Goal: Task Accomplishment & Management: Manage account settings

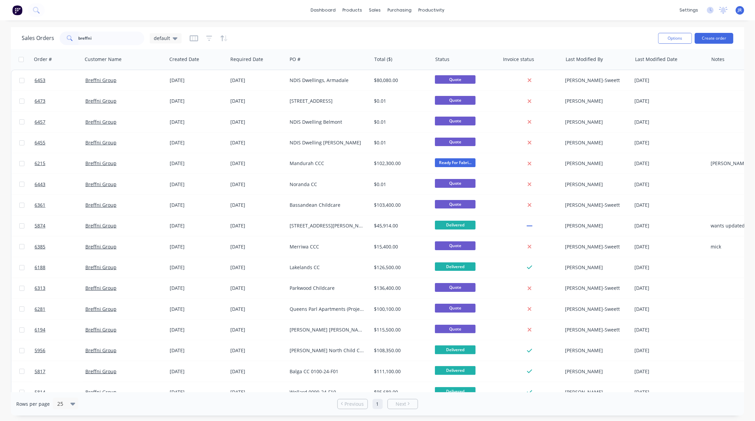
scroll to position [13, 0]
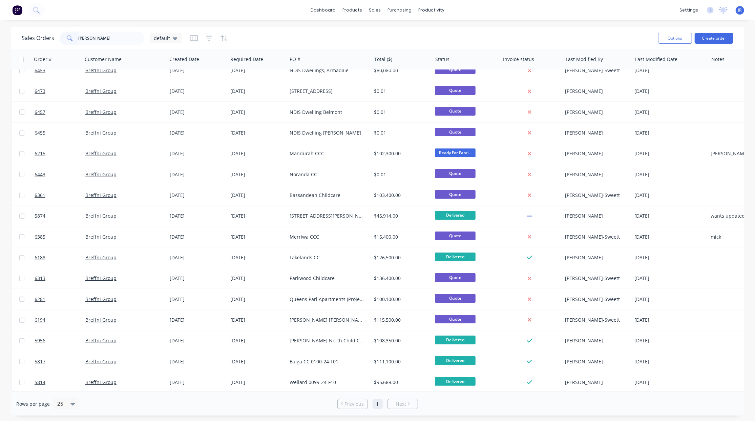
type input "[PERSON_NAME]"
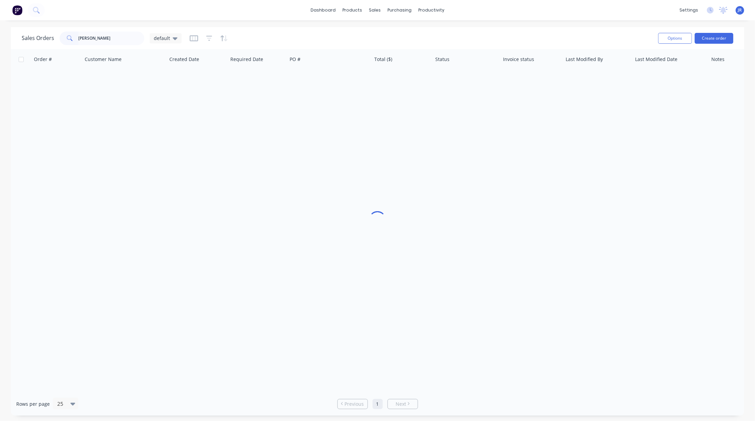
scroll to position [0, 0]
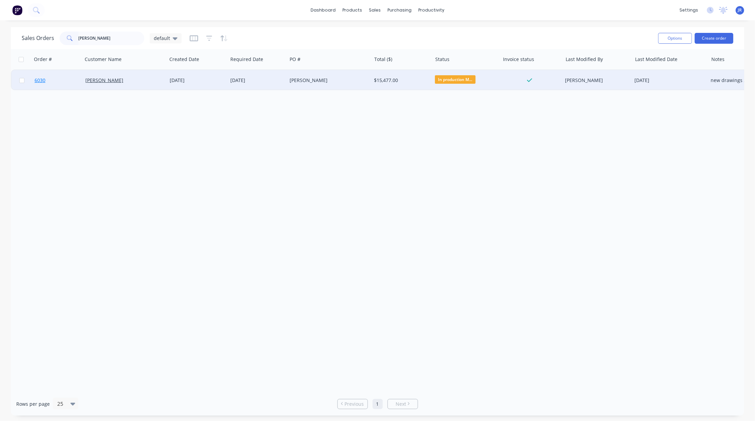
click at [44, 83] on span "6030" at bounding box center [40, 80] width 11 height 7
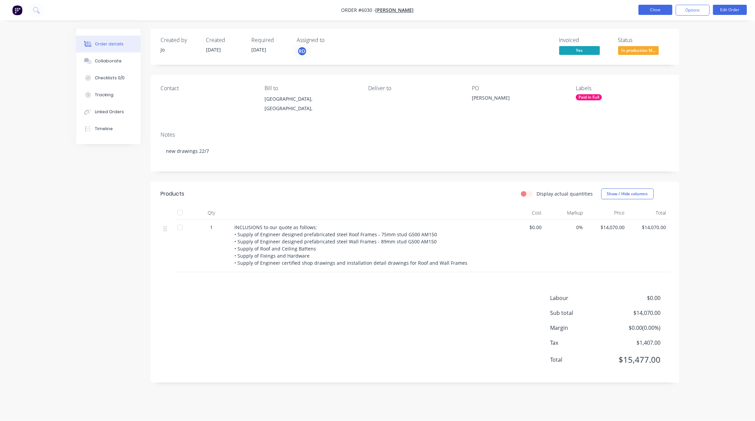
click at [656, 12] on button "Close" at bounding box center [655, 10] width 34 height 10
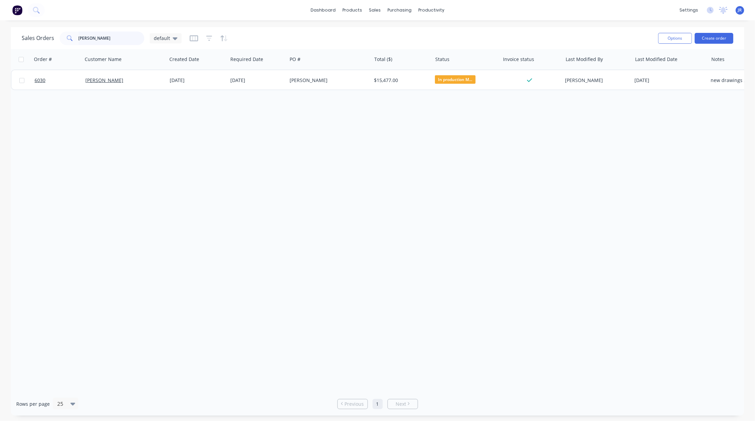
drag, startPoint x: 96, startPoint y: 41, endPoint x: -53, endPoint y: 22, distance: 150.2
click at [0, 22] on html "dashboard products sales purchasing productivity dashboard products Product Cat…" at bounding box center [377, 210] width 755 height 421
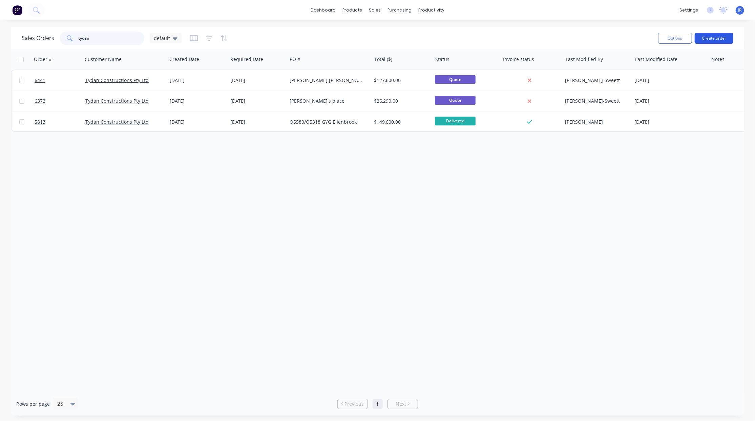
type input "tydan"
click at [717, 37] on button "Create order" at bounding box center [714, 38] width 39 height 11
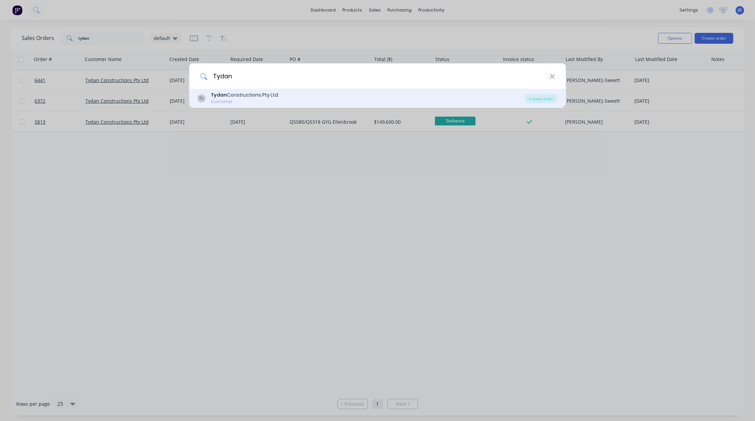
type input "Tydan"
click at [274, 96] on div "Tydan Constructions Pty Ltd" at bounding box center [244, 94] width 67 height 7
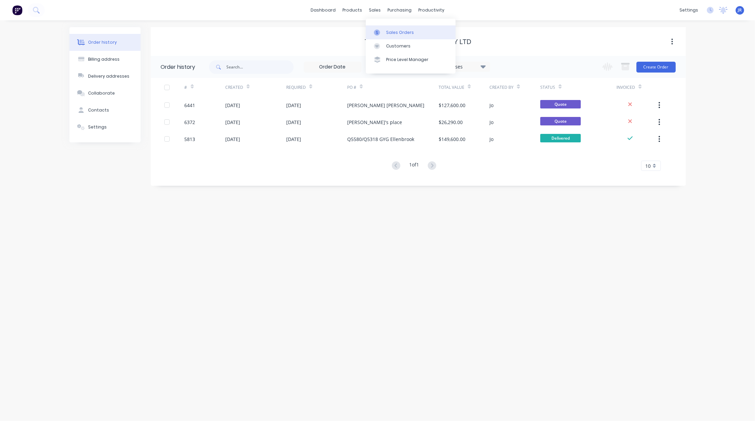
click at [382, 33] on div at bounding box center [379, 32] width 10 height 6
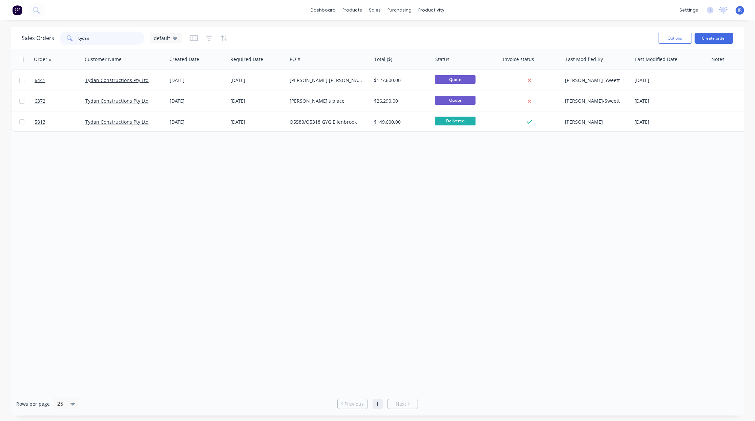
drag, startPoint x: 100, startPoint y: 40, endPoint x: -11, endPoint y: 39, distance: 110.8
click at [0, 39] on html "dashboard products sales purchasing productivity dashboard products Product Cat…" at bounding box center [377, 210] width 755 height 421
type input "d"
type input "bella"
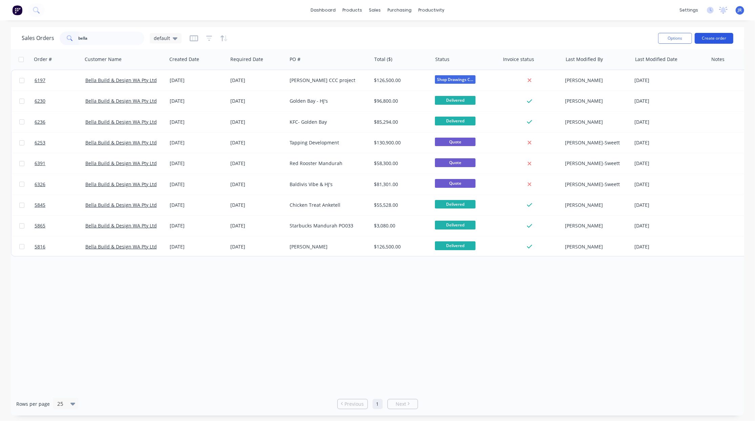
click at [712, 38] on button "Create order" at bounding box center [714, 38] width 39 height 11
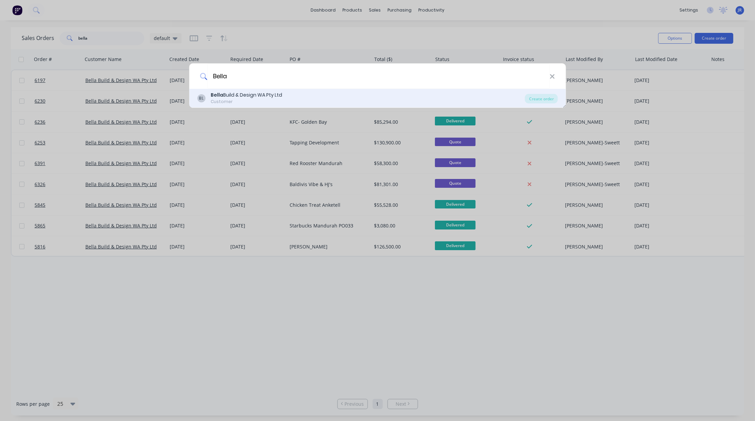
type input "Bella"
click at [226, 95] on div "Bella Build & Design WA Pty Ltd" at bounding box center [246, 94] width 71 height 7
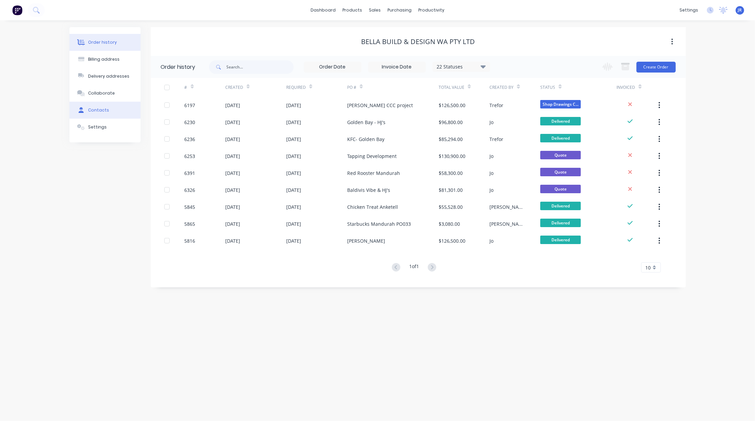
click at [83, 106] on button "Contacts" at bounding box center [104, 110] width 71 height 17
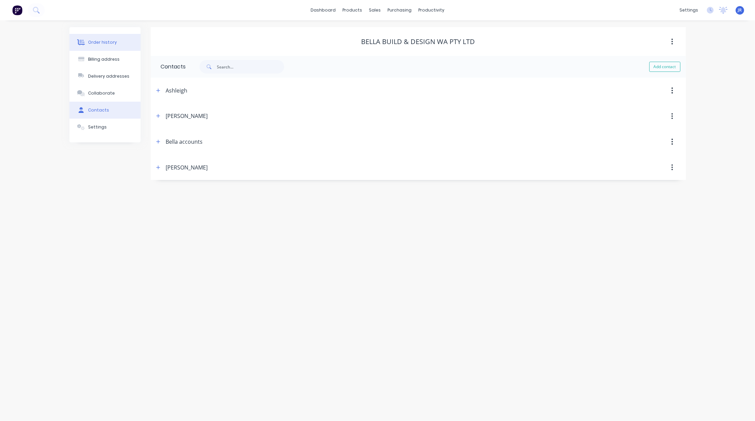
click at [93, 41] on div "Order history" at bounding box center [102, 42] width 29 height 6
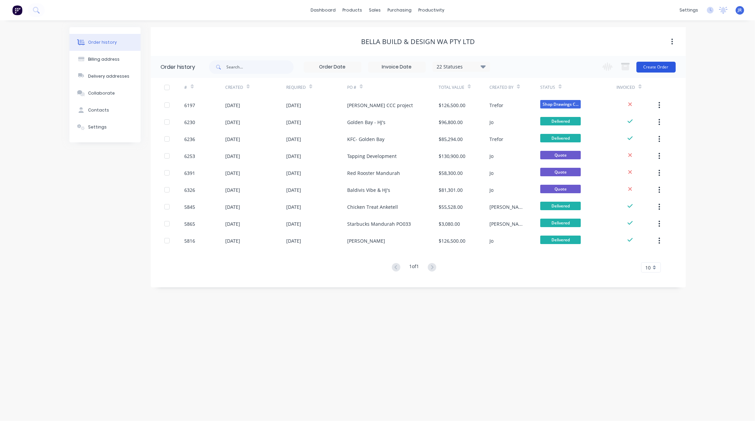
click at [653, 64] on button "Create Order" at bounding box center [655, 67] width 39 height 11
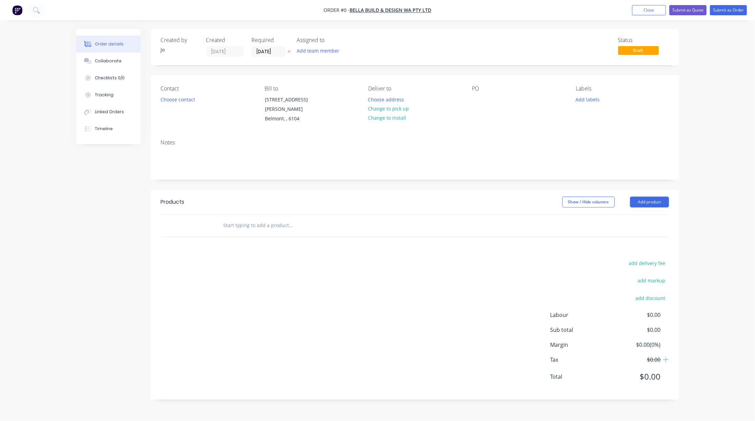
click at [282, 218] on input "text" at bounding box center [290, 225] width 135 height 14
type input "u"
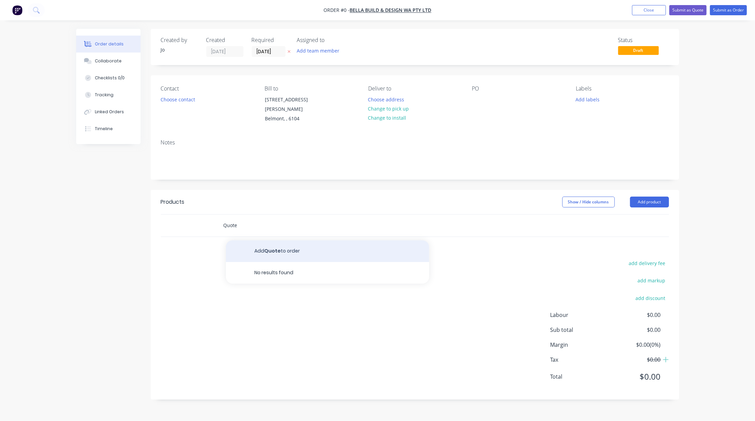
type input "Quote"
click at [246, 243] on button "Add Quote to order" at bounding box center [327, 251] width 203 height 22
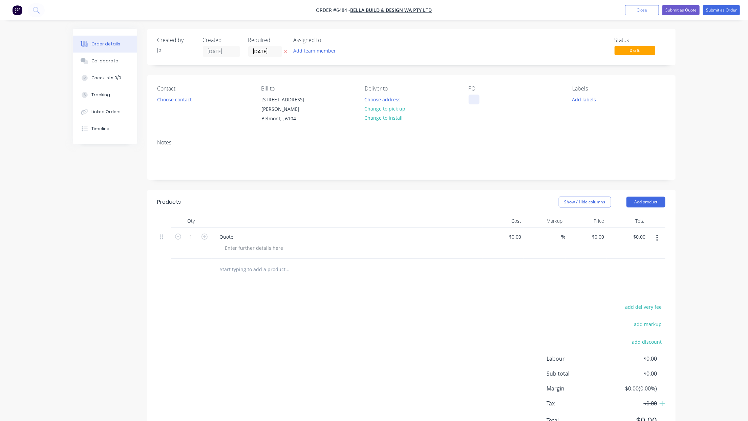
click at [472, 99] on div at bounding box center [474, 100] width 11 height 10
click at [107, 61] on div "Collaborate" at bounding box center [104, 61] width 27 height 6
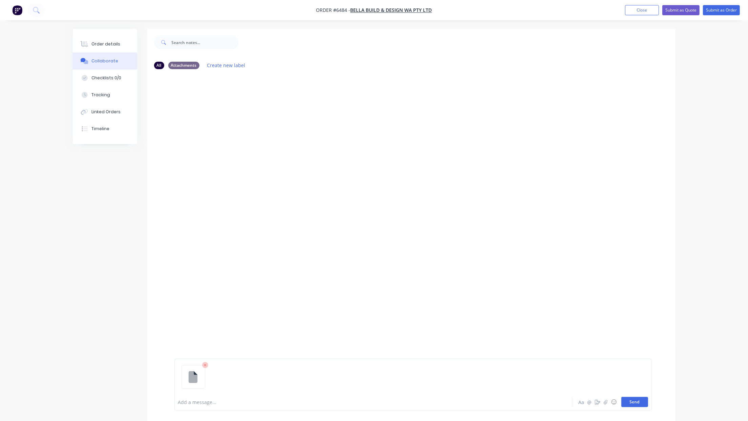
drag, startPoint x: 634, startPoint y: 401, endPoint x: 645, endPoint y: 397, distance: 11.1
click at [635, 401] on button "Send" at bounding box center [635, 402] width 27 height 10
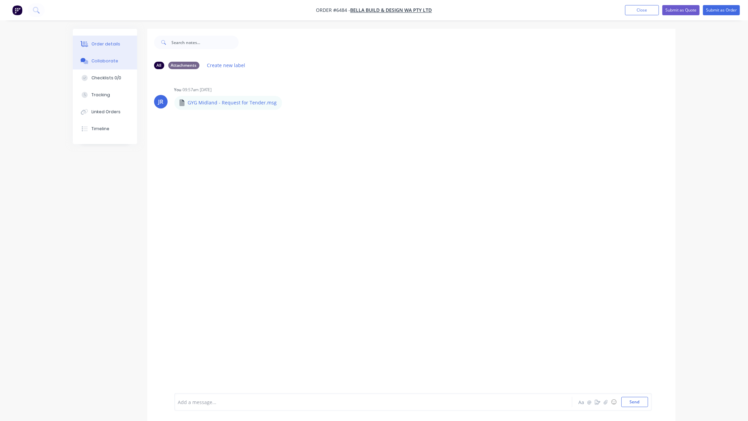
drag, startPoint x: 123, startPoint y: 40, endPoint x: 114, endPoint y: 49, distance: 12.7
click at [120, 41] on button "Order details" at bounding box center [105, 44] width 64 height 17
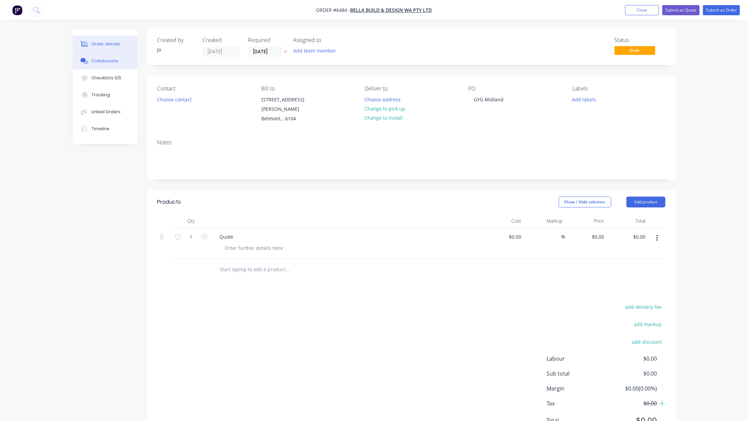
click at [106, 56] on button "Collaborate" at bounding box center [105, 61] width 64 height 17
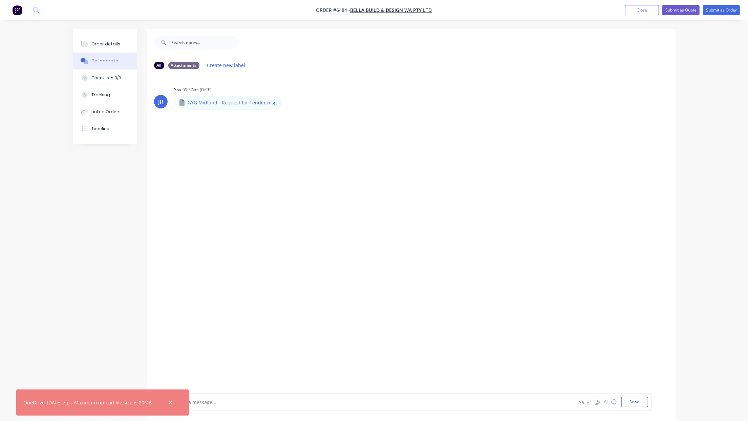
click at [127, 244] on div "All Attachments Create new label JR You 09:57am [DATE] GYG Midland - Request fo…" at bounding box center [374, 230] width 603 height 402
click at [173, 402] on icon "button" at bounding box center [171, 402] width 4 height 4
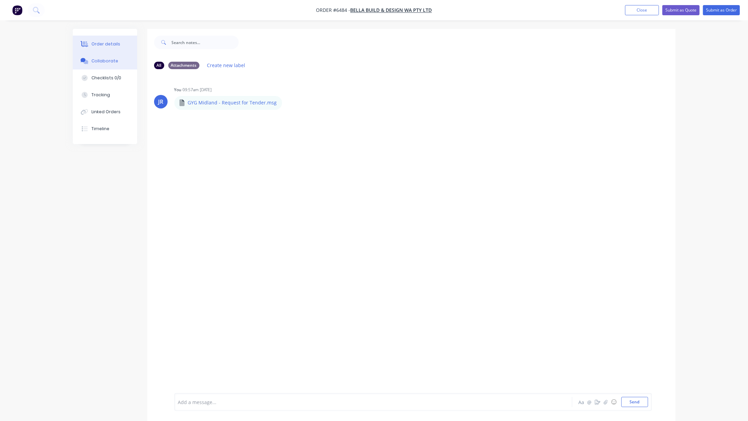
click at [92, 47] on button "Order details" at bounding box center [105, 44] width 64 height 17
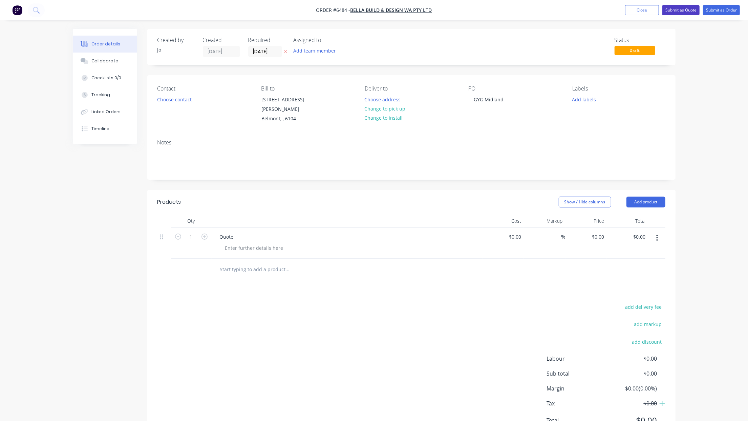
click at [680, 7] on button "Submit as Quote" at bounding box center [681, 10] width 37 height 10
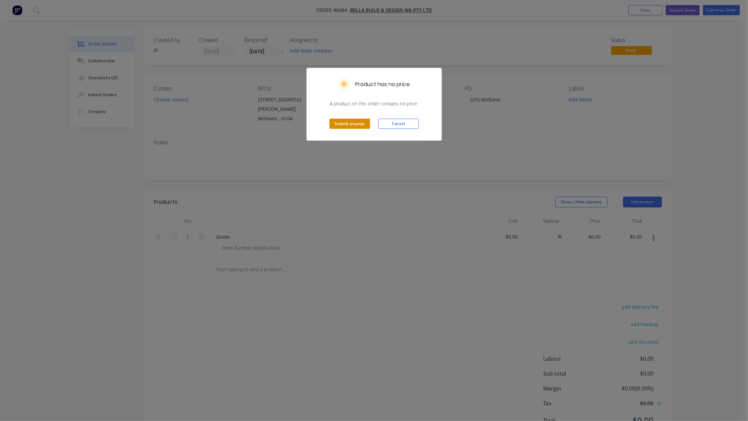
click at [339, 126] on button "Submit anyway" at bounding box center [350, 124] width 41 height 10
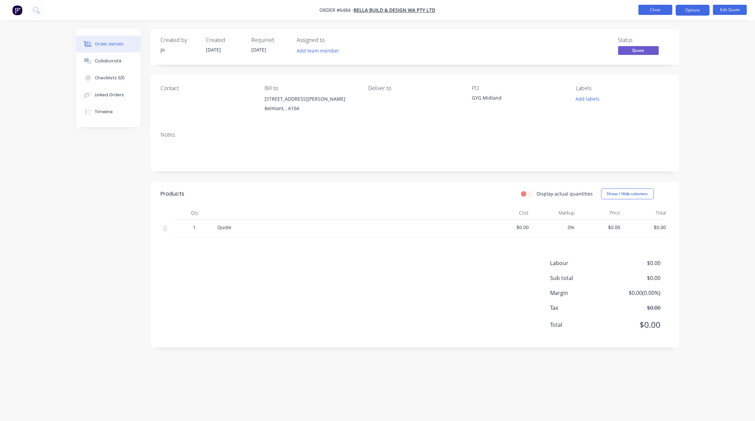
click at [651, 7] on button "Close" at bounding box center [655, 10] width 34 height 10
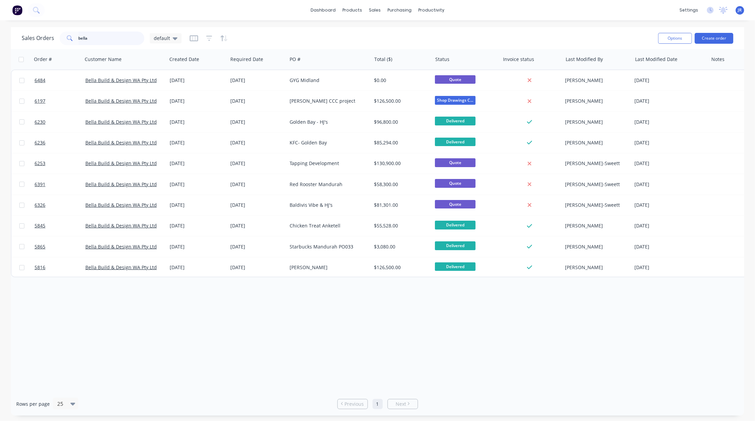
drag, startPoint x: 90, startPoint y: 37, endPoint x: 16, endPoint y: 33, distance: 73.6
click at [17, 33] on div "Sales Orders bella default Options Create order" at bounding box center [377, 38] width 733 height 22
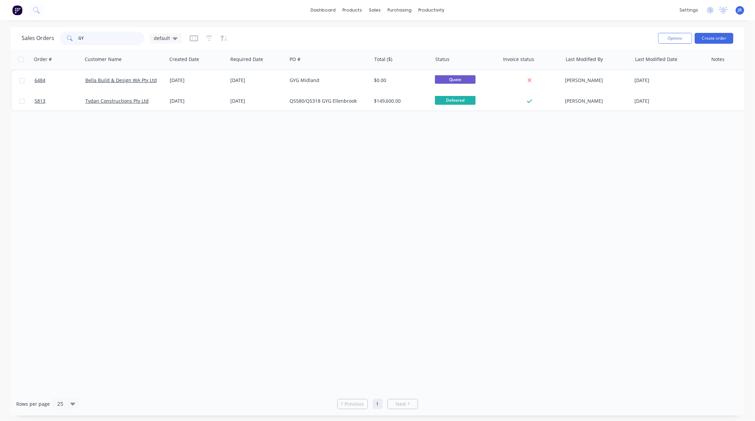
type input "G"
type input "M"
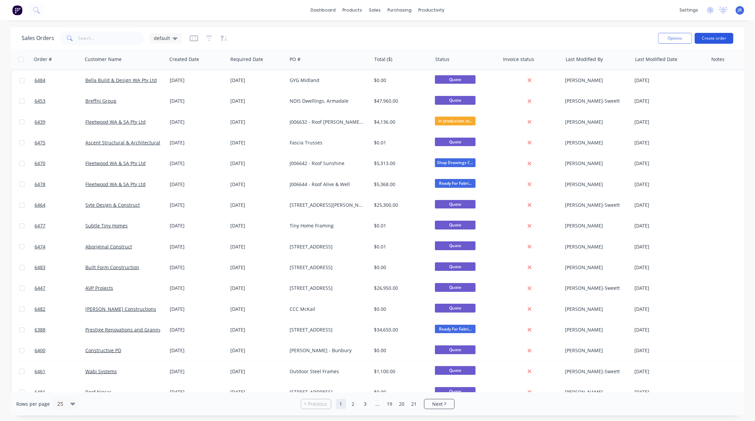
click at [711, 33] on button "Create order" at bounding box center [714, 38] width 39 height 11
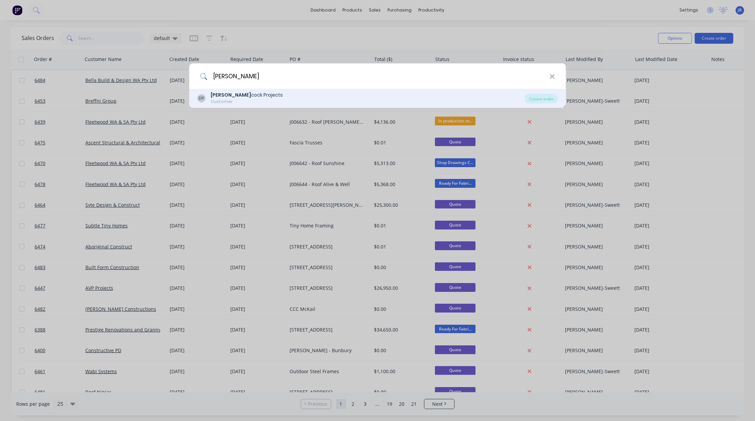
type input "[PERSON_NAME]"
click at [223, 97] on b "[PERSON_NAME]" at bounding box center [231, 94] width 40 height 7
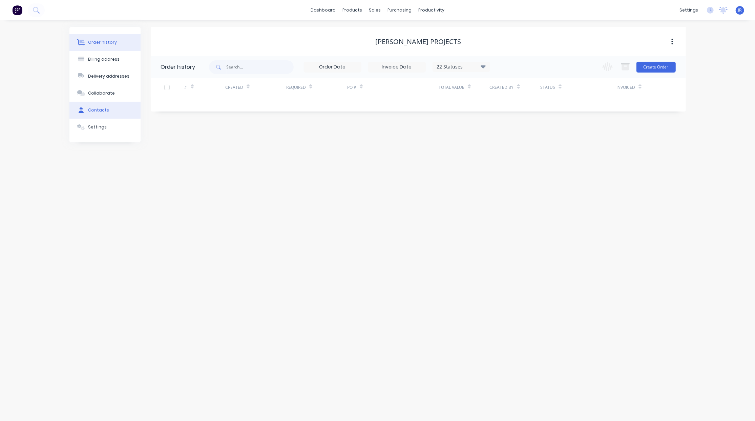
click at [95, 111] on div "Contacts" at bounding box center [98, 110] width 21 height 6
select select "AU"
click at [159, 90] on button "button" at bounding box center [158, 90] width 8 height 8
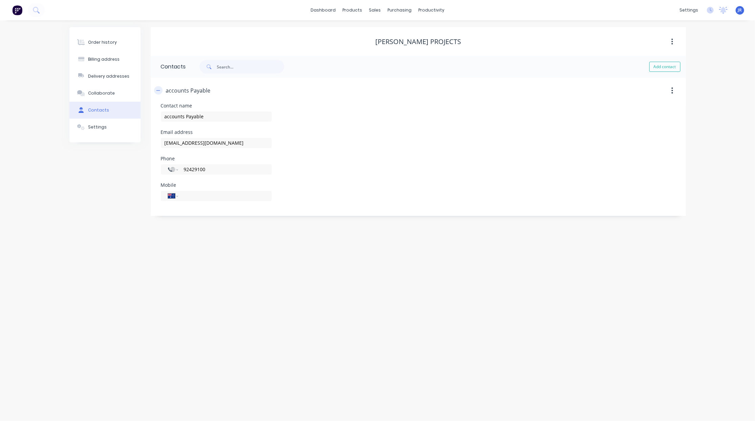
click at [158, 91] on icon "button" at bounding box center [158, 90] width 4 height 5
click at [657, 64] on button "Add contact" at bounding box center [664, 67] width 31 height 10
select select "AU"
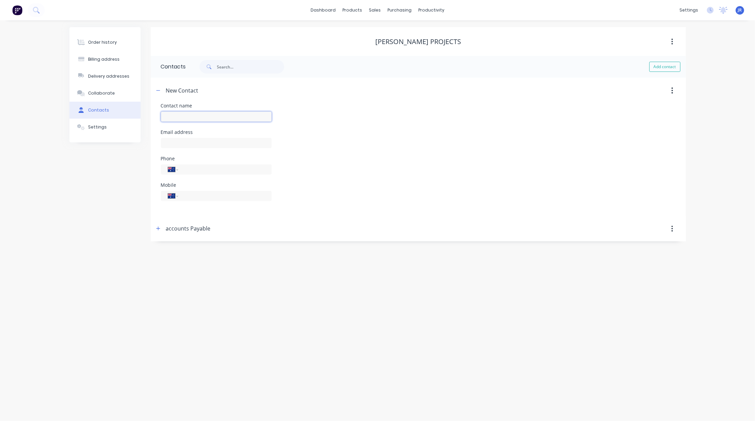
click at [183, 111] on input "text" at bounding box center [216, 116] width 111 height 10
type input "[PERSON_NAME]"
click at [203, 141] on input "text" at bounding box center [216, 143] width 111 height 10
type input "[EMAIL_ADDRESS][DOMAIN_NAME]"
click at [215, 170] on input "tel" at bounding box center [223, 169] width 81 height 8
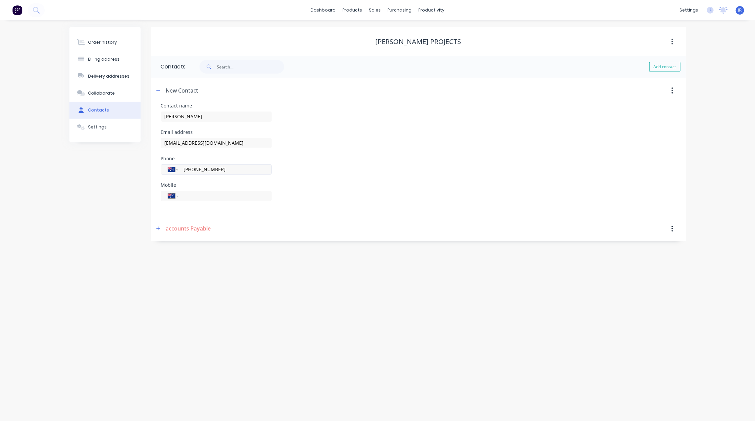
type input "[PHONE_NUMBER]"
click at [156, 91] on icon "button" at bounding box center [158, 90] width 4 height 5
click at [159, 116] on icon "button" at bounding box center [158, 115] width 4 height 5
click at [183, 194] on input "92429100" at bounding box center [223, 195] width 81 height 8
drag, startPoint x: 218, startPoint y: 191, endPoint x: 113, endPoint y: 192, distance: 105.3
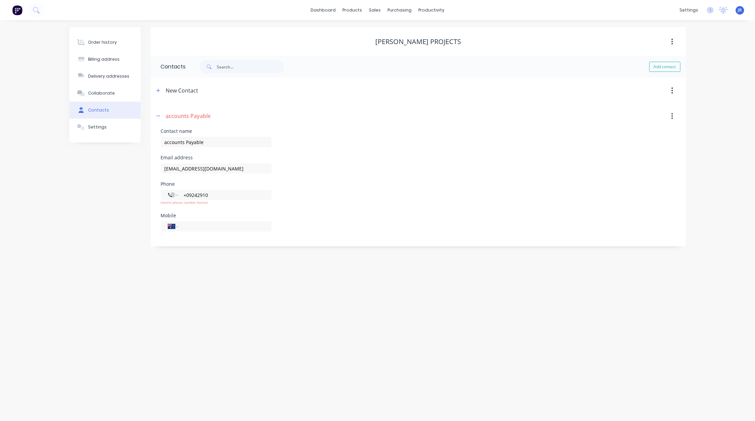
click at [116, 192] on div "Order history Billing address Delivery addresses Collaborate Contacts Settings …" at bounding box center [377, 136] width 616 height 219
type input "[PHONE_NUMBER]"
click at [176, 196] on select "International [GEOGRAPHIC_DATA] [GEOGRAPHIC_DATA] [GEOGRAPHIC_DATA] [GEOGRAPHIC…" at bounding box center [173, 194] width 10 height 9
select select "AU"
click at [168, 190] on select "International [GEOGRAPHIC_DATA] [GEOGRAPHIC_DATA] [GEOGRAPHIC_DATA] [GEOGRAPHIC…" at bounding box center [173, 194] width 10 height 9
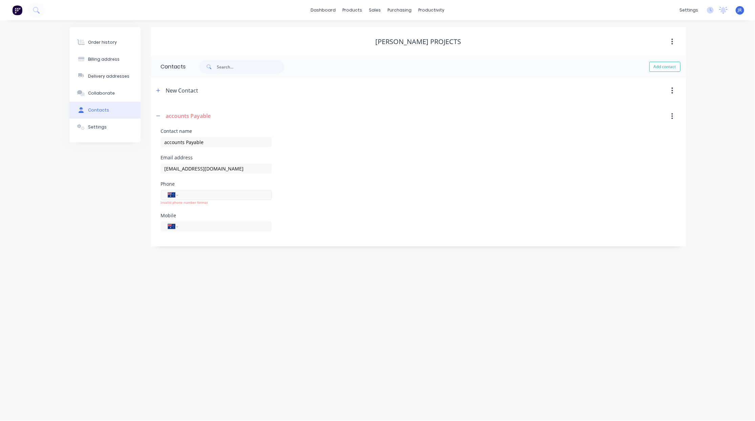
click at [198, 200] on div "International [GEOGRAPHIC_DATA] [GEOGRAPHIC_DATA] [GEOGRAPHIC_DATA] [GEOGRAPHIC…" at bounding box center [216, 195] width 111 height 10
select select "AU"
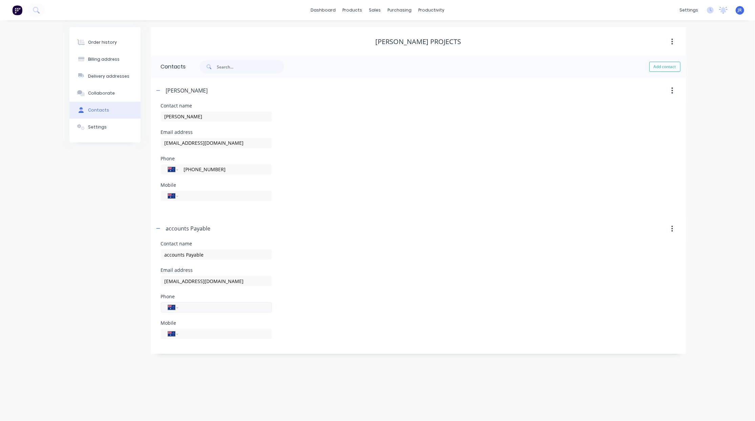
drag, startPoint x: 195, startPoint y: 305, endPoint x: 195, endPoint y: 310, distance: 4.7
click at [195, 173] on input "tel" at bounding box center [223, 169] width 81 height 8
type input "[PHONE_NUMBER]"
click at [156, 229] on icon "button" at bounding box center [158, 228] width 4 height 5
click at [159, 93] on button "button" at bounding box center [158, 90] width 8 height 8
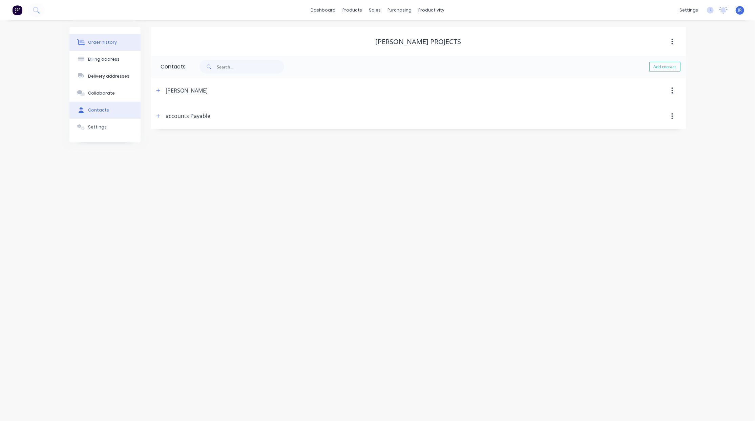
click at [106, 45] on div "Order history" at bounding box center [102, 42] width 29 height 6
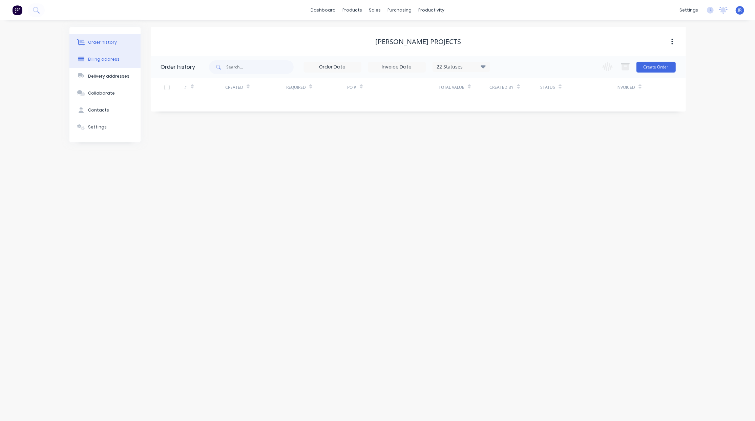
click at [109, 62] on button "Billing address" at bounding box center [104, 59] width 71 height 17
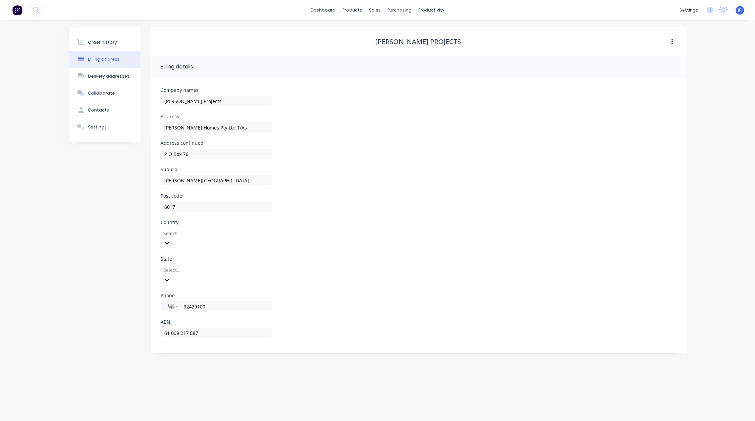
click at [188, 266] on div at bounding box center [212, 270] width 98 height 8
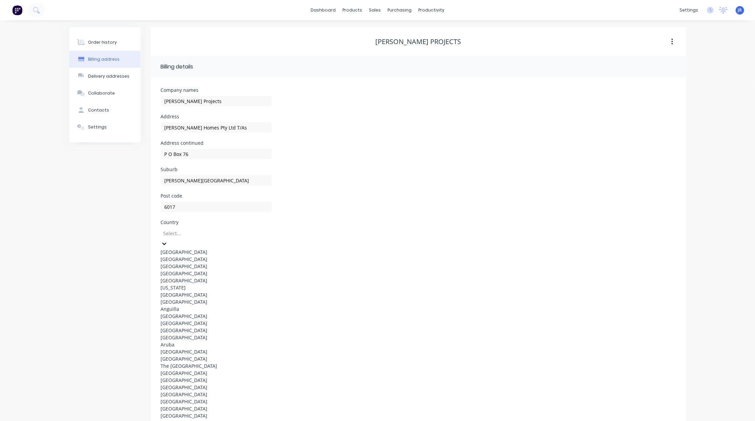
click at [176, 229] on div at bounding box center [212, 233] width 98 height 8
click at [175, 252] on div "[GEOGRAPHIC_DATA]" at bounding box center [216, 251] width 111 height 7
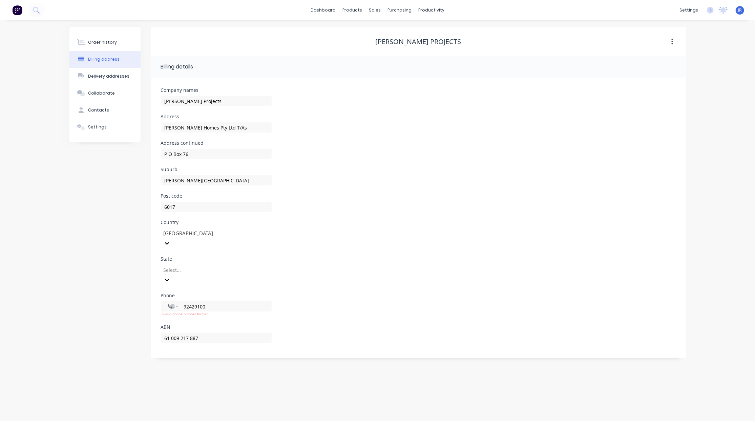
click at [180, 266] on div at bounding box center [212, 270] width 98 height 8
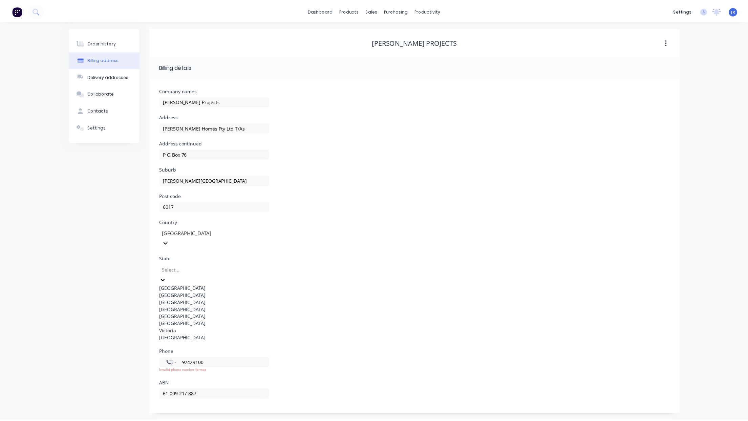
scroll to position [1, 0]
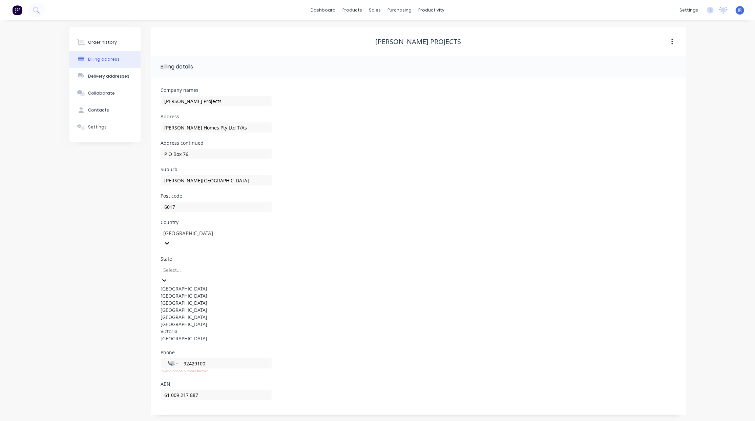
click at [186, 342] on div "[GEOGRAPHIC_DATA]" at bounding box center [216, 338] width 111 height 7
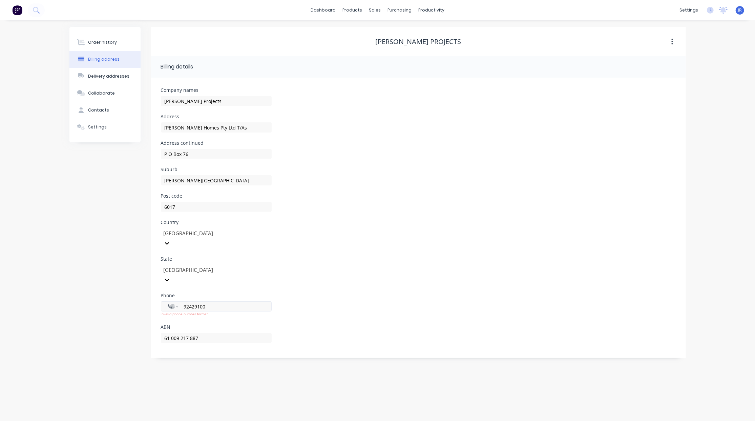
click at [183, 302] on input "92429100" at bounding box center [223, 306] width 81 height 8
click at [185, 302] on input "92429100" at bounding box center [223, 306] width 81 height 8
type input "[PHONE_NUMBER]"
click at [174, 301] on select "International [GEOGRAPHIC_DATA] [GEOGRAPHIC_DATA] [GEOGRAPHIC_DATA] [GEOGRAPHIC…" at bounding box center [173, 305] width 10 height 9
select select "AU"
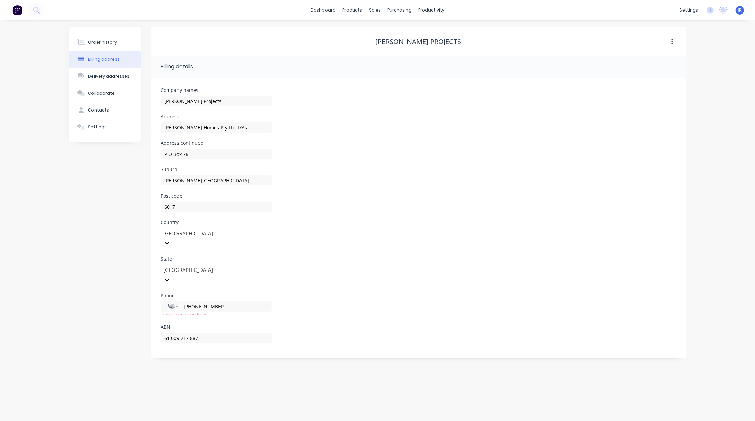
click at [168, 301] on select "International [GEOGRAPHIC_DATA] [GEOGRAPHIC_DATA] [GEOGRAPHIC_DATA] [GEOGRAPHIC…" at bounding box center [173, 305] width 10 height 9
click at [385, 293] on div "Phone International [GEOGRAPHIC_DATA] [GEOGRAPHIC_DATA] [GEOGRAPHIC_DATA] [GEOG…" at bounding box center [418, 306] width 515 height 26
click at [118, 39] on button "Order history" at bounding box center [104, 42] width 71 height 17
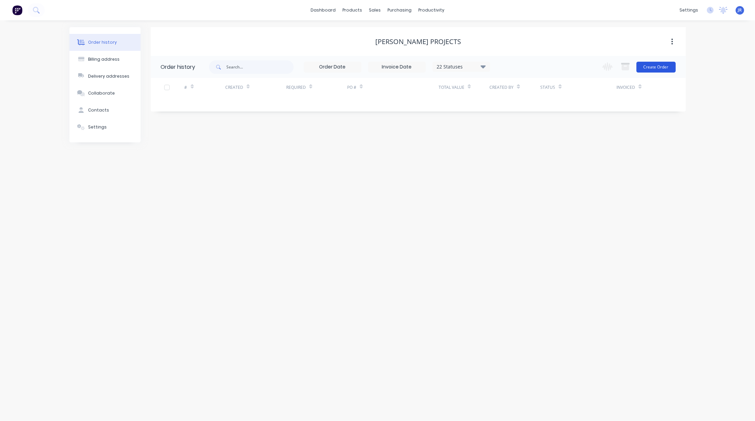
click at [657, 64] on button "Create Order" at bounding box center [655, 67] width 39 height 11
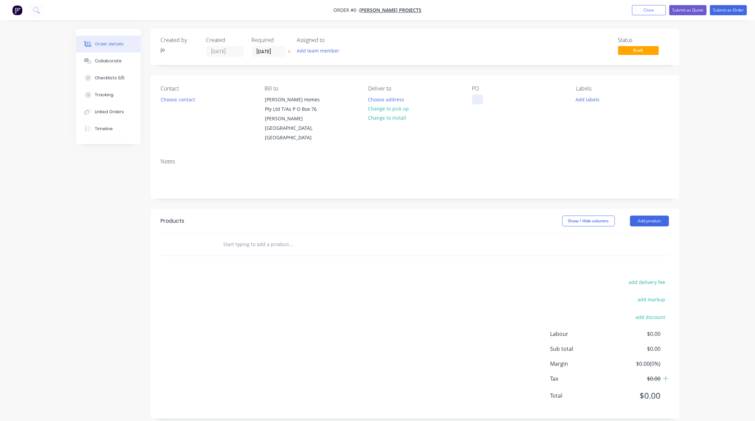
click at [475, 101] on div at bounding box center [477, 100] width 11 height 10
click at [244, 233] on div "Order details Collaborate Checklists 0/0 Tracking Linked Orders Timeline Order …" at bounding box center [377, 229] width 616 height 400
type input "Quote"
click at [266, 260] on button "Add Quote to order" at bounding box center [327, 270] width 203 height 22
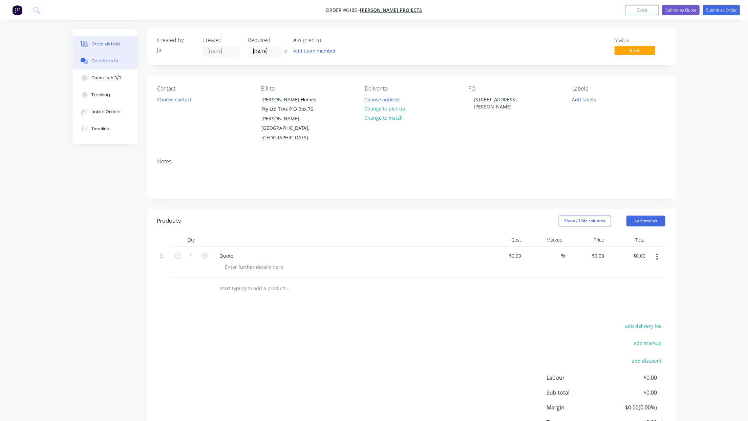
click at [86, 66] on button "Collaborate" at bounding box center [105, 61] width 64 height 17
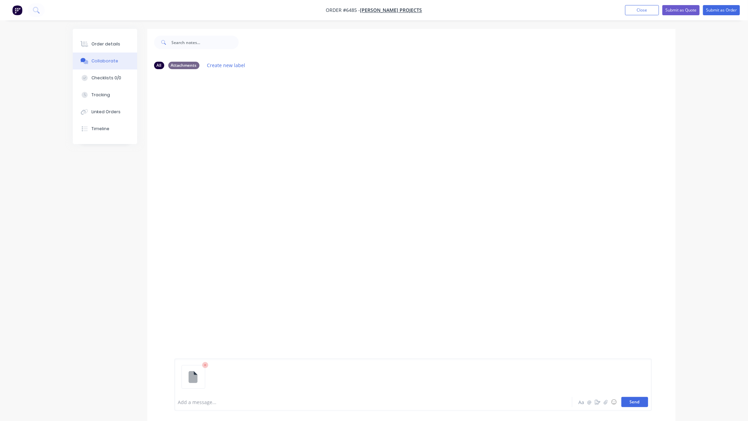
click at [632, 401] on button "Send" at bounding box center [635, 402] width 27 height 10
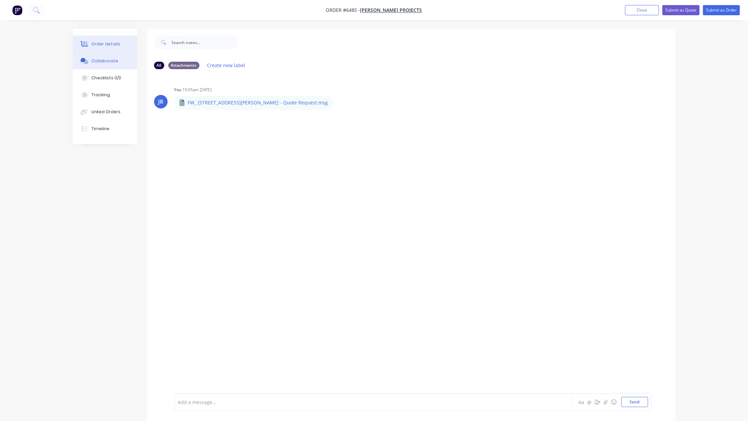
click at [113, 48] on button "Order details" at bounding box center [105, 44] width 64 height 17
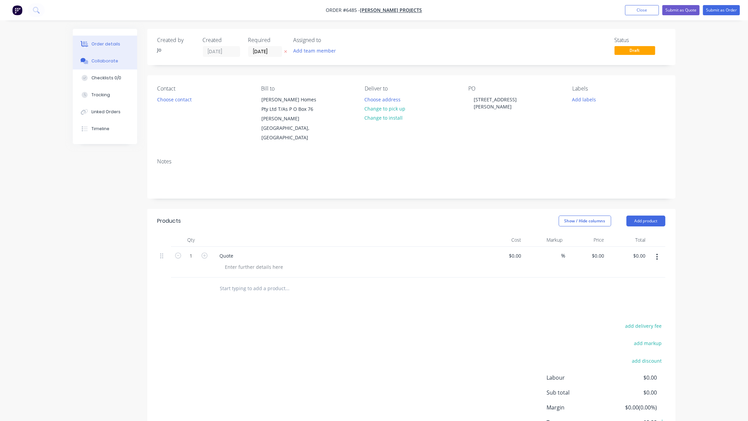
click at [104, 64] on div "Collaborate" at bounding box center [104, 61] width 27 height 6
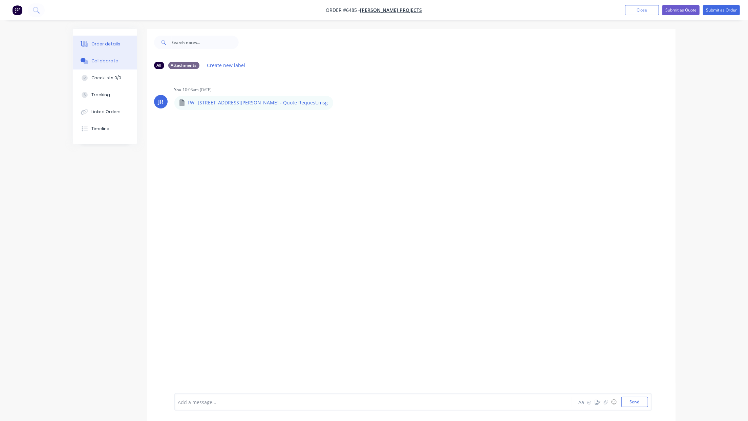
click at [110, 45] on div "Order details" at bounding box center [105, 44] width 29 height 6
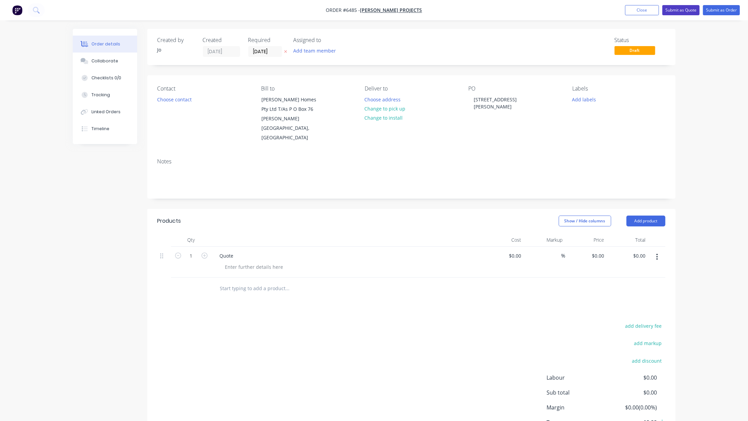
click at [671, 10] on button "Submit as Quote" at bounding box center [681, 10] width 37 height 10
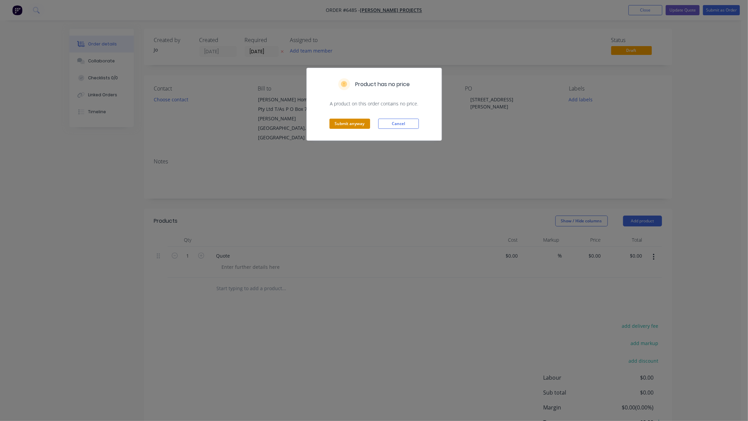
click at [345, 121] on button "Submit anyway" at bounding box center [350, 124] width 41 height 10
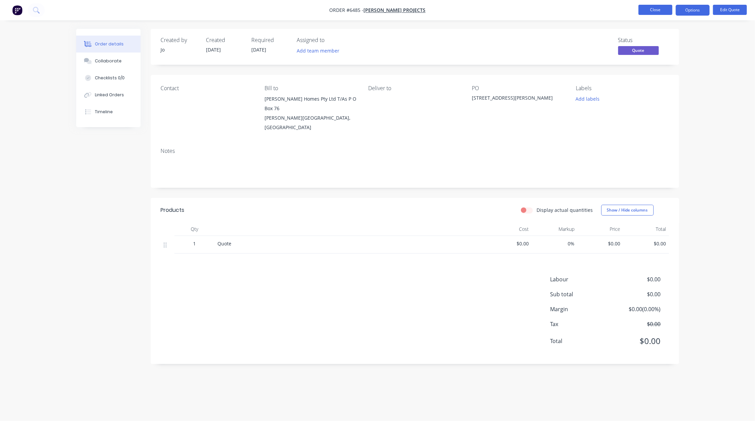
click at [663, 11] on button "Close" at bounding box center [655, 10] width 34 height 10
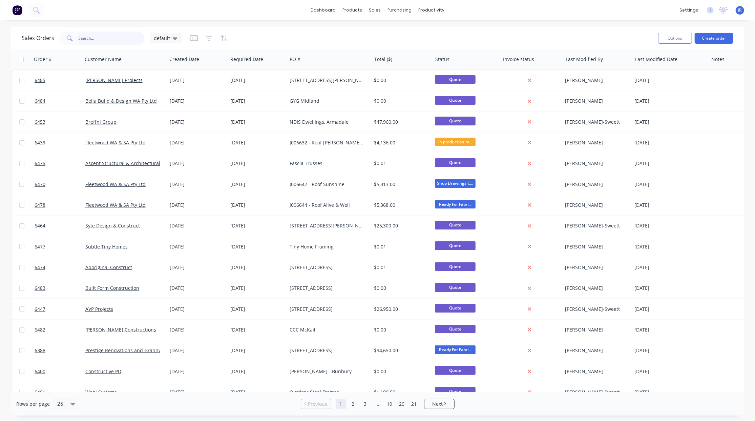
click at [109, 36] on input "text" at bounding box center [112, 39] width 66 height 14
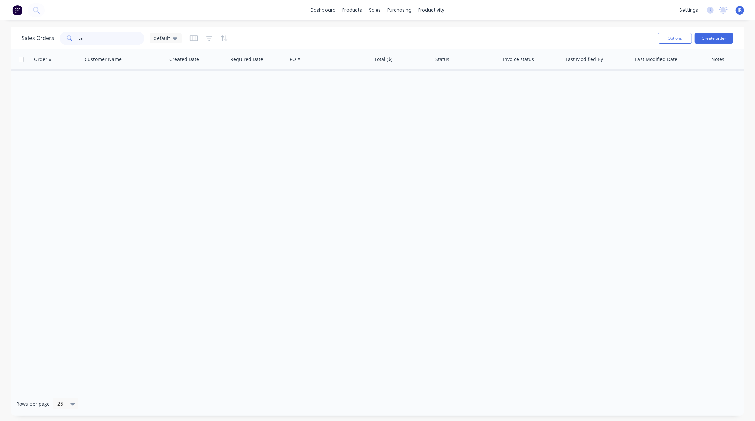
type input "c"
type input "C"
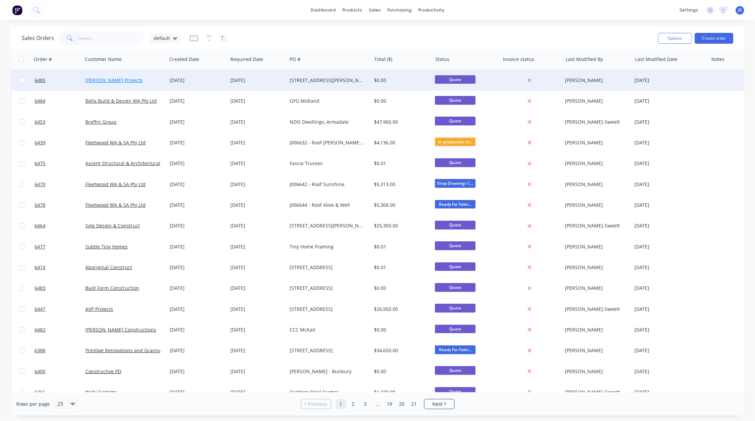
click at [101, 78] on link "[PERSON_NAME] Projects" at bounding box center [113, 80] width 57 height 6
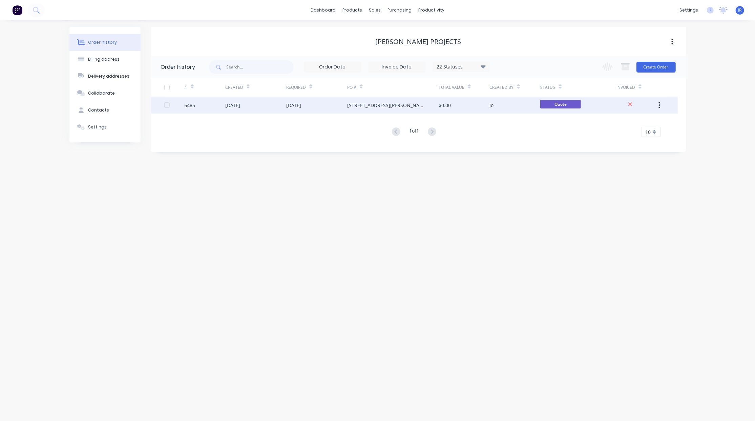
click at [188, 104] on div "6485" at bounding box center [190, 105] width 11 height 7
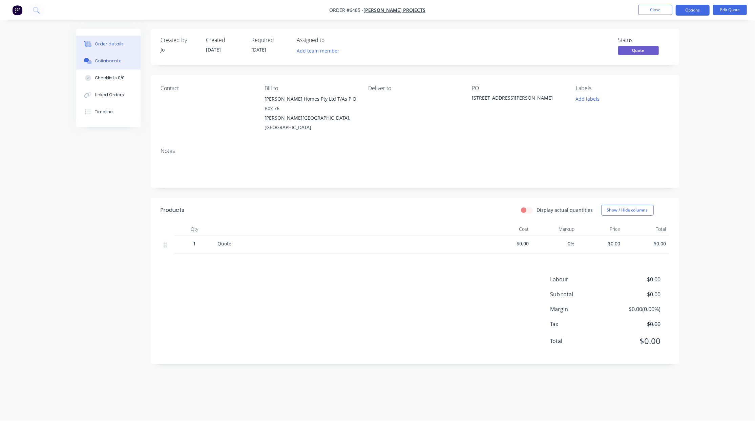
click at [106, 62] on div "Collaborate" at bounding box center [108, 61] width 27 height 6
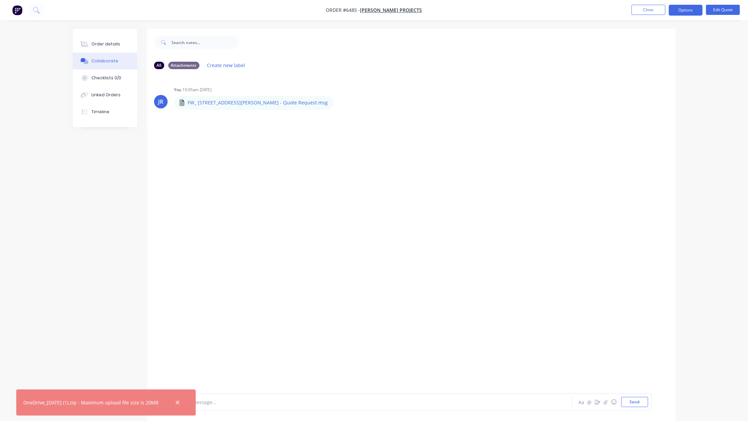
drag, startPoint x: 106, startPoint y: 257, endPoint x: 12, endPoint y: 189, distance: 116.5
click at [106, 256] on div "All Attachments Create new label JR You 10:05am [DATE] FW_ 16 [PERSON_NAME] St …" at bounding box center [374, 230] width 603 height 402
drag, startPoint x: 184, startPoint y: 403, endPoint x: 170, endPoint y: 320, distance: 83.8
click at [180, 403] on icon "button" at bounding box center [177, 402] width 4 height 6
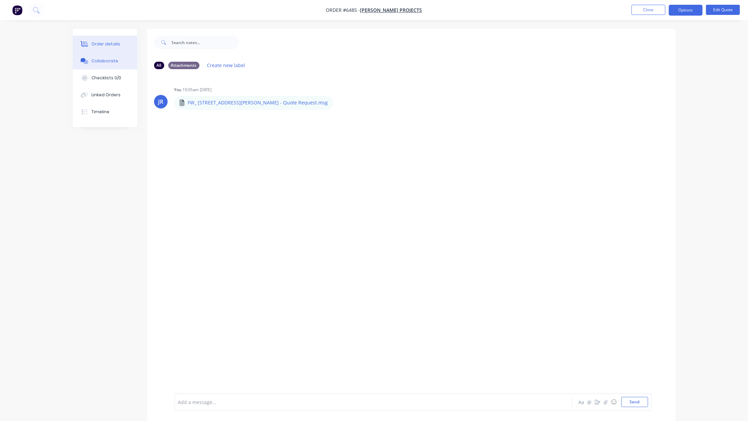
click at [97, 48] on button "Order details" at bounding box center [105, 44] width 64 height 17
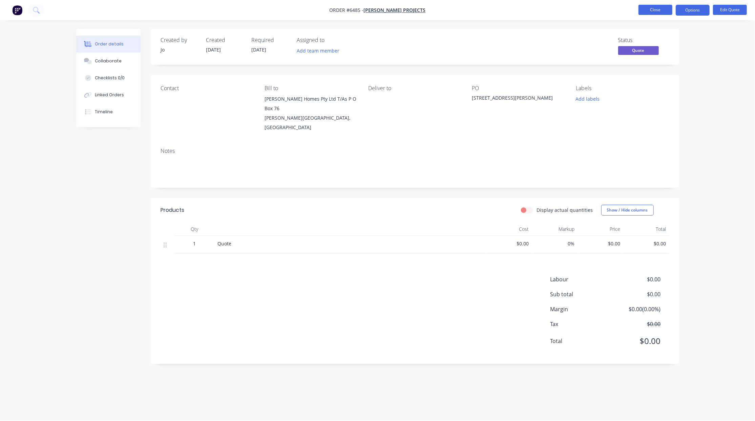
click at [671, 12] on button "Close" at bounding box center [655, 10] width 34 height 10
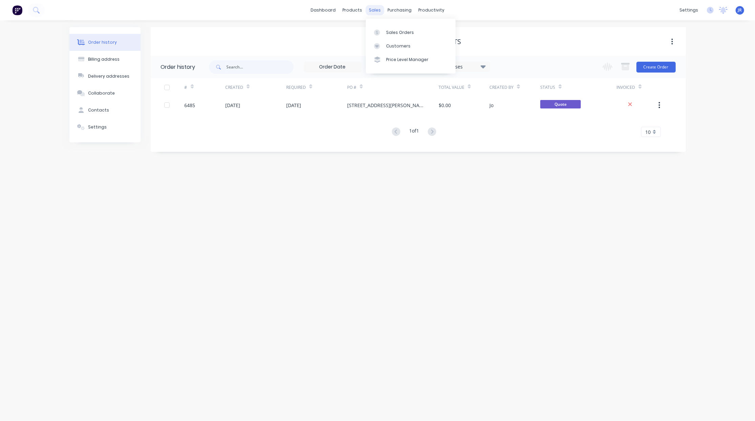
click at [375, 7] on div "sales" at bounding box center [374, 10] width 19 height 10
click at [381, 34] on div at bounding box center [379, 32] width 10 height 6
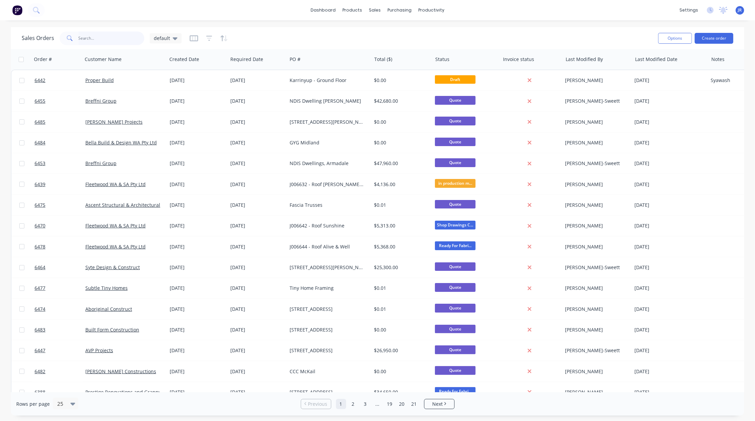
click at [106, 37] on input "text" at bounding box center [112, 39] width 66 height 14
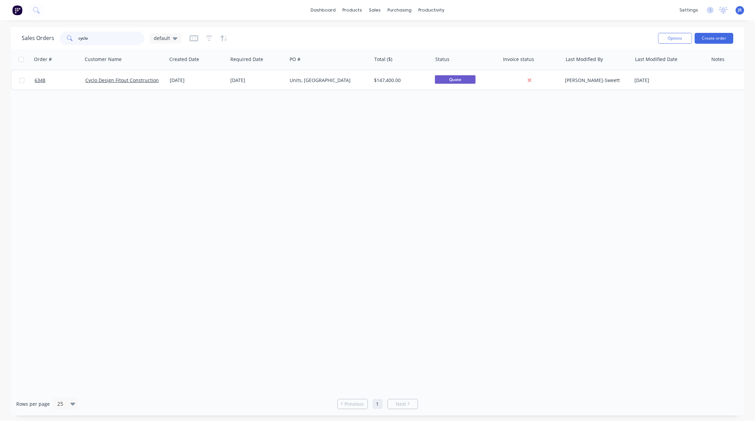
drag, startPoint x: 95, startPoint y: 45, endPoint x: 46, endPoint y: 37, distance: 49.1
click at [46, 37] on div "Sales Orders cyclo default" at bounding box center [102, 39] width 160 height 14
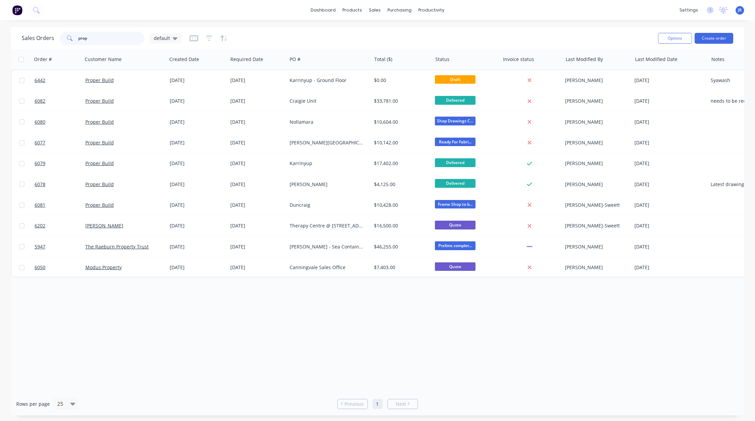
type input "prop"
click at [380, 8] on div "sales" at bounding box center [374, 10] width 19 height 10
click at [382, 30] on div at bounding box center [379, 32] width 10 height 6
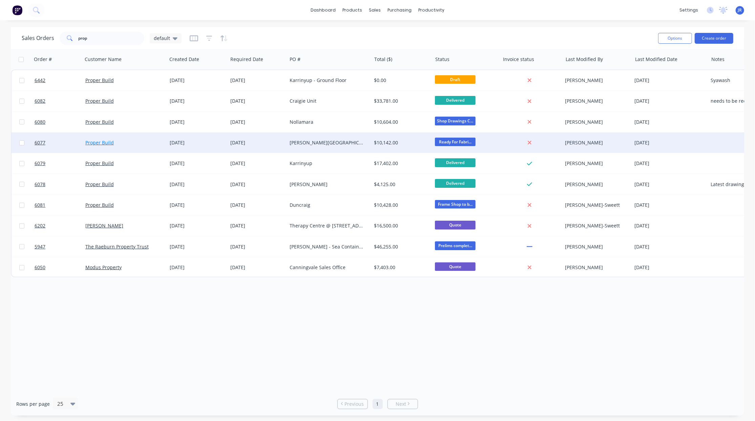
click at [93, 143] on link "Proper Build" at bounding box center [99, 142] width 28 height 6
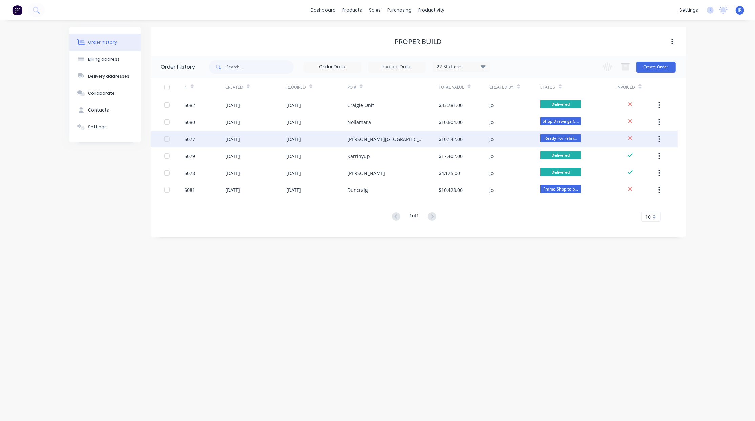
click at [189, 140] on div "6077" at bounding box center [190, 138] width 11 height 7
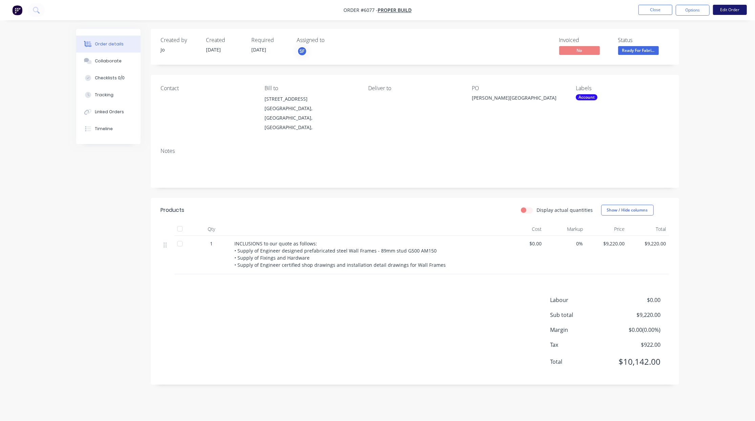
click at [721, 9] on button "Edit Order" at bounding box center [730, 10] width 34 height 10
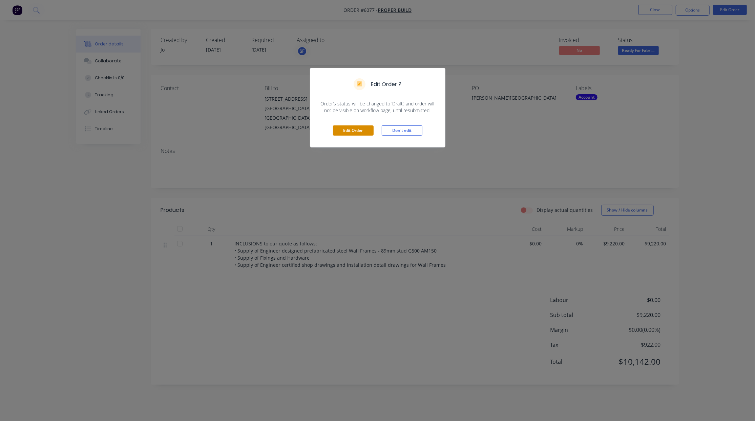
click at [339, 132] on button "Edit Order" at bounding box center [353, 130] width 41 height 10
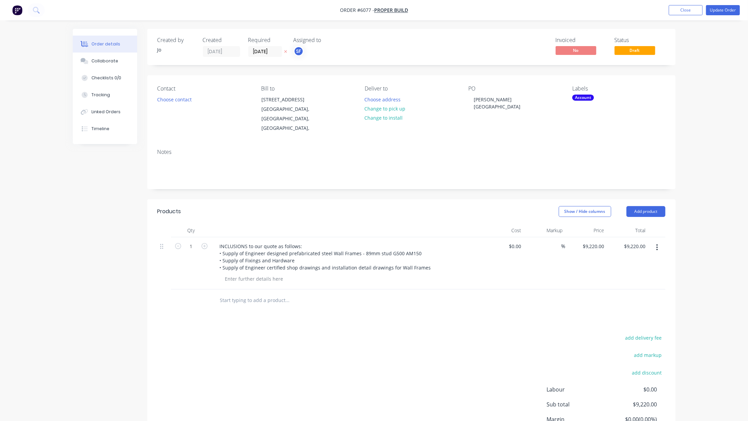
click at [267, 47] on label "[DATE]" at bounding box center [265, 51] width 34 height 11
click at [267, 47] on input "[DATE]" at bounding box center [265, 51] width 33 height 10
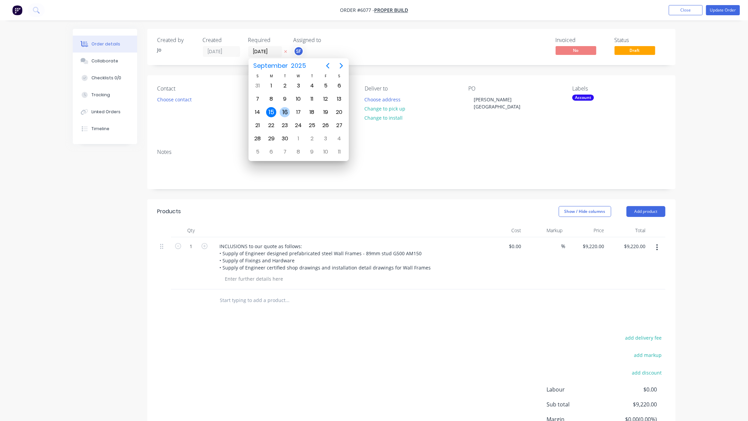
click at [284, 114] on div "16" at bounding box center [285, 112] width 10 height 10
type input "[DATE]"
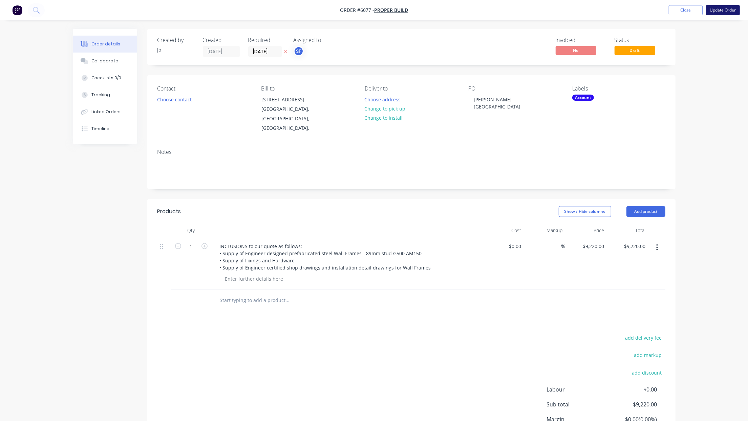
click at [713, 11] on button "Update Order" at bounding box center [723, 10] width 34 height 10
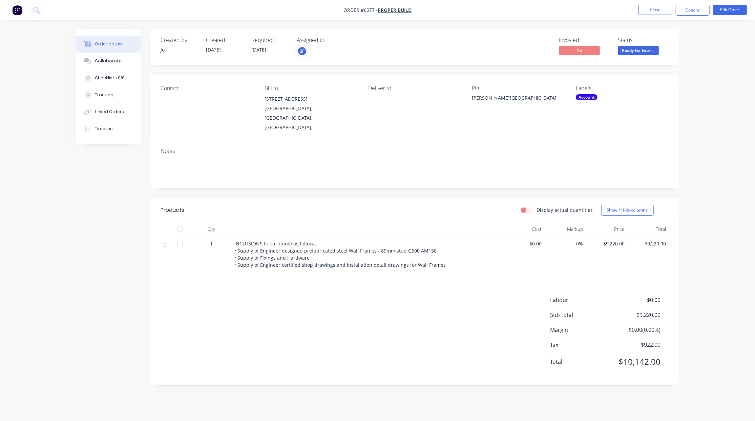
click at [658, 15] on li "Close" at bounding box center [655, 10] width 34 height 11
click at [656, 9] on button "Close" at bounding box center [655, 10] width 34 height 10
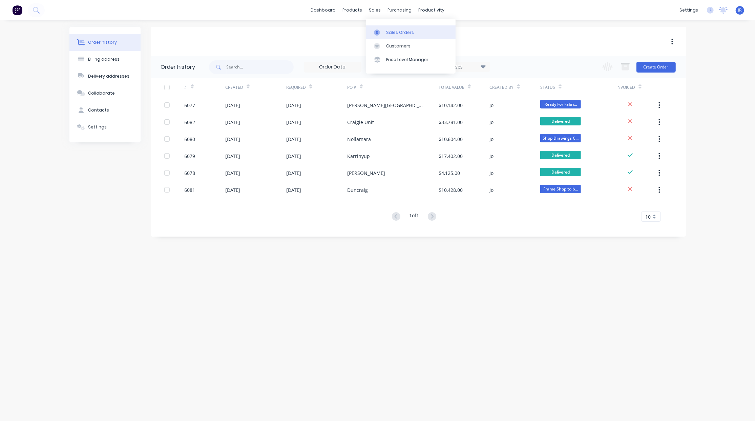
click at [379, 34] on icon at bounding box center [377, 32] width 6 height 6
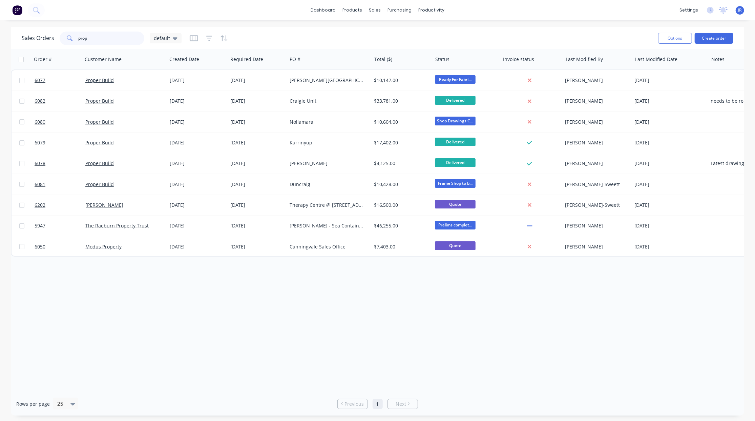
drag, startPoint x: 112, startPoint y: 36, endPoint x: -123, endPoint y: 36, distance: 235.4
click at [0, 36] on html "dashboard products sales purchasing productivity dashboard products Product Cat…" at bounding box center [377, 210] width 755 height 421
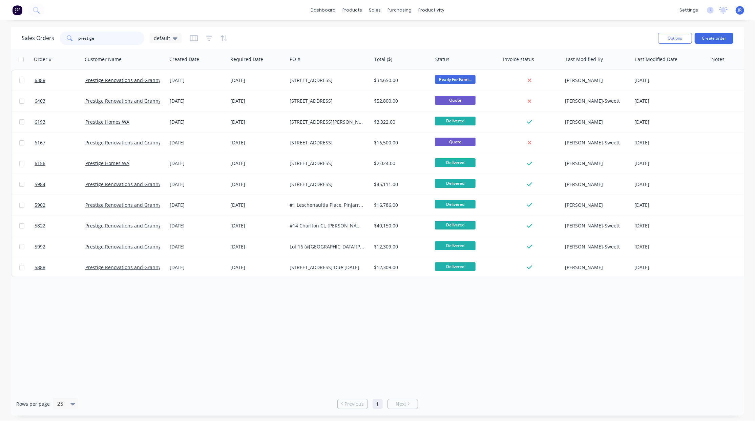
drag, startPoint x: 105, startPoint y: 36, endPoint x: -8, endPoint y: 37, distance: 113.1
click at [0, 37] on html "dashboard products sales purchasing productivity dashboard products Product Cat…" at bounding box center [377, 210] width 755 height 421
type input "[PERSON_NAME]"
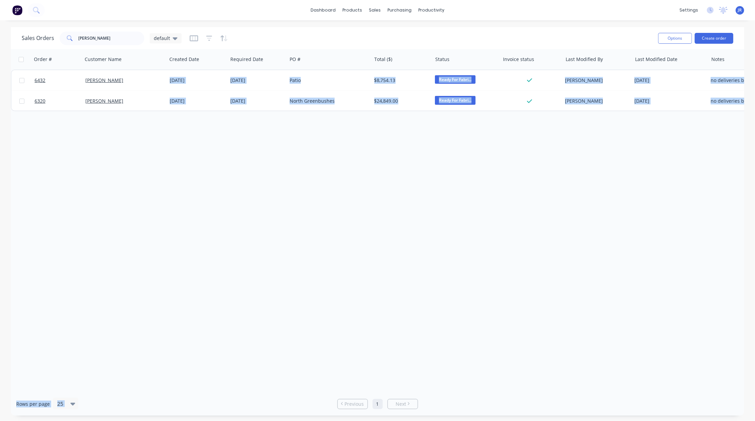
drag, startPoint x: 248, startPoint y: 388, endPoint x: 311, endPoint y: 393, distance: 63.2
click at [311, 393] on div "Sales Orders [PERSON_NAME] default Options Create order Order # Customer Name C…" at bounding box center [377, 221] width 733 height 388
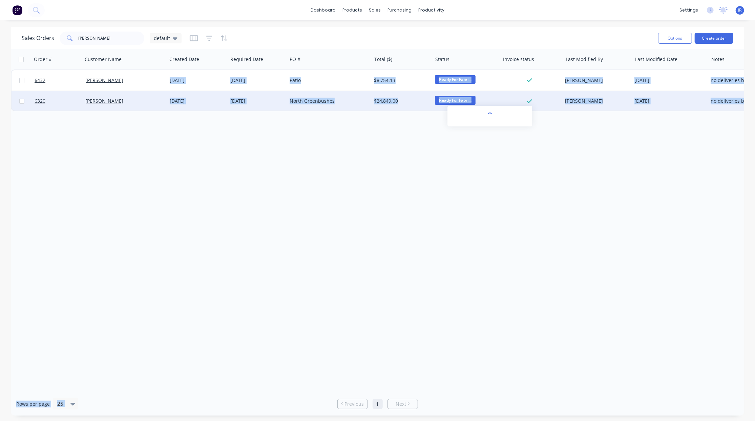
click at [532, 102] on div at bounding box center [529, 101] width 55 height 6
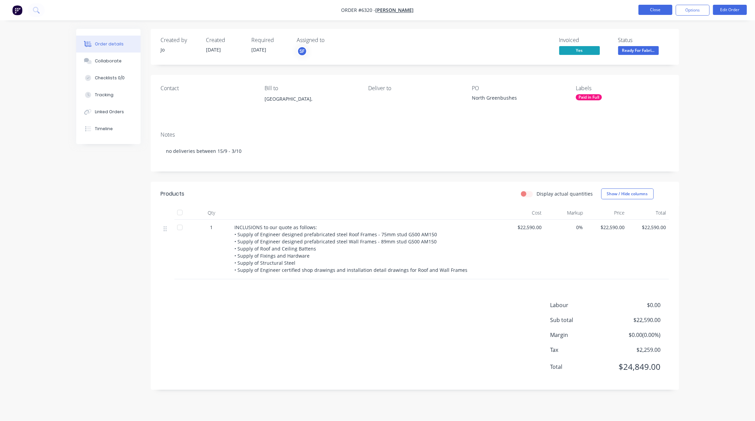
click at [659, 11] on button "Close" at bounding box center [655, 10] width 34 height 10
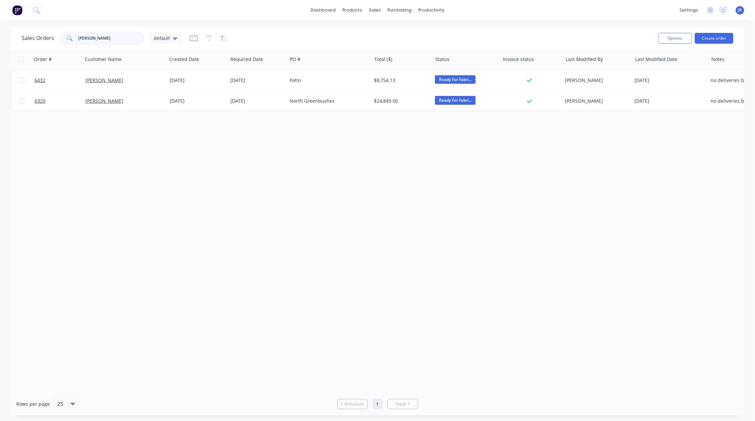
drag, startPoint x: 120, startPoint y: 40, endPoint x: -54, endPoint y: 44, distance: 173.8
click at [0, 44] on html "dashboard products sales purchasing productivity dashboard products Product Cat…" at bounding box center [377, 210] width 755 height 421
type input "c"
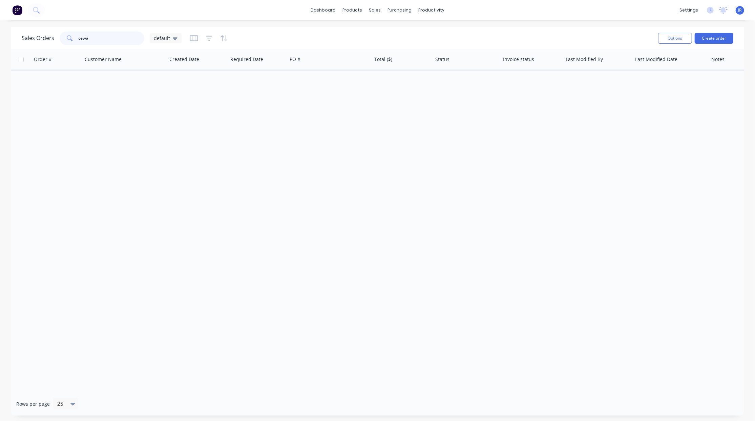
drag, startPoint x: 92, startPoint y: 37, endPoint x: 0, endPoint y: 37, distance: 92.5
click at [3, 37] on div "Sales Orders cewa default Options Create order Order # Customer Name Created Da…" at bounding box center [377, 221] width 755 height 388
type input "p"
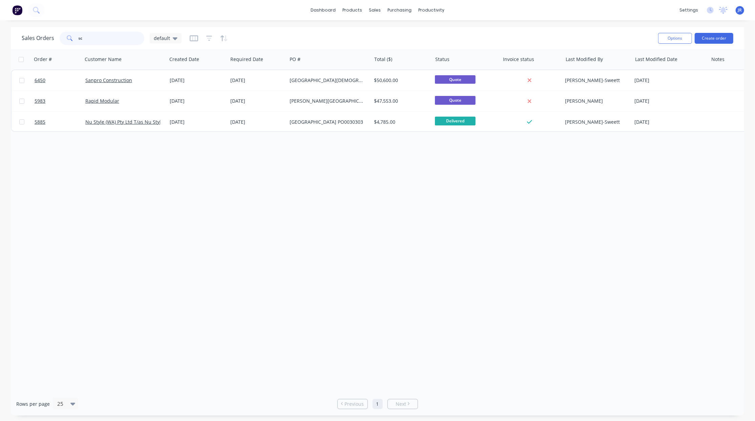
type input "s"
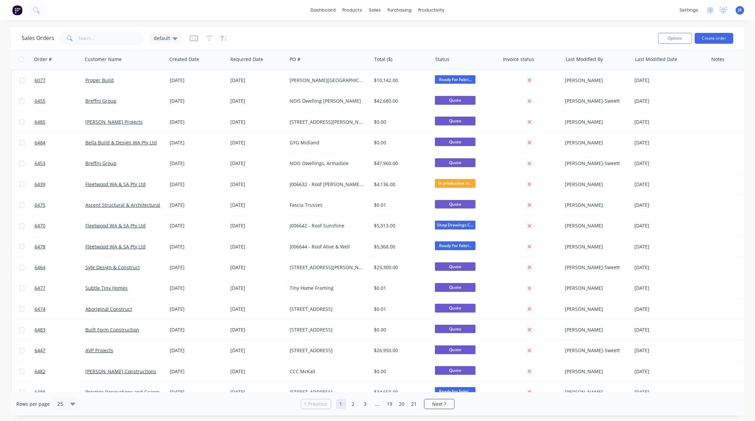
drag, startPoint x: 172, startPoint y: 41, endPoint x: 172, endPoint y: 45, distance: 3.7
click at [172, 41] on div "default" at bounding box center [166, 38] width 32 height 10
click at [179, 121] on button "Not Invoiced" at bounding box center [190, 123] width 77 height 8
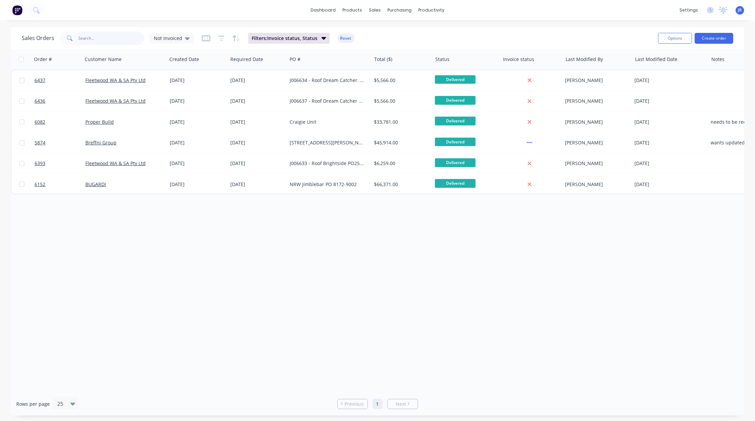
click at [92, 38] on input "text" at bounding box center [112, 39] width 66 height 14
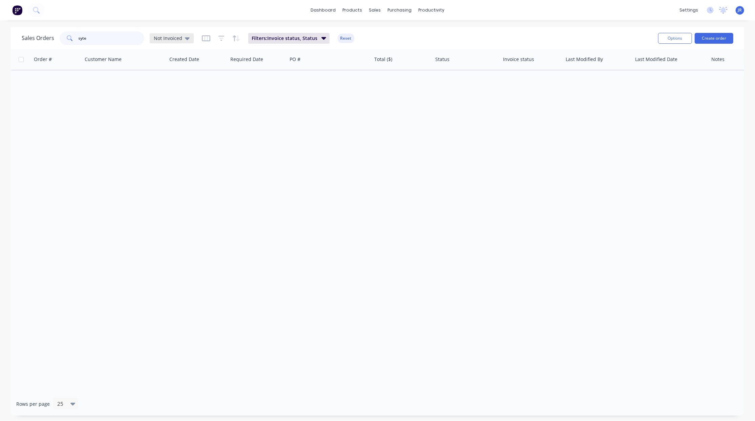
type input "syte"
click at [165, 38] on span "Not Invoiced" at bounding box center [168, 38] width 28 height 7
click at [175, 107] on button "default (Default)" at bounding box center [190, 109] width 77 height 8
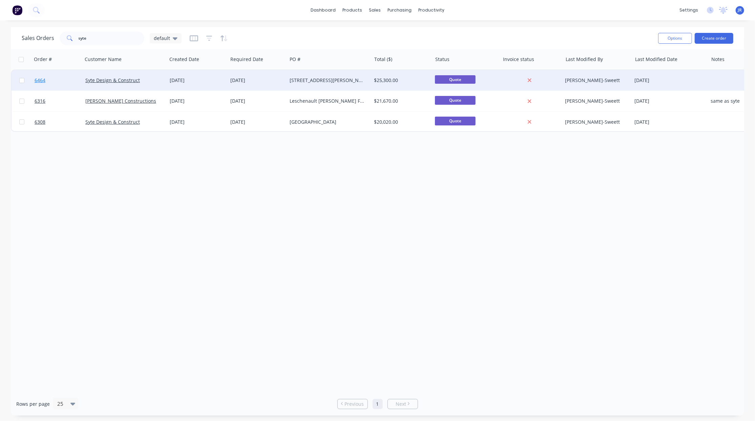
click at [39, 77] on span "6464" at bounding box center [40, 80] width 11 height 7
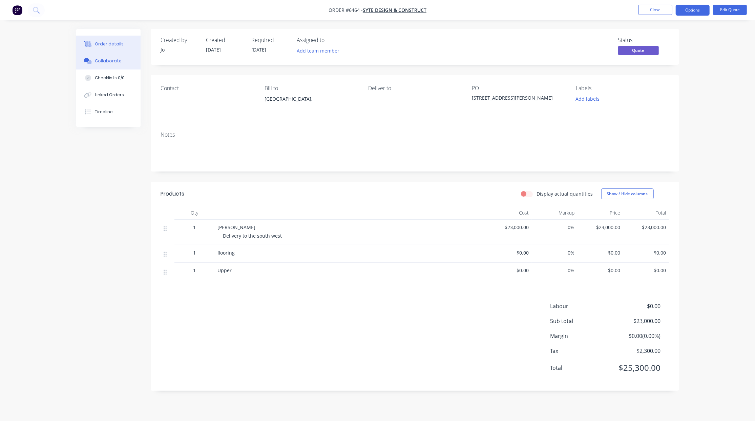
click at [120, 62] on button "Collaborate" at bounding box center [108, 61] width 64 height 17
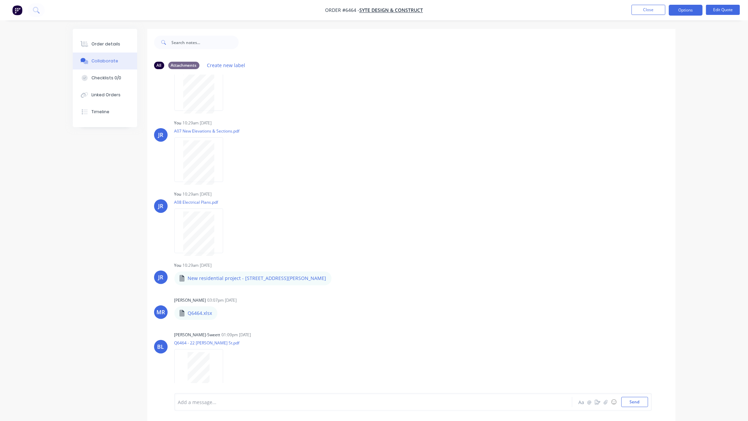
scroll to position [396, 0]
click at [627, 403] on button "Send" at bounding box center [635, 402] width 27 height 10
click at [107, 43] on div "Order details" at bounding box center [105, 44] width 29 height 6
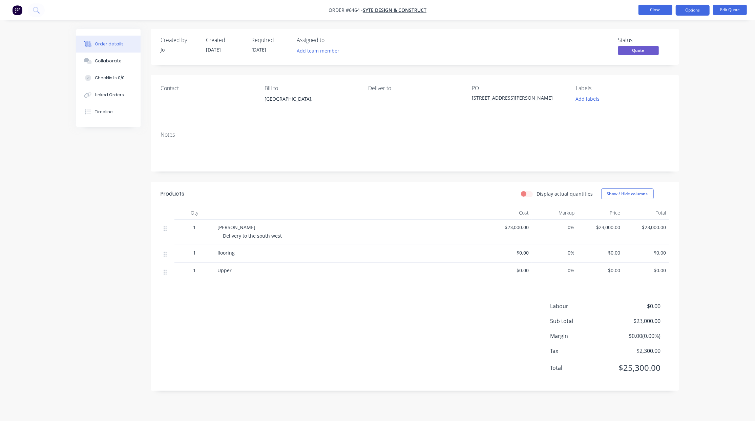
click at [652, 11] on button "Close" at bounding box center [655, 10] width 34 height 10
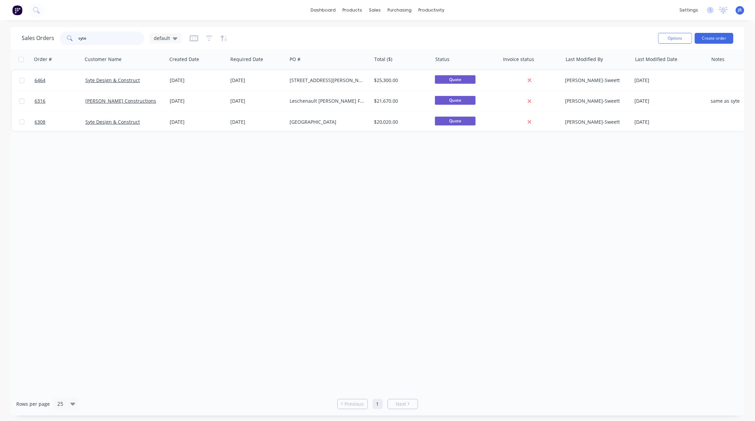
drag, startPoint x: 101, startPoint y: 41, endPoint x: 0, endPoint y: 43, distance: 101.0
click at [3, 43] on div "Sales Orders syte default Options Create order Order # Customer Name Created Da…" at bounding box center [377, 221] width 755 height 388
type input "avp"
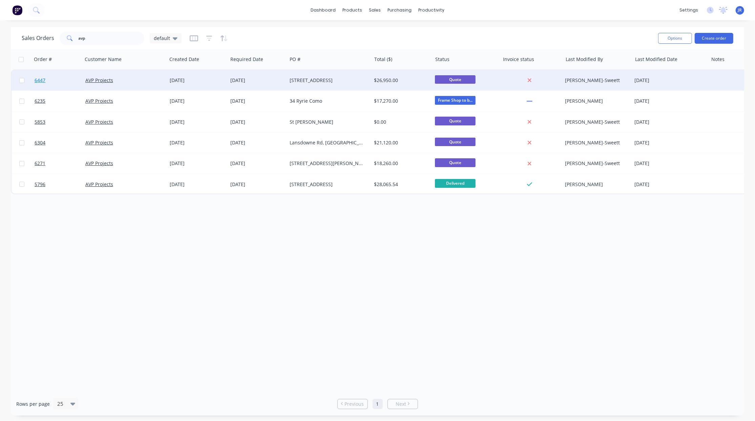
click at [35, 79] on span "6447" at bounding box center [40, 80] width 11 height 7
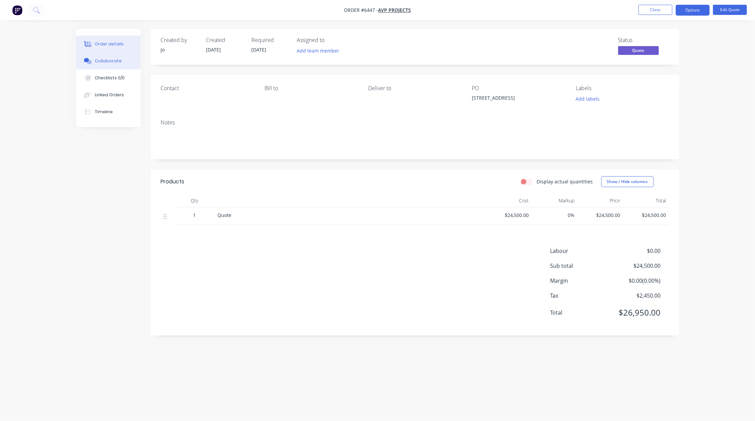
click at [103, 59] on div "Collaborate" at bounding box center [108, 61] width 27 height 6
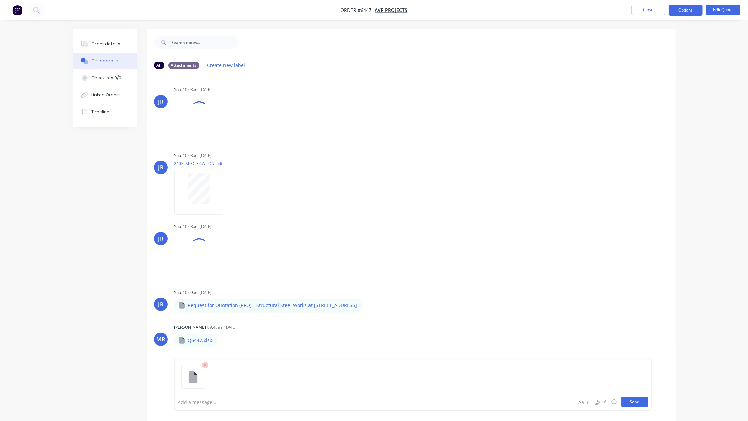
click at [632, 401] on button "Send" at bounding box center [635, 402] width 27 height 10
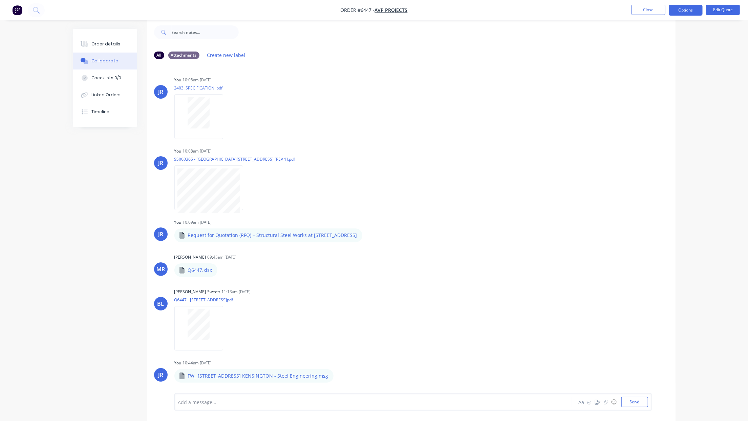
scroll to position [77, 0]
click at [344, 16] on nav "Order #6447 - AVP Projects Close Options Edit Quote" at bounding box center [374, 10] width 748 height 20
drag, startPoint x: 111, startPoint y: 41, endPoint x: 118, endPoint y: 45, distance: 7.7
click at [111, 41] on div "Order details" at bounding box center [105, 44] width 29 height 6
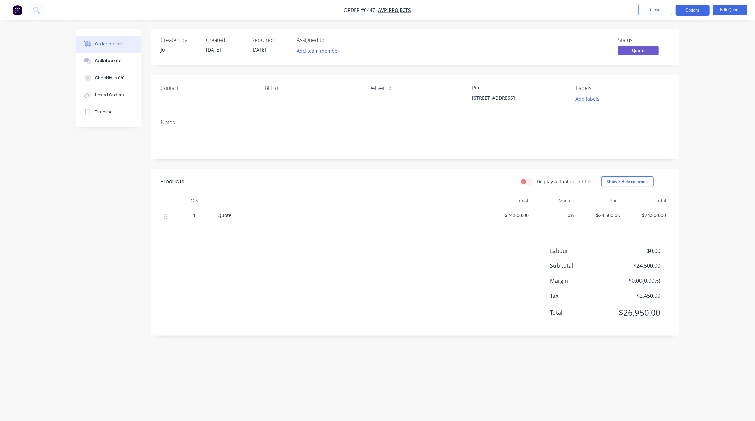
click at [650, 15] on li "Close" at bounding box center [655, 10] width 34 height 11
click at [654, 10] on button "Close" at bounding box center [655, 10] width 34 height 10
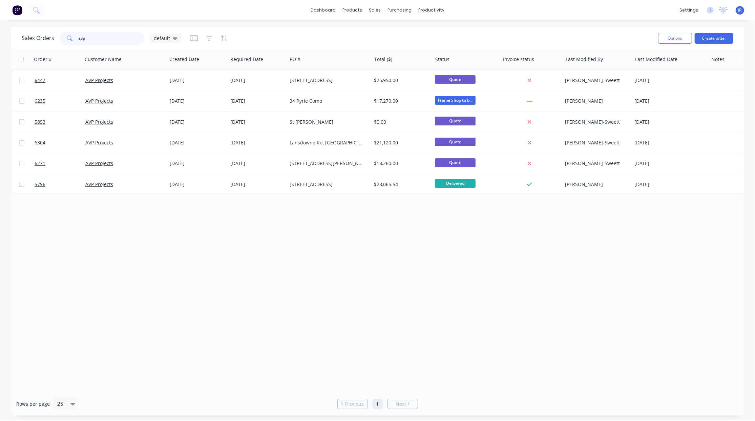
drag, startPoint x: 105, startPoint y: 41, endPoint x: 26, endPoint y: 41, distance: 79.3
click at [26, 41] on div "Sales Orders avp default" at bounding box center [102, 39] width 160 height 14
type input "v"
type input "bella"
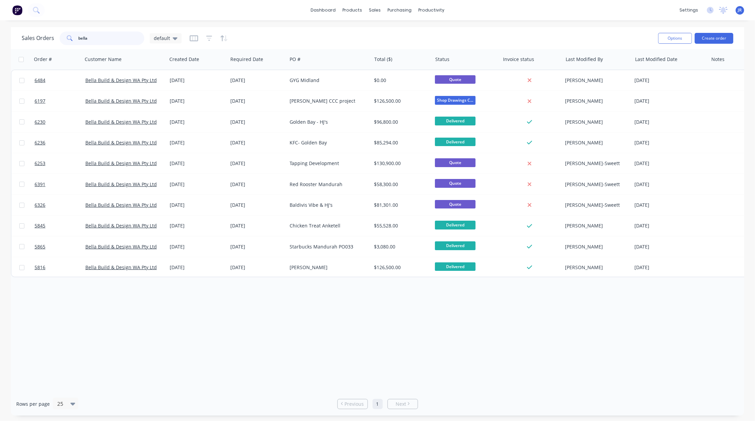
drag, startPoint x: 91, startPoint y: 36, endPoint x: 40, endPoint y: 32, distance: 51.6
click at [40, 32] on div "Sales Orders bella default" at bounding box center [102, 39] width 160 height 14
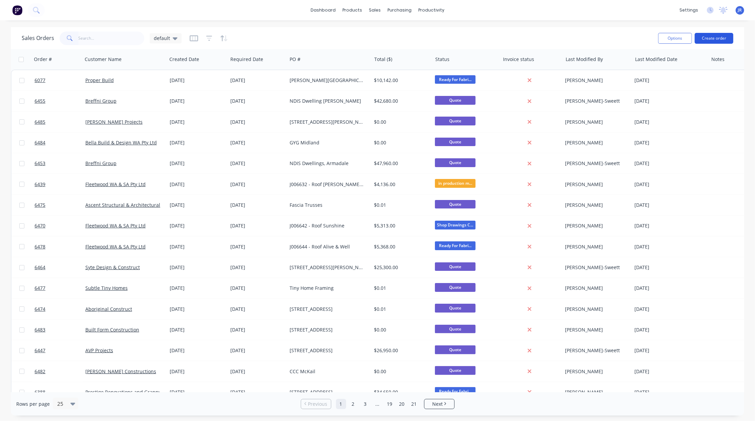
click at [710, 41] on button "Create order" at bounding box center [714, 38] width 39 height 11
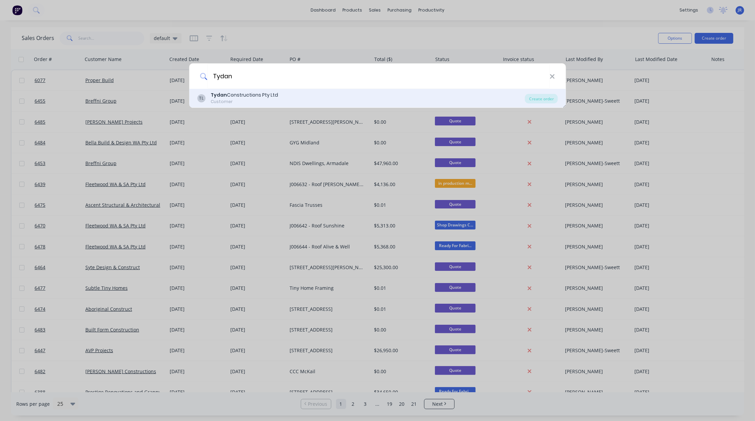
type input "Tydan"
click at [247, 99] on div "Customer" at bounding box center [244, 102] width 67 height 6
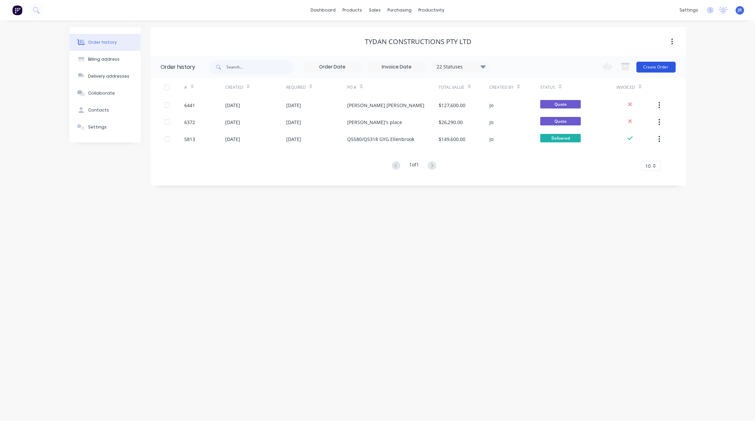
click at [642, 68] on button "Create Order" at bounding box center [655, 67] width 39 height 11
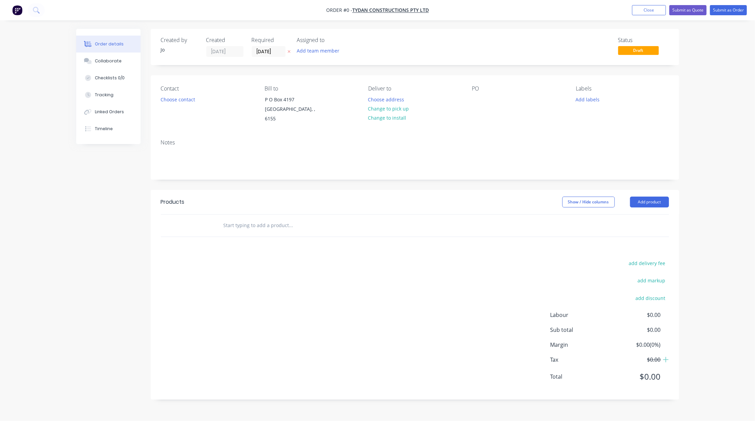
click at [255, 220] on input "text" at bounding box center [290, 225] width 135 height 14
type input "Quote"
click at [267, 240] on button "Add Quote to order" at bounding box center [327, 251] width 203 height 22
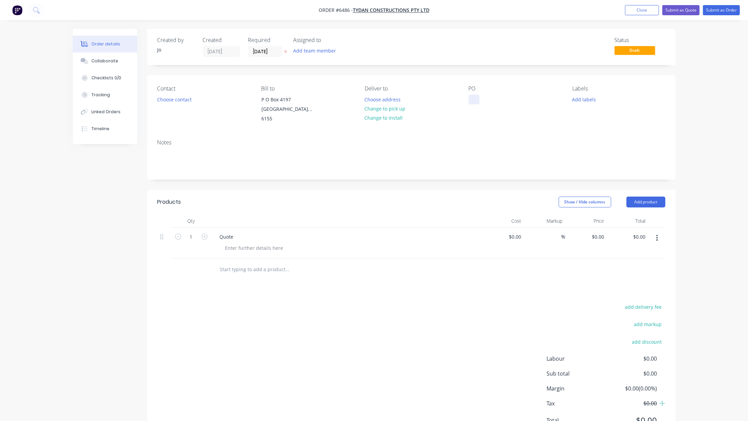
click at [476, 98] on div at bounding box center [474, 100] width 11 height 10
click at [104, 66] on button "Collaborate" at bounding box center [105, 61] width 64 height 17
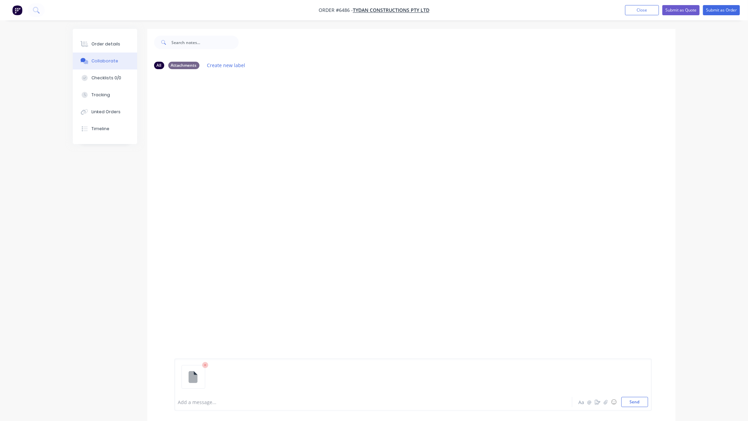
drag, startPoint x: 627, startPoint y: 400, endPoint x: 638, endPoint y: 396, distance: 12.6
click at [627, 400] on button "Send" at bounding box center [635, 402] width 27 height 10
drag, startPoint x: 88, startPoint y: 45, endPoint x: 1, endPoint y: 58, distance: 88.4
click at [88, 45] on icon at bounding box center [85, 44] width 8 height 6
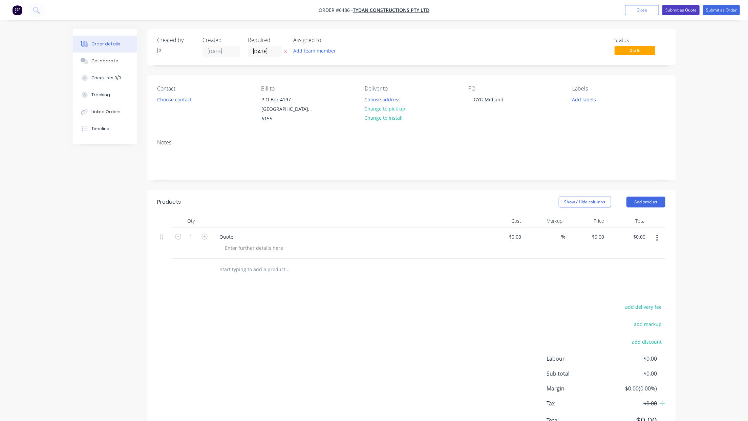
click at [686, 9] on button "Submit as Quote" at bounding box center [681, 10] width 37 height 10
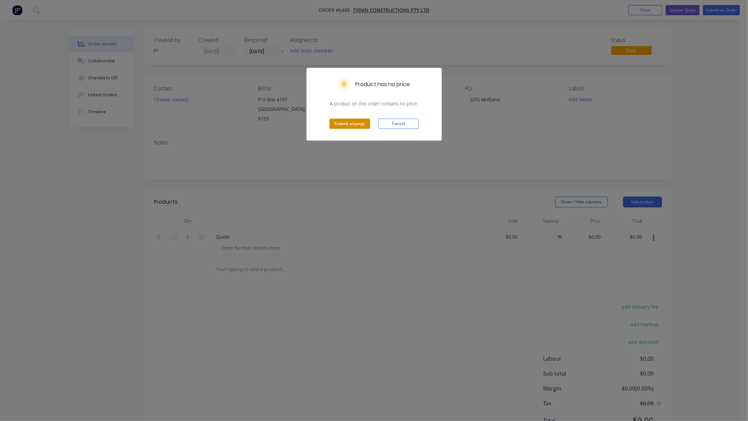
click at [347, 125] on button "Submit anyway" at bounding box center [350, 124] width 41 height 10
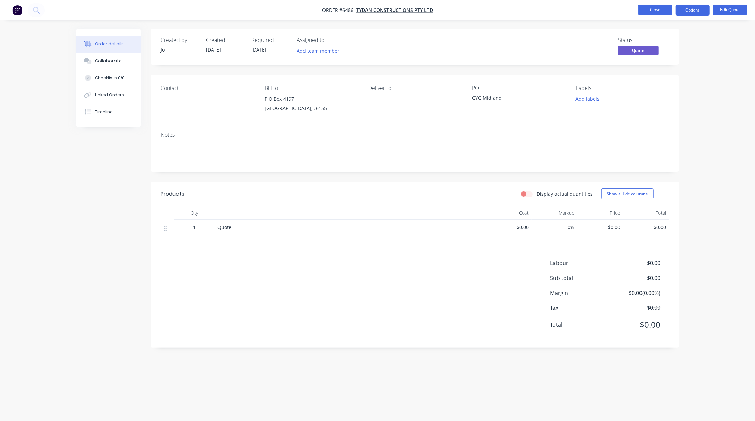
click at [648, 10] on button "Close" at bounding box center [655, 10] width 34 height 10
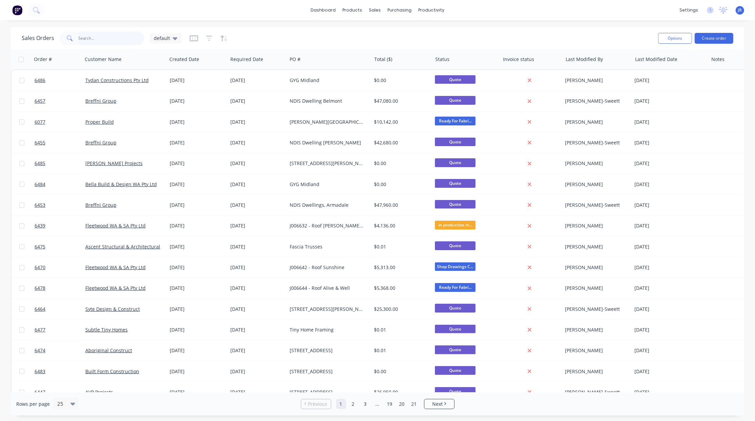
click at [100, 36] on input "text" at bounding box center [112, 39] width 66 height 14
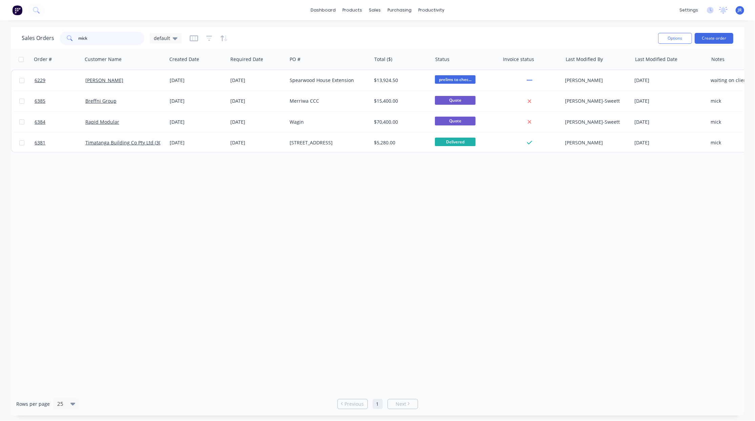
drag, startPoint x: 98, startPoint y: 33, endPoint x: 1, endPoint y: 37, distance: 97.0
click at [3, 37] on div "Sales Orders mick default Options Create order Order # Customer Name Created Da…" at bounding box center [377, 221] width 755 height 388
type input "[PERSON_NAME]"
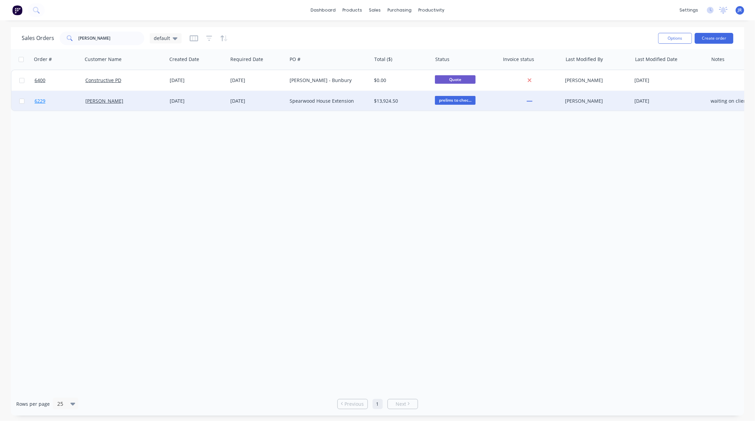
click at [41, 101] on span "6229" at bounding box center [40, 101] width 11 height 7
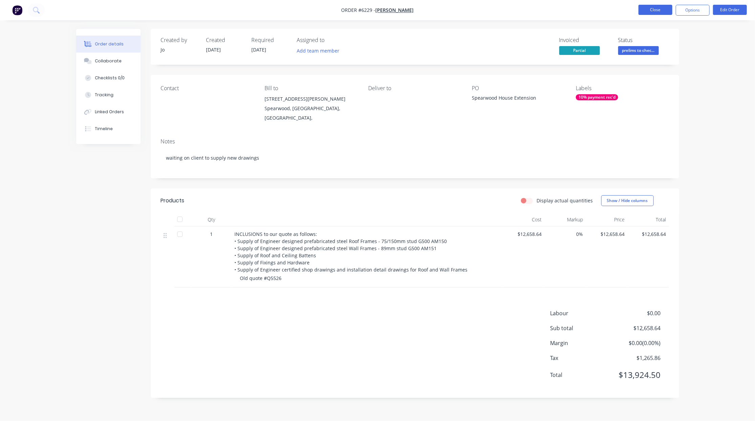
click at [669, 14] on button "Close" at bounding box center [655, 10] width 34 height 10
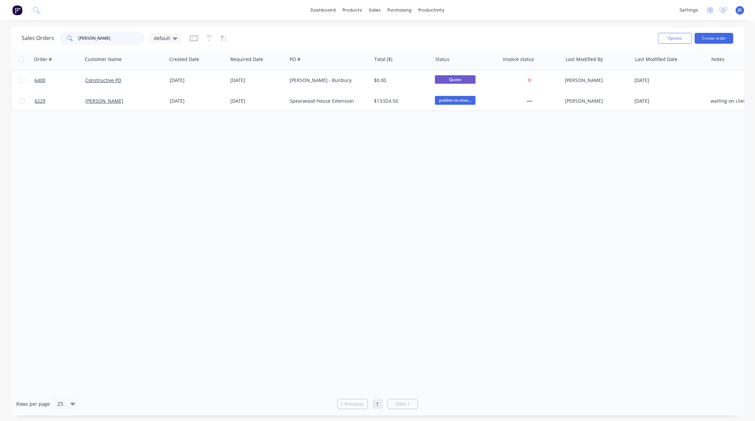
drag, startPoint x: 108, startPoint y: 40, endPoint x: -167, endPoint y: 29, distance: 275.3
click at [0, 29] on html "dashboard products sales purchasing productivity dashboard products Product Cat…" at bounding box center [377, 210] width 755 height 421
type input "breffni"
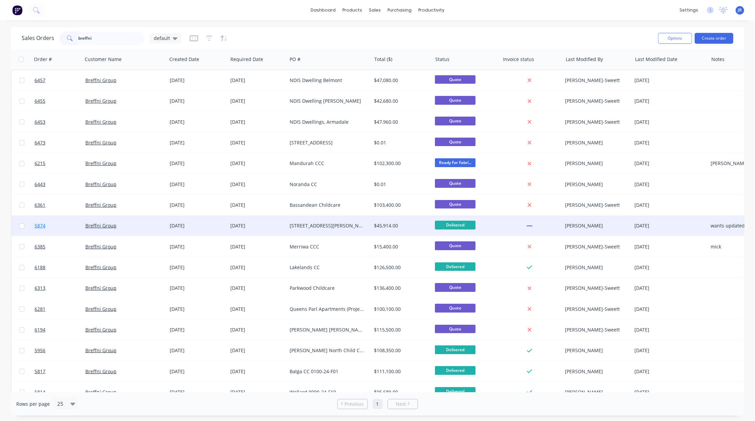
click at [37, 223] on span "5874" at bounding box center [40, 225] width 11 height 7
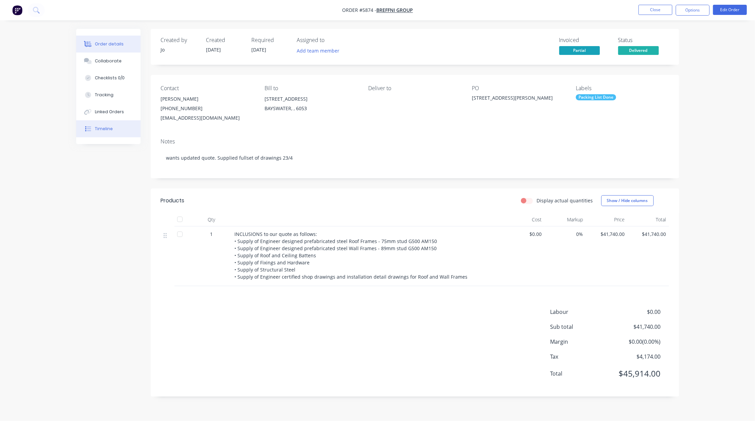
click at [105, 130] on div "Timeline" at bounding box center [104, 129] width 18 height 6
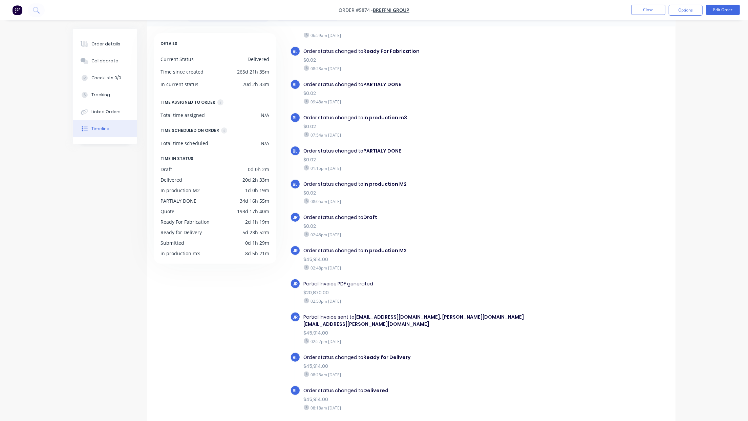
scroll to position [46, 0]
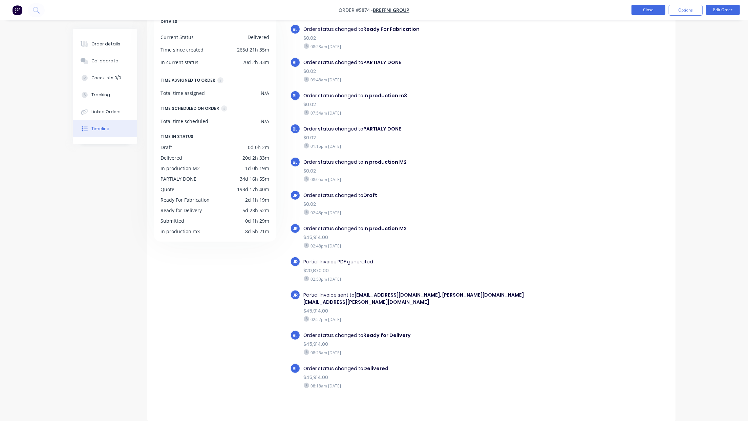
click at [655, 9] on button "Close" at bounding box center [649, 10] width 34 height 10
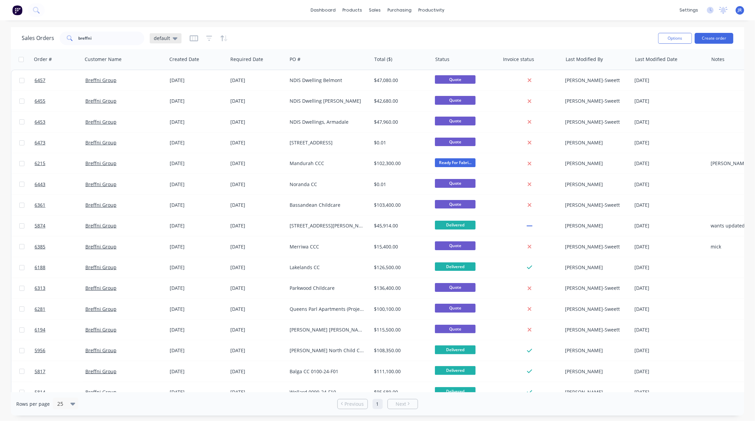
click at [168, 40] on span "default" at bounding box center [162, 38] width 16 height 7
click at [171, 122] on button "Not Invoiced" at bounding box center [190, 123] width 77 height 8
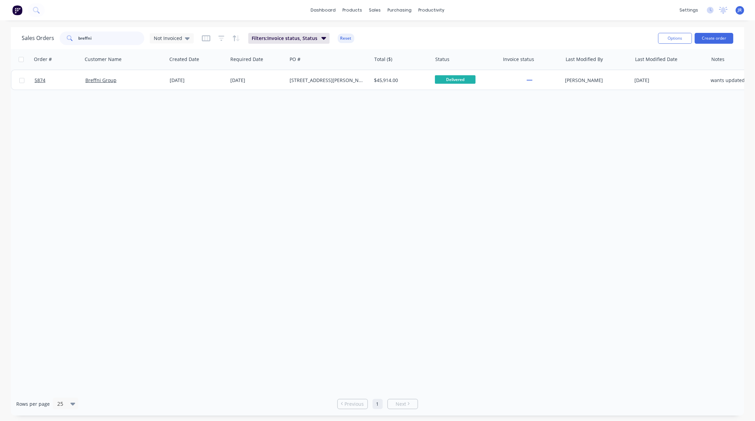
drag, startPoint x: 112, startPoint y: 40, endPoint x: -5, endPoint y: 52, distance: 118.2
click at [0, 52] on html "dashboard products sales purchasing productivity dashboard products Product Cat…" at bounding box center [377, 210] width 755 height 421
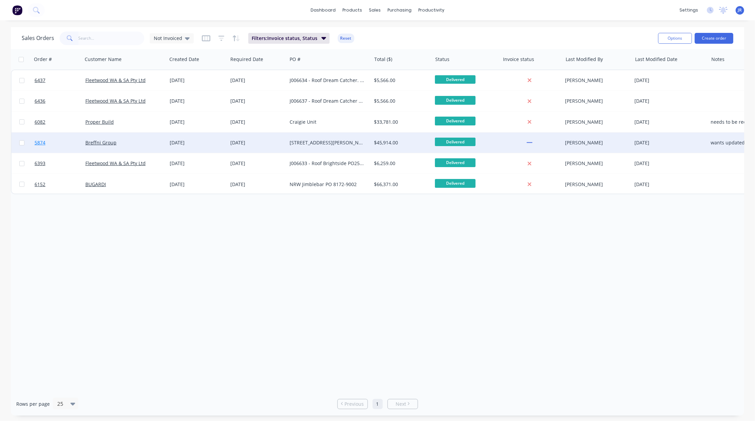
click at [41, 142] on span "5874" at bounding box center [40, 142] width 11 height 7
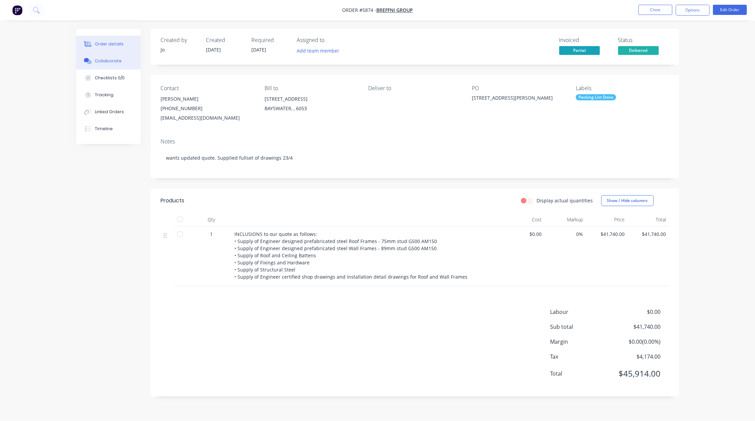
click at [106, 59] on div "Collaborate" at bounding box center [108, 61] width 27 height 6
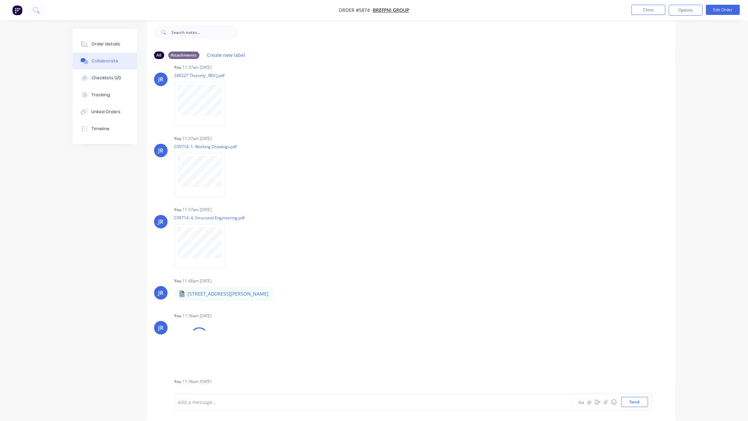
scroll to position [526, 0]
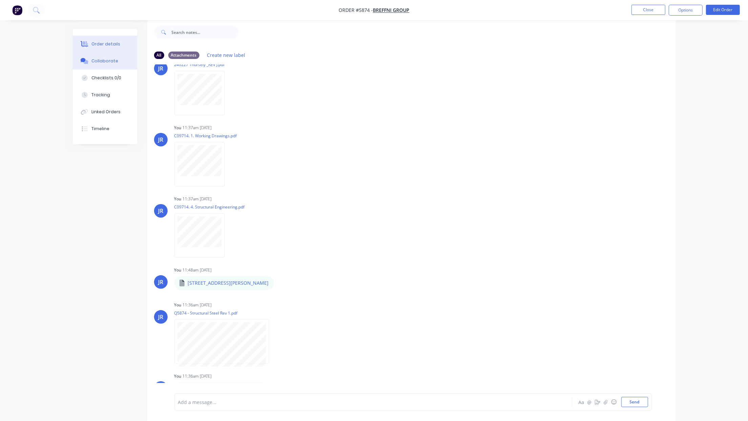
click at [109, 45] on div "Order details" at bounding box center [105, 44] width 29 height 6
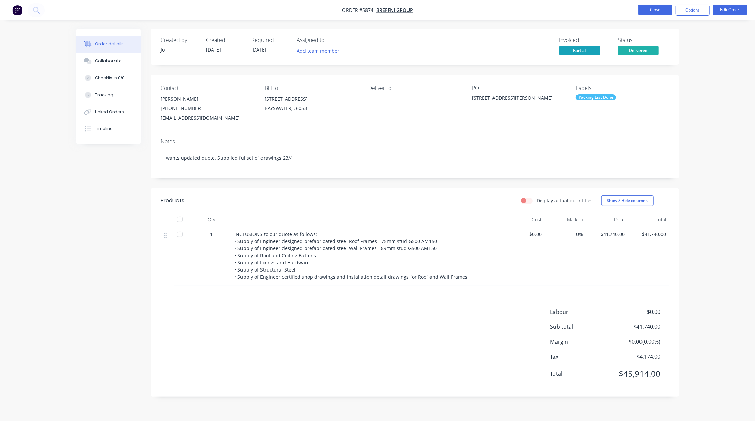
click at [648, 10] on button "Close" at bounding box center [655, 10] width 34 height 10
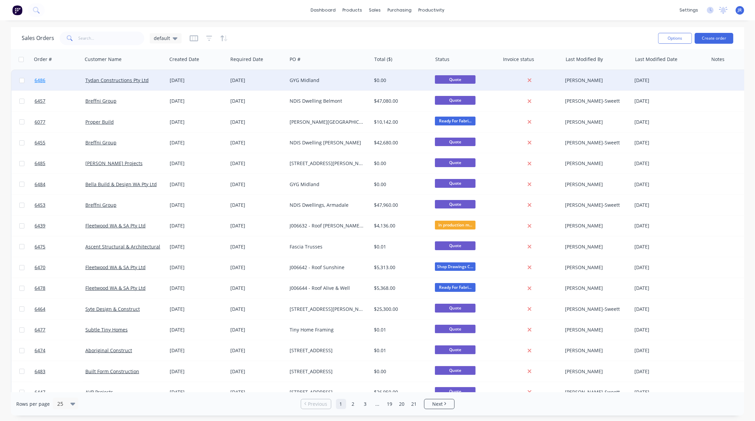
click at [40, 78] on span "6486" at bounding box center [40, 80] width 11 height 7
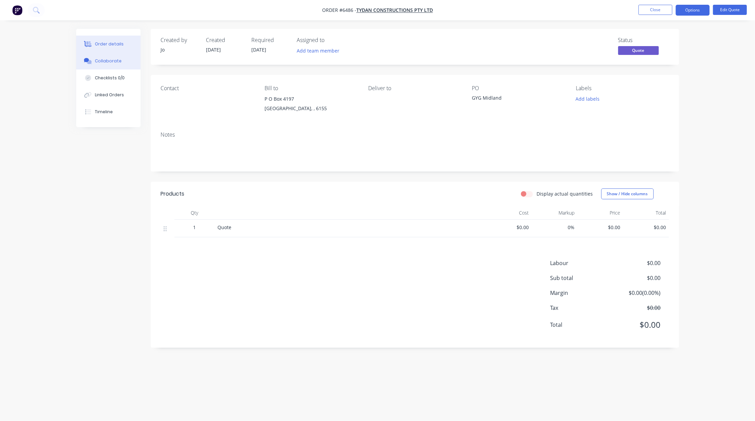
click at [109, 62] on div "Collaborate" at bounding box center [108, 61] width 27 height 6
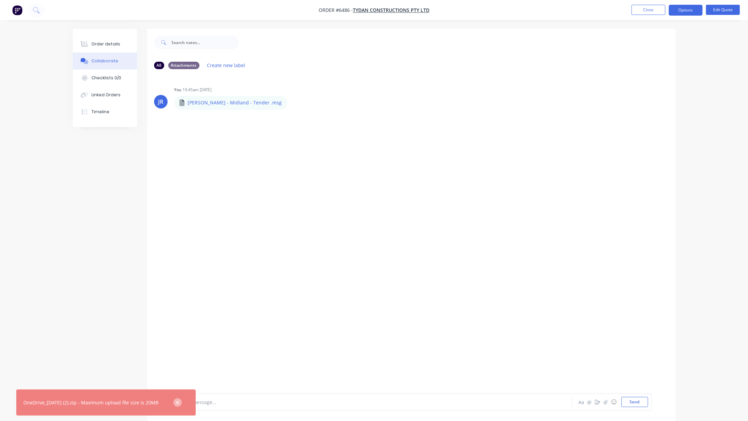
click at [180, 400] on icon "button" at bounding box center [177, 402] width 4 height 6
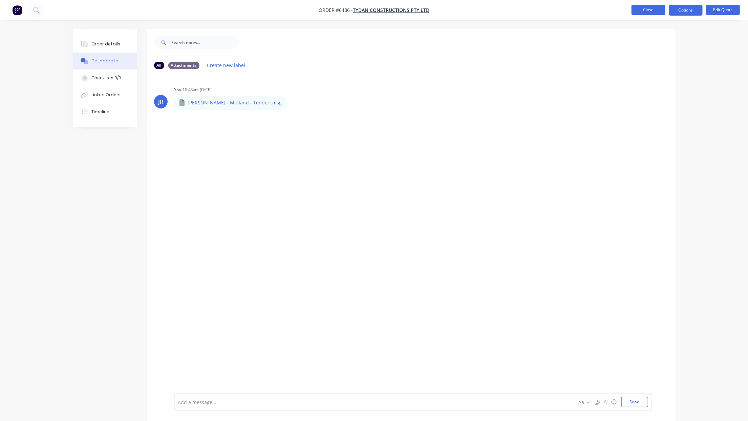
click at [651, 9] on button "Close" at bounding box center [649, 10] width 34 height 10
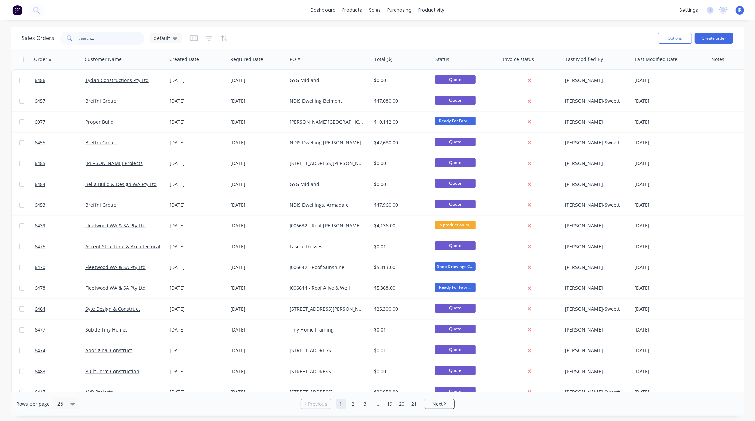
click at [98, 38] on input "text" at bounding box center [112, 39] width 66 height 14
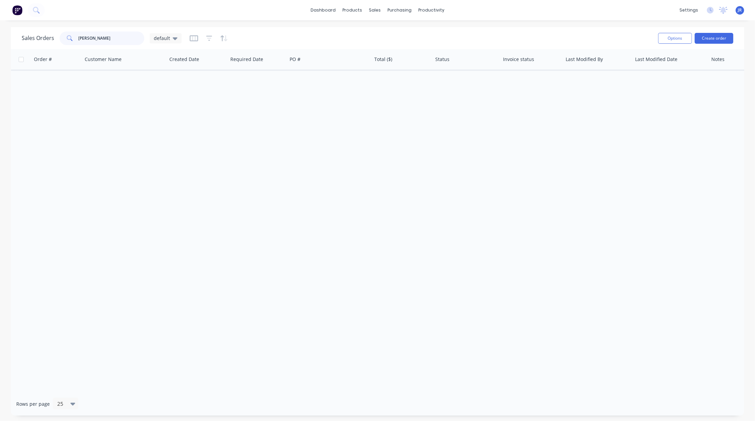
type input "[PERSON_NAME]"
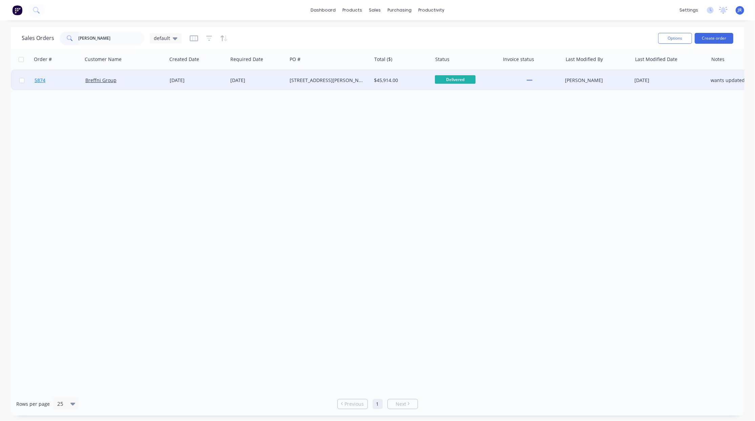
click at [41, 79] on span "5874" at bounding box center [40, 80] width 11 height 7
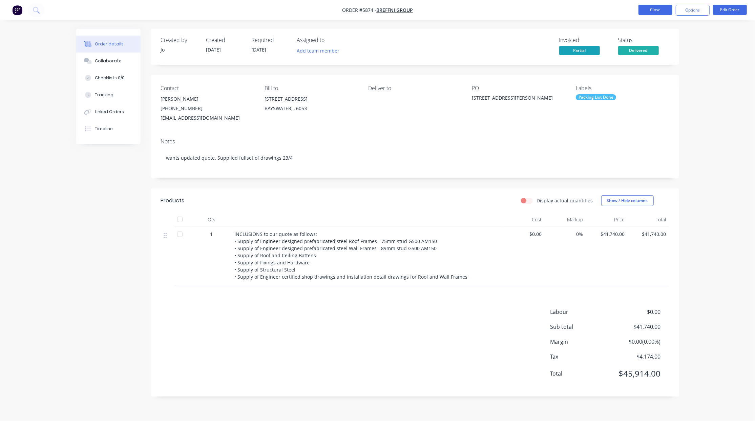
click at [649, 10] on button "Close" at bounding box center [655, 10] width 34 height 10
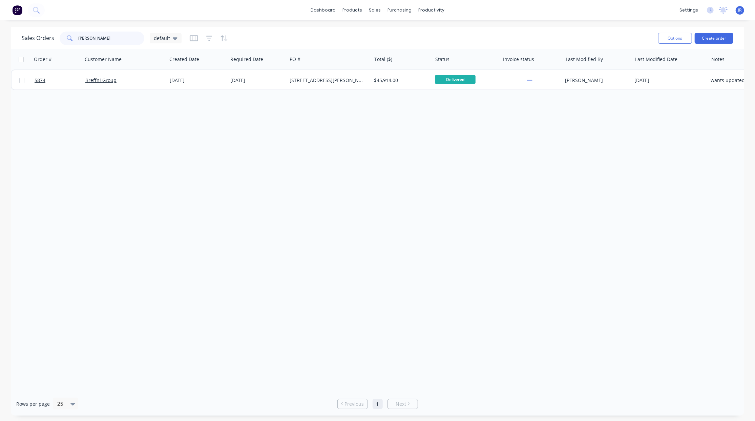
drag, startPoint x: 126, startPoint y: 37, endPoint x: -43, endPoint y: 56, distance: 170.3
click at [0, 56] on html "dashboard products sales purchasing productivity dashboard products Product Cat…" at bounding box center [377, 210] width 755 height 421
type input "alto"
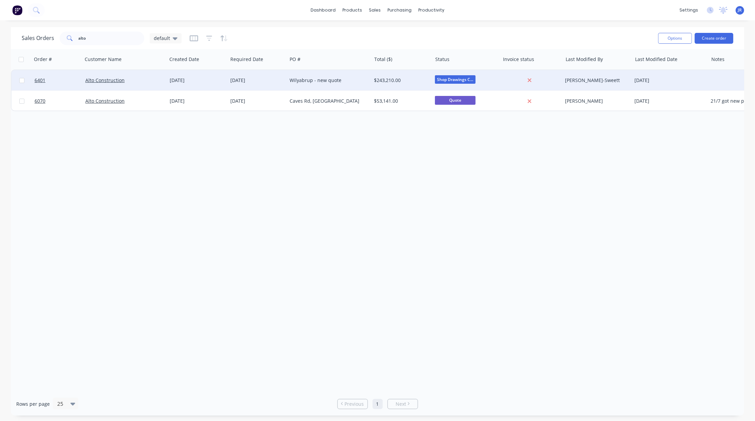
click at [33, 81] on div at bounding box center [57, 80] width 51 height 20
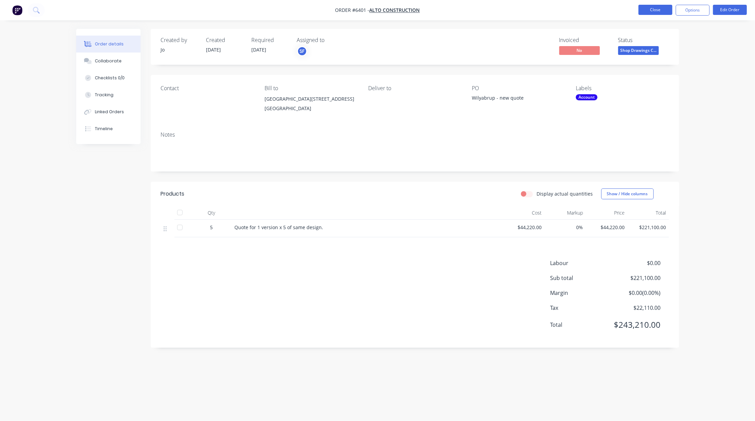
click at [645, 13] on button "Close" at bounding box center [655, 10] width 34 height 10
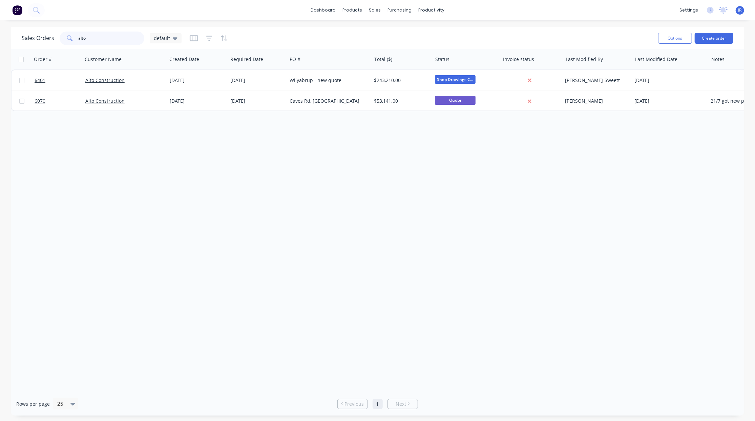
drag, startPoint x: 118, startPoint y: 39, endPoint x: -33, endPoint y: 53, distance: 151.1
click at [0, 53] on html "dashboard products sales purchasing productivity dashboard products Product Cat…" at bounding box center [377, 210] width 755 height 421
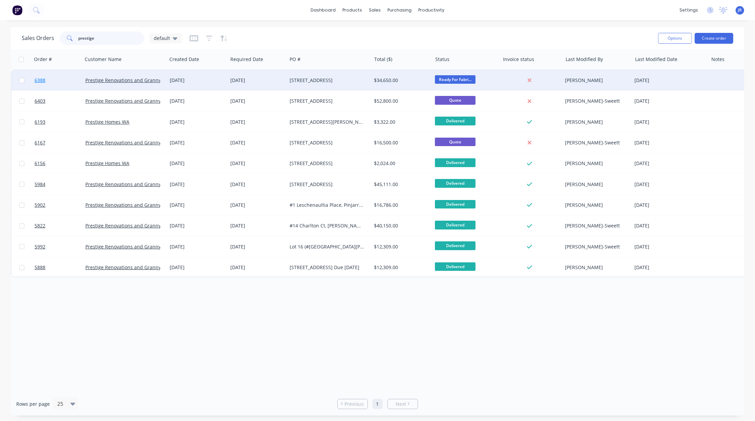
type input "prestige"
click at [44, 82] on span "6388" at bounding box center [40, 80] width 11 height 7
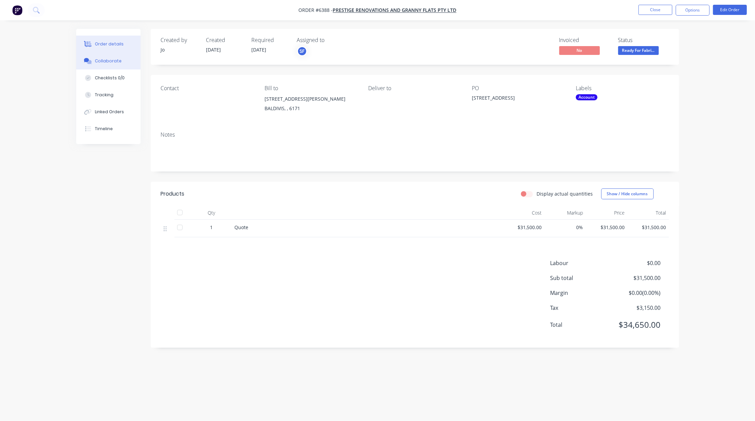
click at [98, 63] on div "Collaborate" at bounding box center [108, 61] width 27 height 6
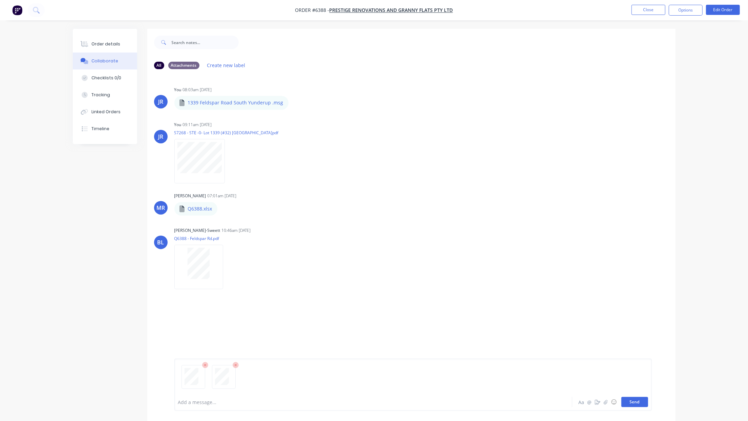
click at [629, 400] on button "Send" at bounding box center [635, 402] width 27 height 10
click at [102, 47] on div "Order details" at bounding box center [105, 44] width 29 height 6
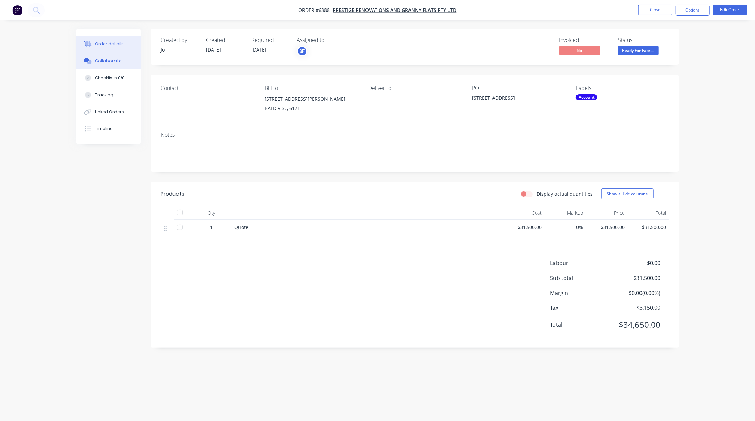
click at [104, 53] on button "Collaborate" at bounding box center [108, 61] width 64 height 17
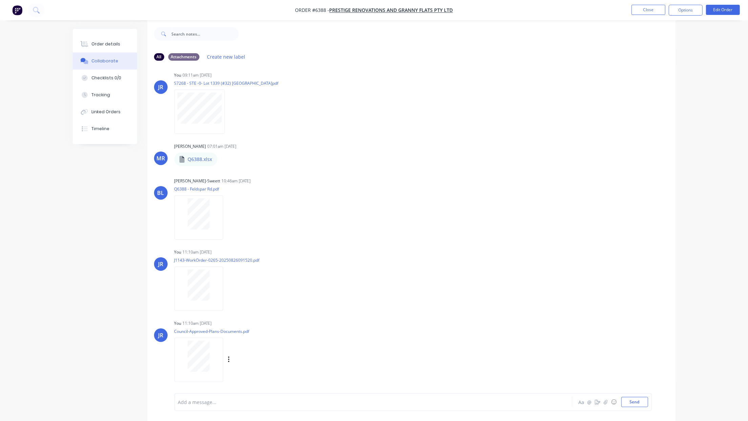
scroll to position [11, 0]
click at [629, 398] on button "Send" at bounding box center [635, 402] width 27 height 10
drag, startPoint x: 69, startPoint y: 368, endPoint x: 141, endPoint y: 243, distance: 144.1
click at [69, 368] on div "Order details Collaborate Checklists 0/0 Tracking Linked Orders Timeline Order …" at bounding box center [374, 220] width 616 height 402
drag, startPoint x: 83, startPoint y: 38, endPoint x: 117, endPoint y: 40, distance: 33.9
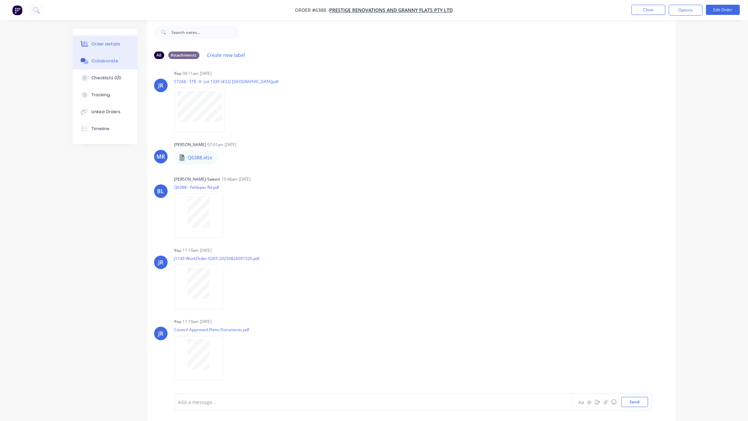
click at [83, 38] on button "Order details" at bounding box center [105, 44] width 64 height 17
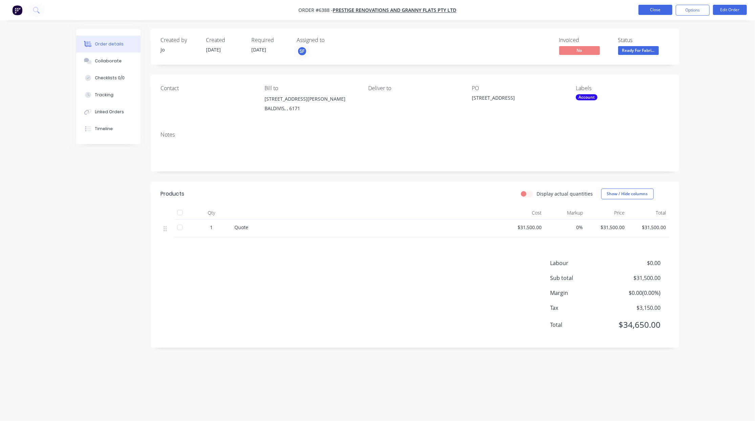
click at [663, 9] on button "Close" at bounding box center [655, 10] width 34 height 10
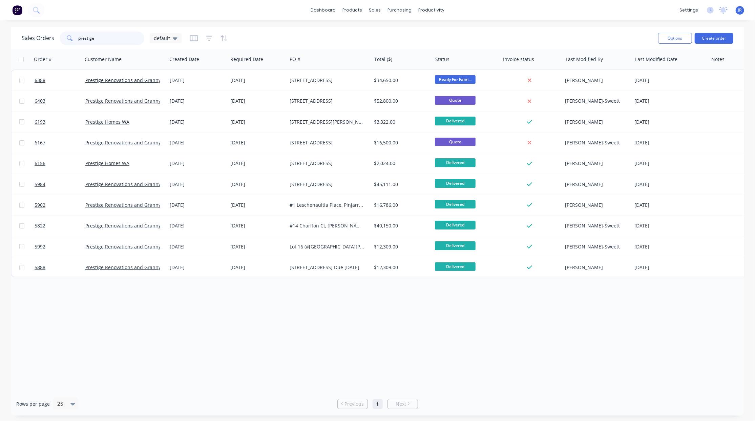
drag, startPoint x: 100, startPoint y: 34, endPoint x: 34, endPoint y: 34, distance: 65.4
click at [37, 34] on div "Sales Orders prestige default" at bounding box center [102, 39] width 160 height 14
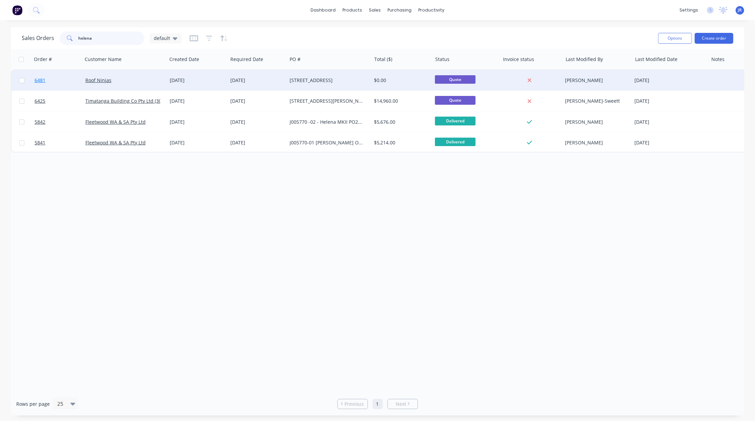
type input "helena"
click at [35, 84] on link "6481" at bounding box center [60, 80] width 51 height 20
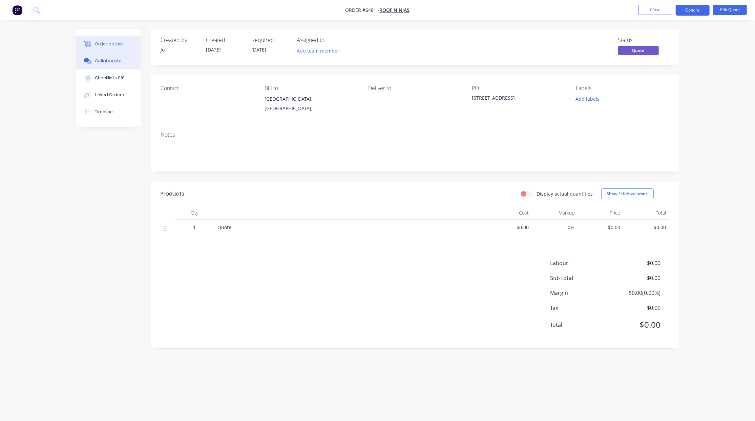
click at [108, 55] on button "Collaborate" at bounding box center [108, 61] width 64 height 17
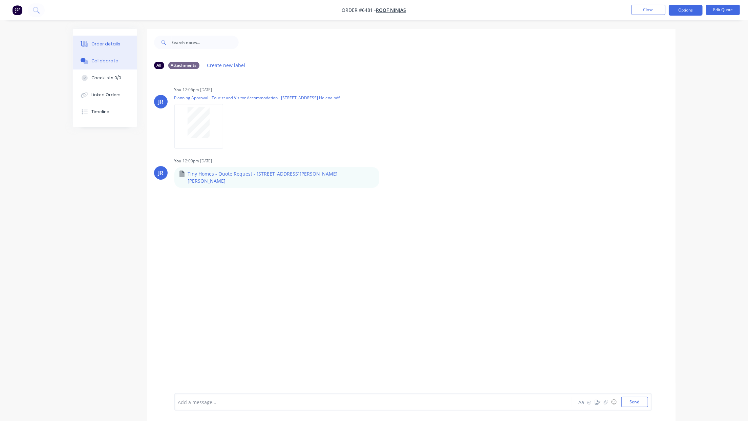
click at [102, 43] on div "Order details" at bounding box center [105, 44] width 29 height 6
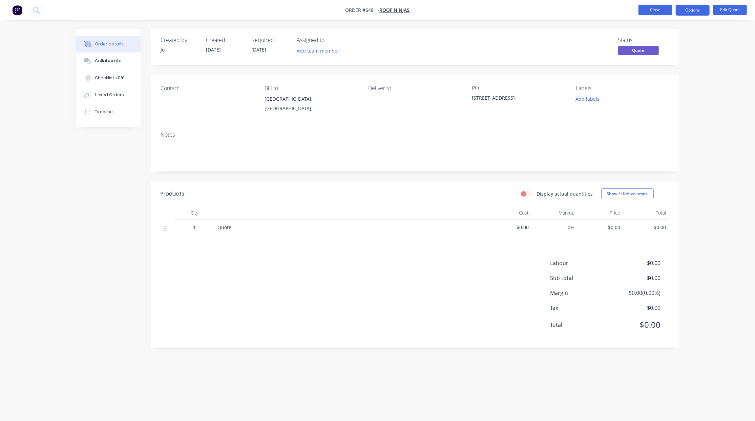
click at [661, 10] on button "Close" at bounding box center [655, 10] width 34 height 10
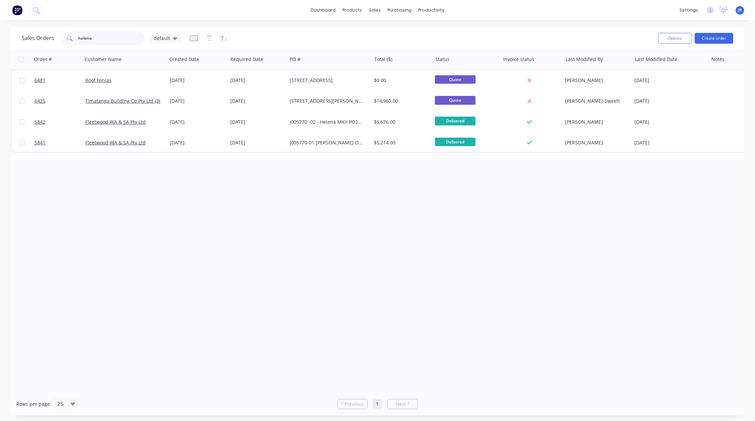
drag, startPoint x: 121, startPoint y: 34, endPoint x: -3, endPoint y: 35, distance: 124.0
click at [0, 35] on html "dashboard products sales purchasing productivity dashboard products Product Cat…" at bounding box center [377, 210] width 755 height 421
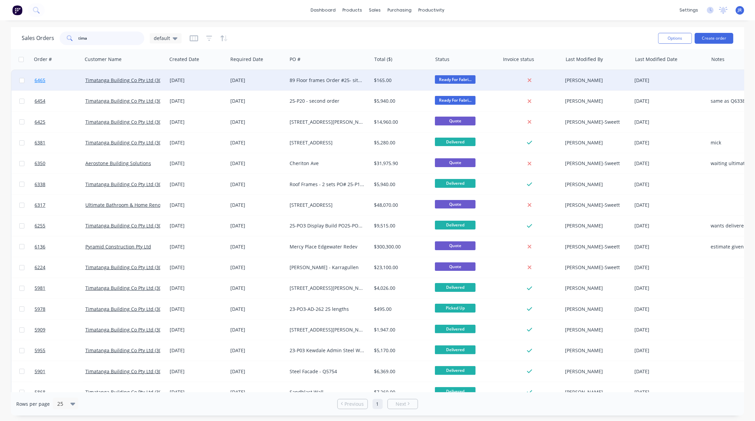
type input "tima"
click at [45, 81] on span "6465" at bounding box center [40, 80] width 11 height 7
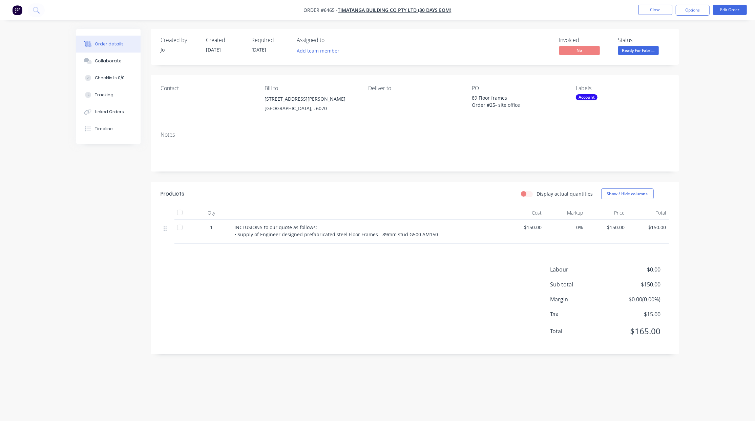
click at [111, 45] on div "Order details" at bounding box center [109, 44] width 29 height 6
click at [643, 10] on button "Close" at bounding box center [655, 10] width 34 height 10
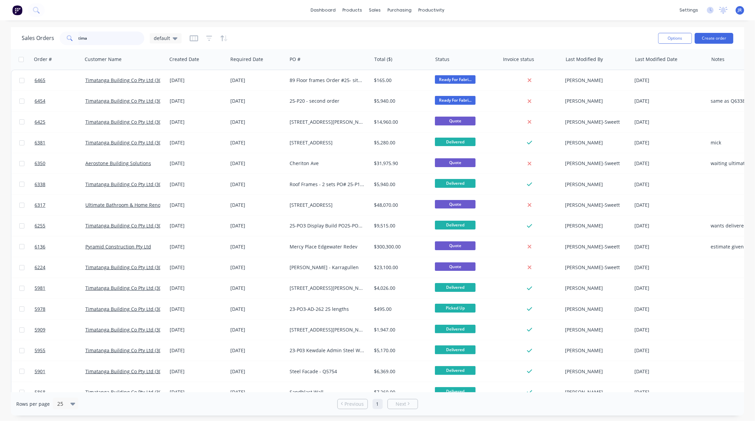
drag, startPoint x: 95, startPoint y: 39, endPoint x: -31, endPoint y: 36, distance: 126.1
click at [0, 36] on html "dashboard products sales purchasing productivity dashboard products Product Cat…" at bounding box center [377, 210] width 755 height 421
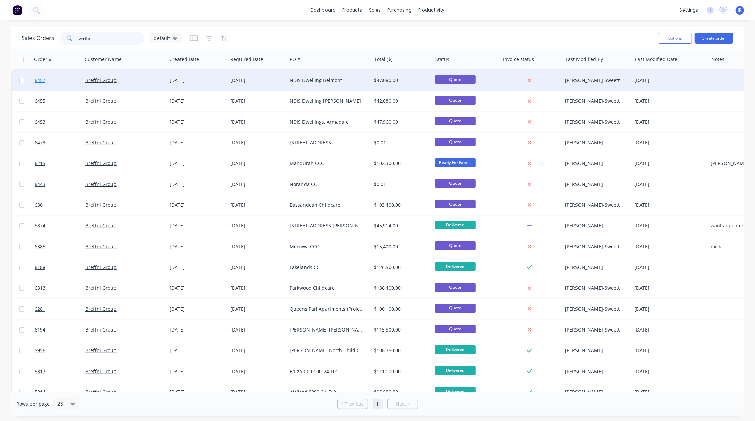
type input "breffni"
click at [41, 76] on link "6457" at bounding box center [60, 80] width 51 height 20
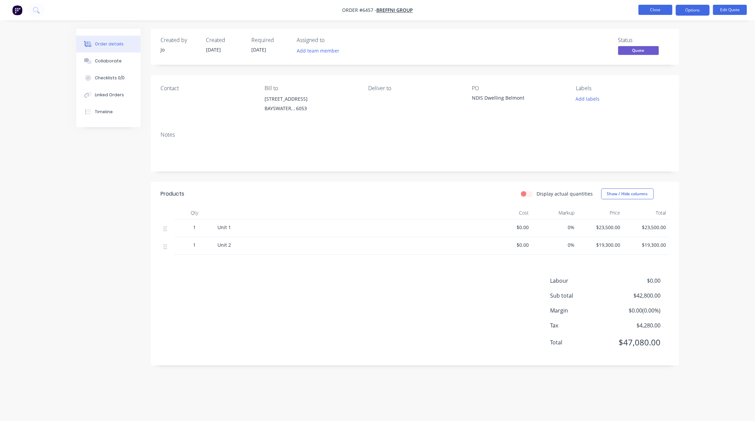
click at [665, 10] on button "Close" at bounding box center [655, 10] width 34 height 10
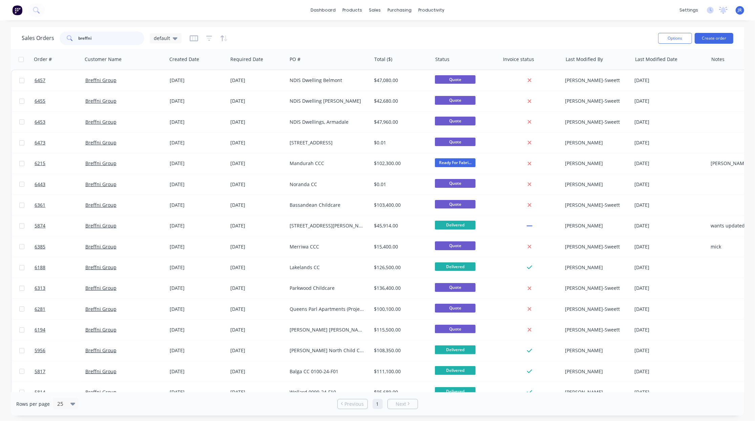
drag, startPoint x: 93, startPoint y: 42, endPoint x: -65, endPoint y: 51, distance: 157.8
click at [0, 51] on html "dashboard products sales purchasing productivity dashboard products Product Cat…" at bounding box center [377, 210] width 755 height 421
type input "proper"
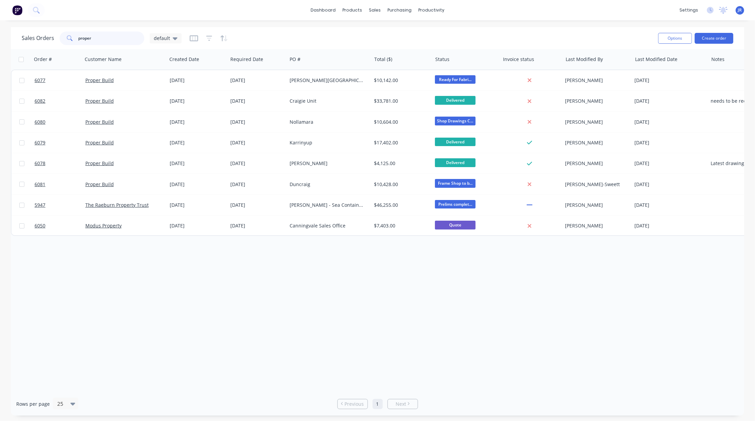
drag, startPoint x: 120, startPoint y: 43, endPoint x: 33, endPoint y: 30, distance: 87.3
click at [33, 30] on div "Sales Orders proper default" at bounding box center [337, 38] width 631 height 17
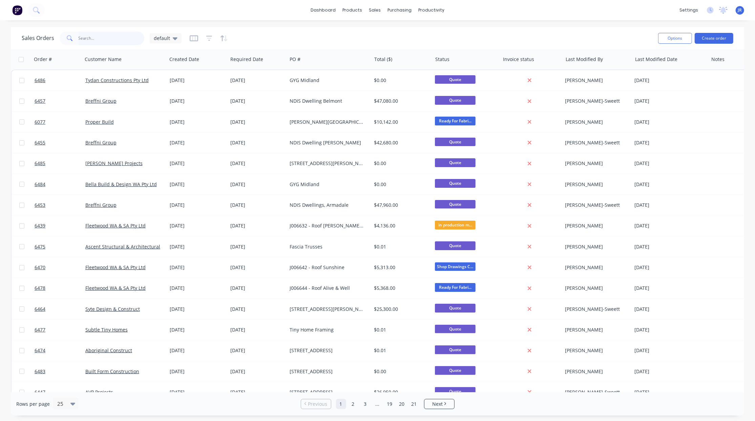
click at [93, 36] on input "text" at bounding box center [112, 39] width 66 height 14
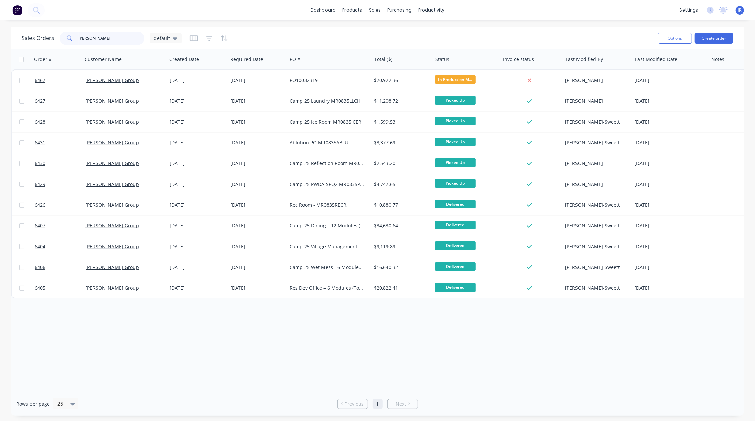
type input "[PERSON_NAME]"
drag, startPoint x: 67, startPoint y: 343, endPoint x: 88, endPoint y: 304, distance: 44.4
click at [67, 343] on div "Order # Customer Name Created Date Required Date PO # Total ($) Status Invoice …" at bounding box center [377, 220] width 733 height 343
drag, startPoint x: 108, startPoint y: 39, endPoint x: -25, endPoint y: 50, distance: 134.3
click at [0, 50] on html "dashboard products sales purchasing productivity dashboard products Product Cat…" at bounding box center [377, 210] width 755 height 421
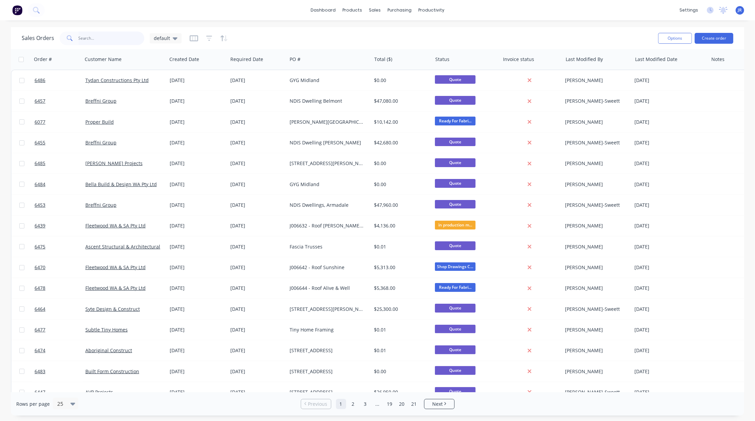
click at [90, 36] on input "text" at bounding box center [112, 39] width 66 height 14
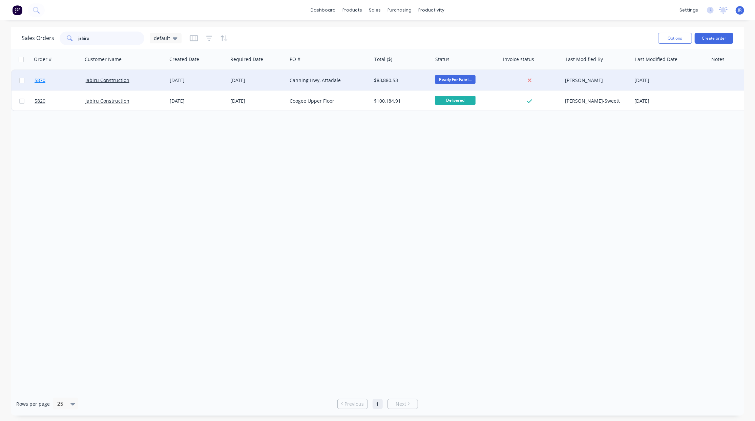
type input "jabiru"
click at [41, 78] on span "5870" at bounding box center [40, 80] width 11 height 7
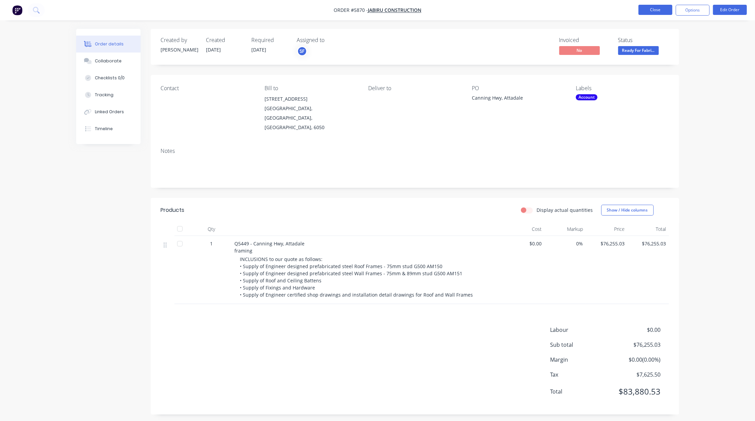
click at [656, 7] on button "Close" at bounding box center [655, 10] width 34 height 10
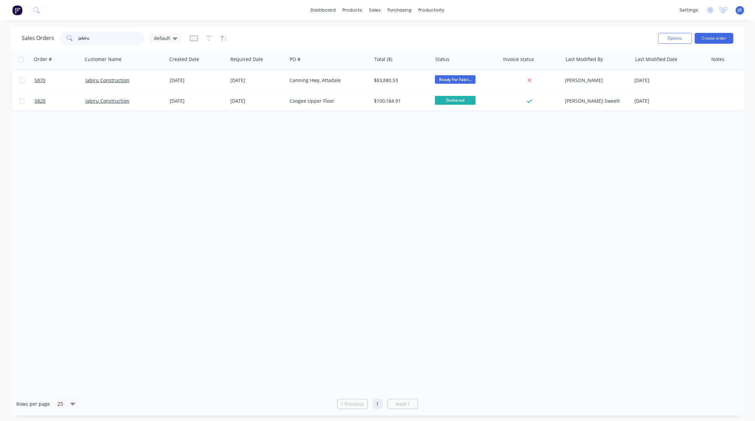
drag, startPoint x: 104, startPoint y: 37, endPoint x: -35, endPoint y: 61, distance: 140.2
click at [0, 61] on html "dashboard products sales purchasing productivity dashboard products Product Cat…" at bounding box center [377, 210] width 755 height 421
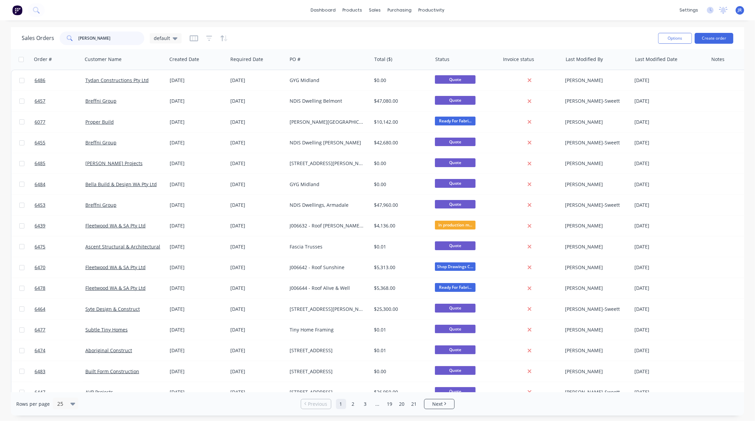
type input "[PERSON_NAME]"
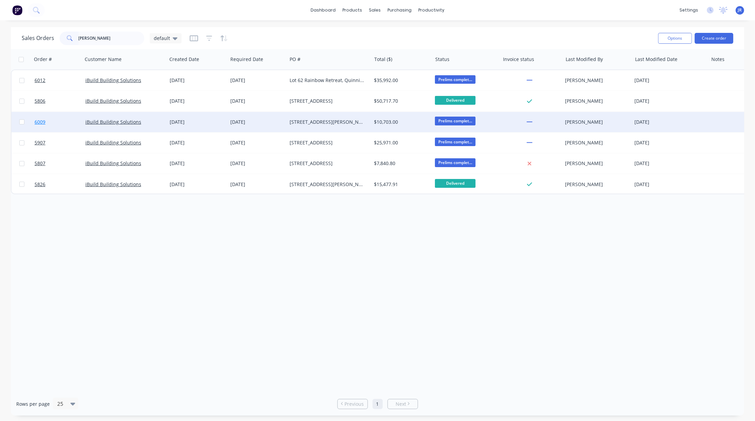
click at [47, 123] on link "6009" at bounding box center [60, 122] width 51 height 20
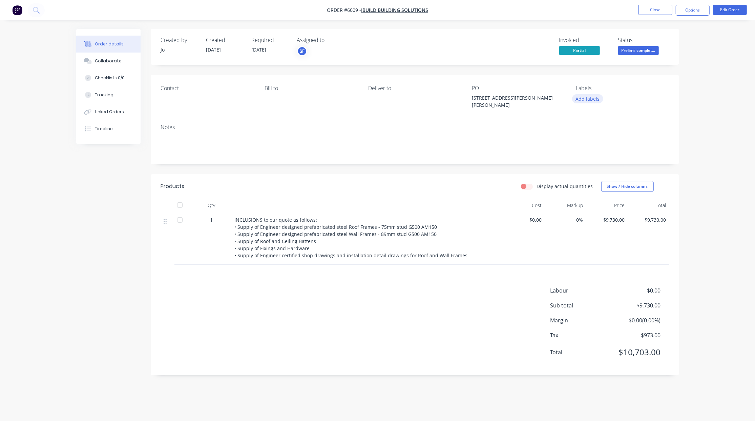
click at [586, 100] on button "Add labels" at bounding box center [587, 98] width 31 height 9
click at [587, 163] on div at bounding box center [588, 160] width 14 height 14
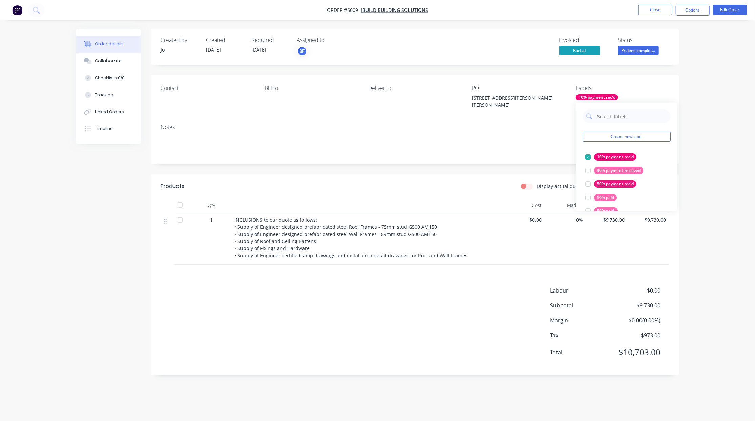
click at [619, 81] on div "Contact [PERSON_NAME] to Deliver to [STREET_ADDRESS][PERSON_NAME][PERSON_NAME] …" at bounding box center [415, 97] width 528 height 44
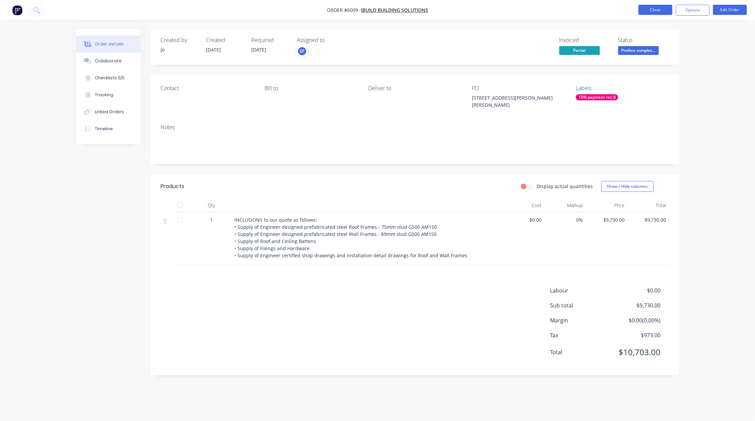
click at [652, 12] on button "Close" at bounding box center [655, 10] width 34 height 10
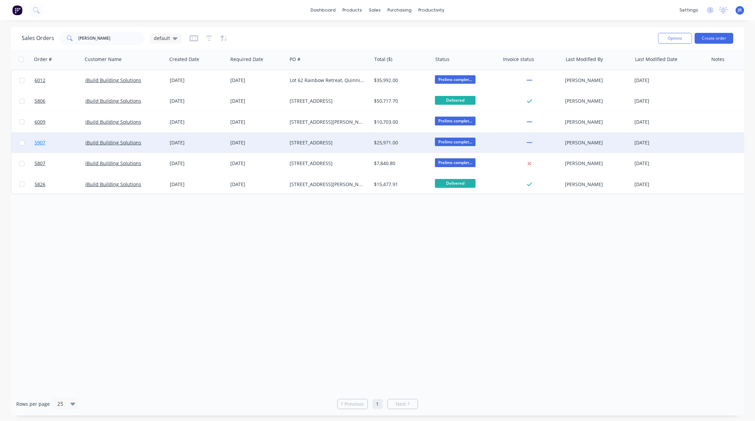
click at [42, 141] on span "5907" at bounding box center [40, 142] width 11 height 7
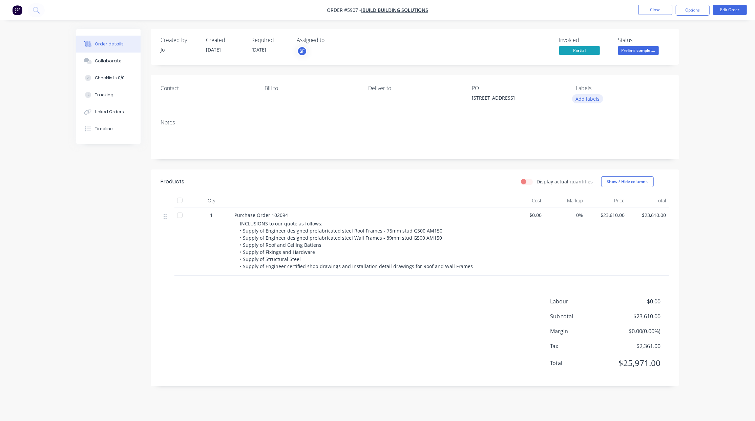
click at [587, 101] on button "Add labels" at bounding box center [587, 98] width 31 height 9
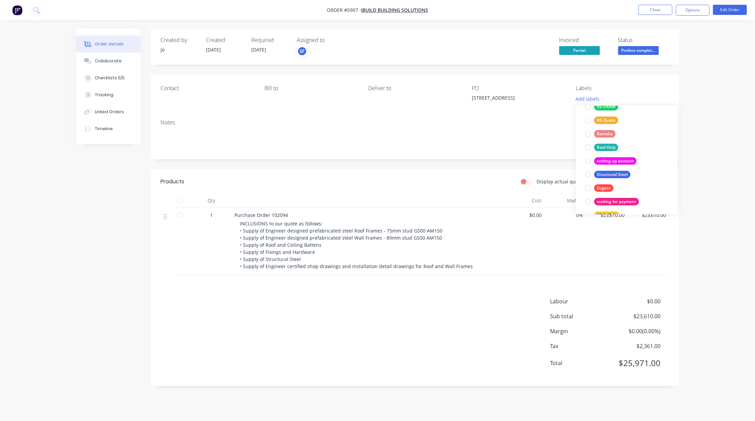
scroll to position [298, 0]
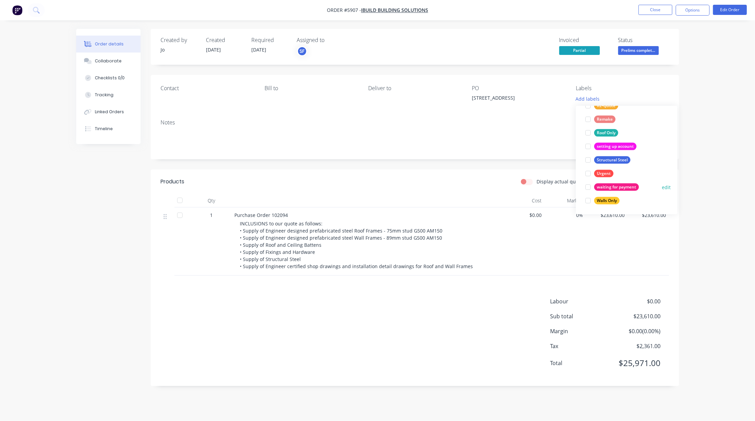
click at [588, 186] on div at bounding box center [588, 187] width 14 height 14
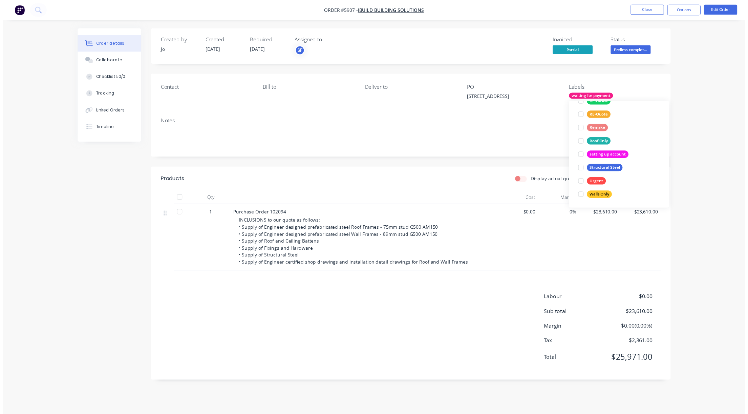
scroll to position [0, 0]
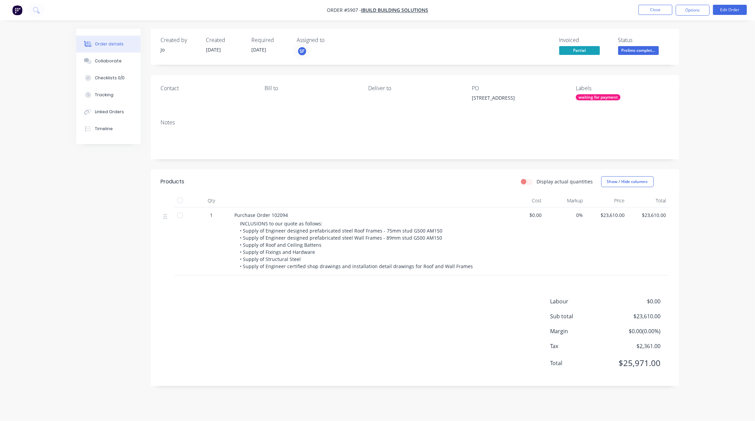
click at [664, 66] on div "Created by [PERSON_NAME] Created [DATE] Required [DATE] Assigned to SF Invoiced…" at bounding box center [415, 207] width 528 height 357
click at [655, 9] on button "Close" at bounding box center [655, 10] width 34 height 10
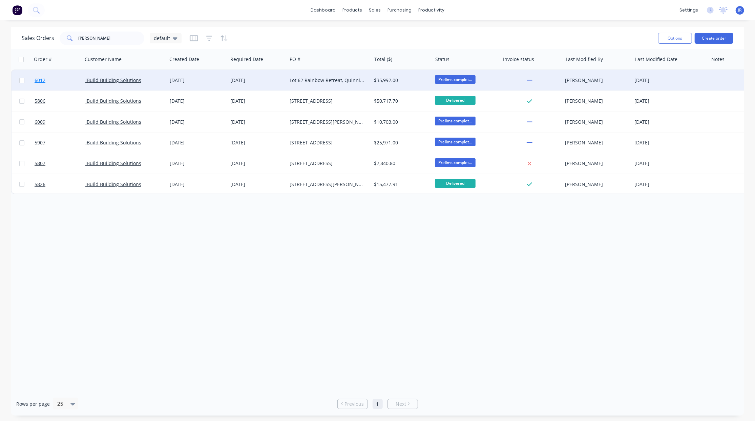
click at [40, 79] on span "6012" at bounding box center [40, 80] width 11 height 7
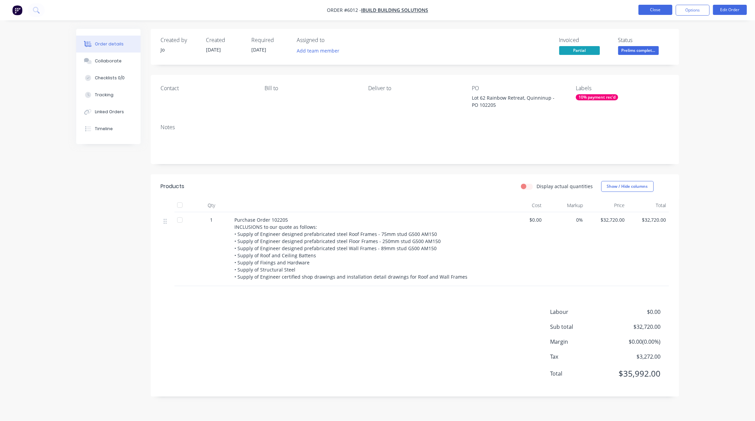
click at [657, 12] on button "Close" at bounding box center [655, 10] width 34 height 10
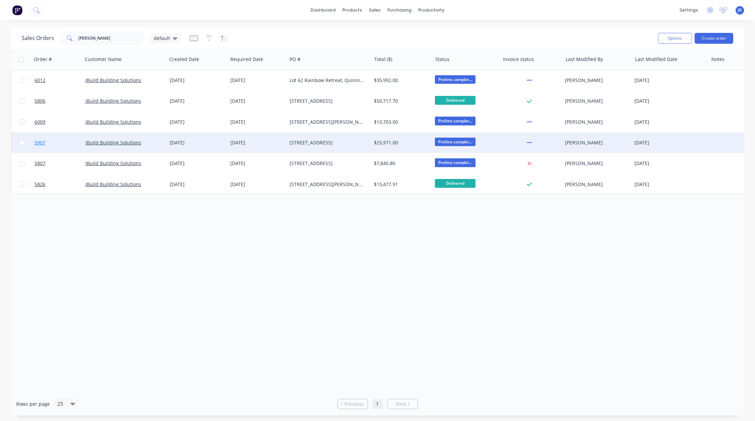
click at [42, 144] on span "5907" at bounding box center [40, 142] width 11 height 7
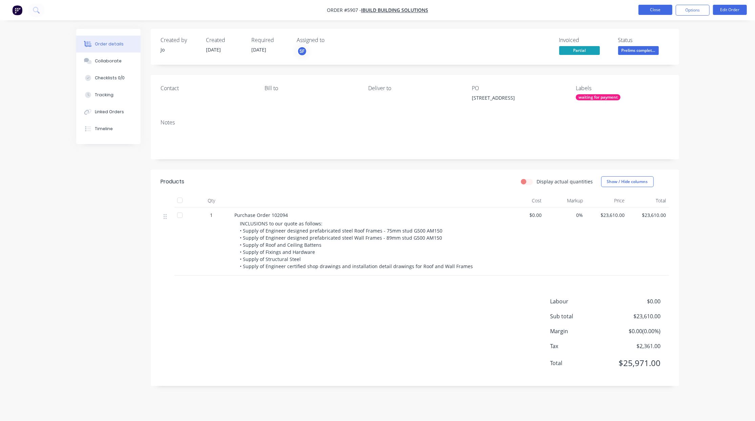
click at [658, 9] on button "Close" at bounding box center [655, 10] width 34 height 10
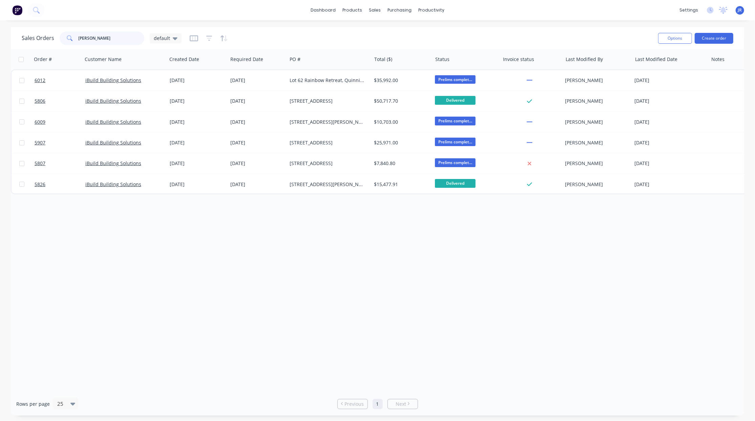
drag, startPoint x: 104, startPoint y: 34, endPoint x: 13, endPoint y: 37, distance: 91.5
click at [19, 37] on div "Sales Orders [PERSON_NAME] default Options Create order" at bounding box center [377, 38] width 733 height 22
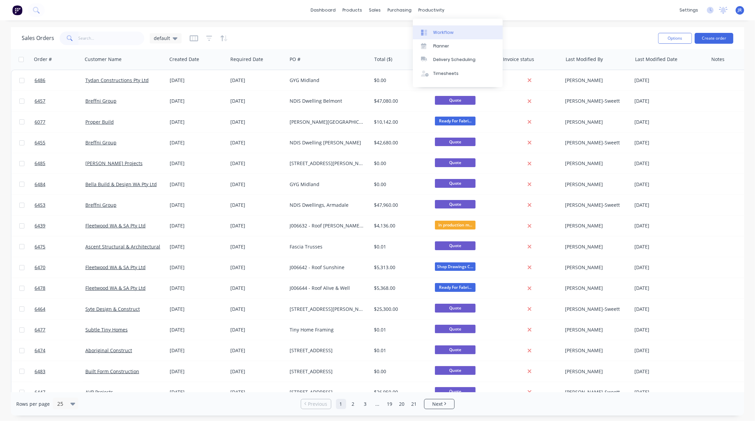
click at [431, 30] on link "Workflow" at bounding box center [458, 32] width 90 height 14
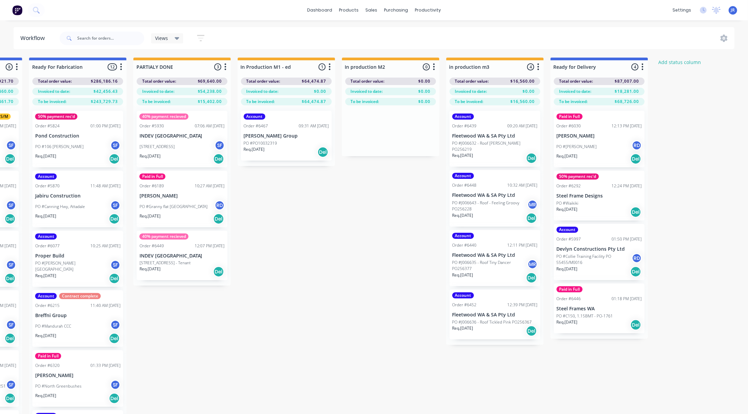
scroll to position [0, 970]
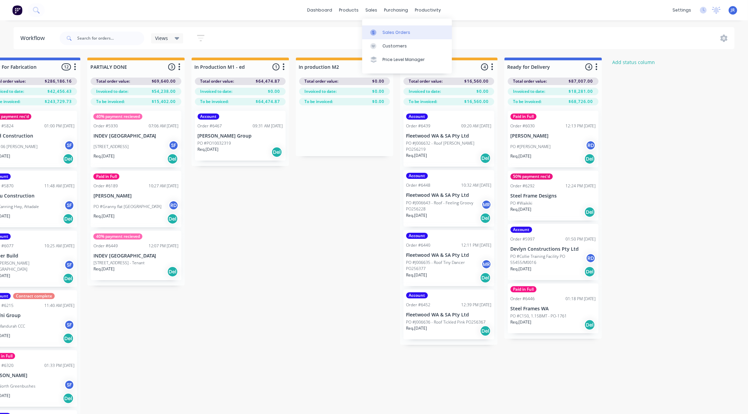
click at [374, 30] on icon at bounding box center [374, 32] width 6 height 6
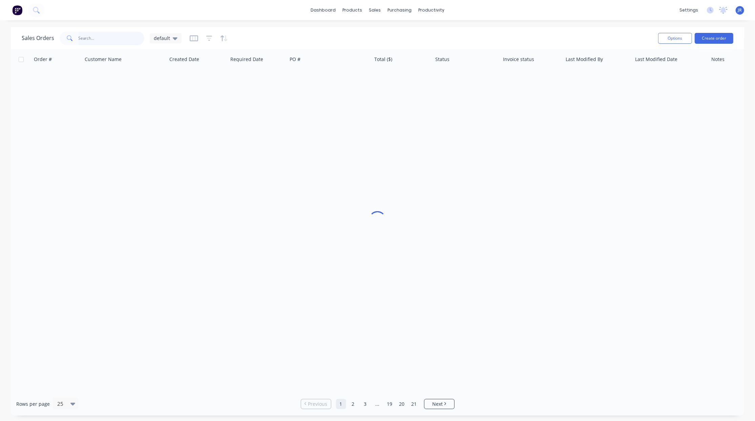
click at [95, 37] on input "text" at bounding box center [112, 39] width 66 height 14
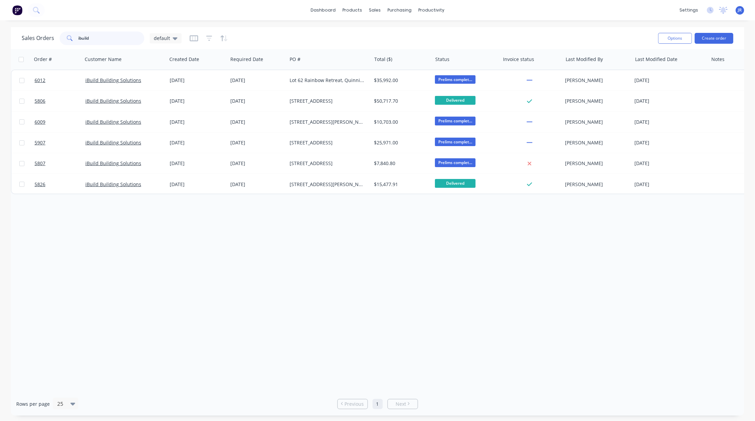
drag, startPoint x: 98, startPoint y: 41, endPoint x: 5, endPoint y: 34, distance: 92.7
click at [18, 34] on div "Sales Orders ibuild default Options Create order" at bounding box center [377, 38] width 733 height 22
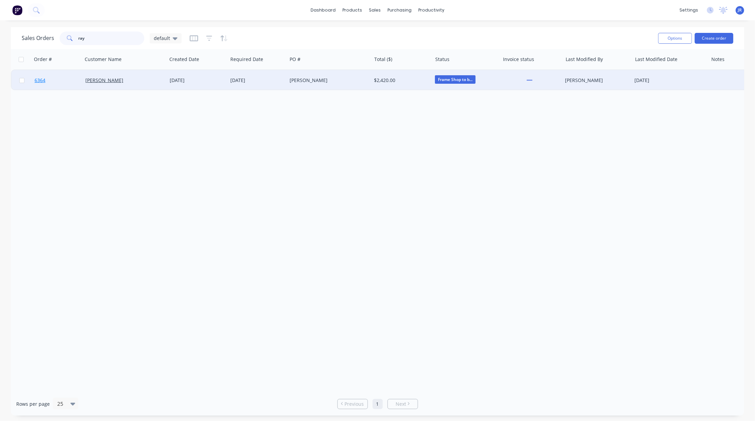
type input "ray"
click at [38, 79] on span "6364" at bounding box center [40, 80] width 11 height 7
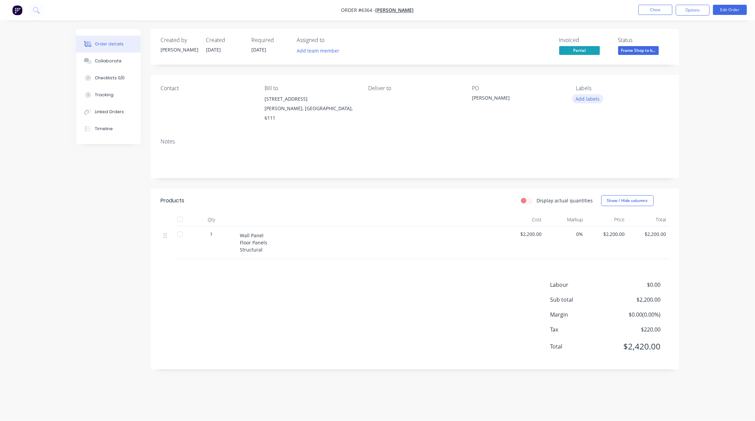
click at [585, 98] on button "Add labels" at bounding box center [587, 98] width 31 height 9
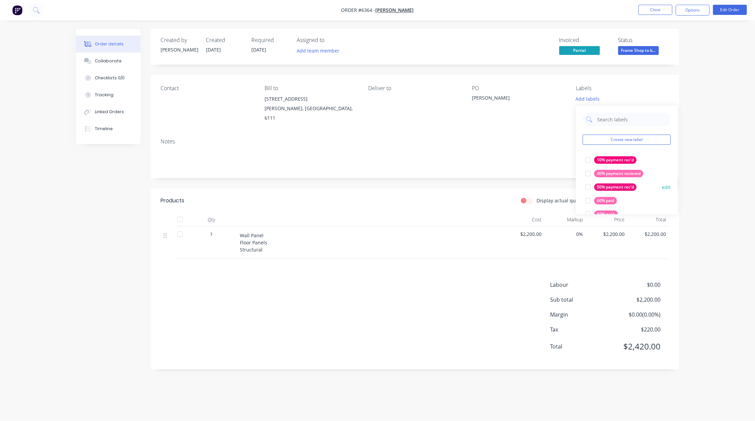
click at [590, 187] on div at bounding box center [588, 187] width 14 height 14
click at [629, 79] on div "Contact Bill to [STREET_ADDRESS][PERSON_NAME] Deliver to PO [PERSON_NAME] Label…" at bounding box center [415, 104] width 528 height 58
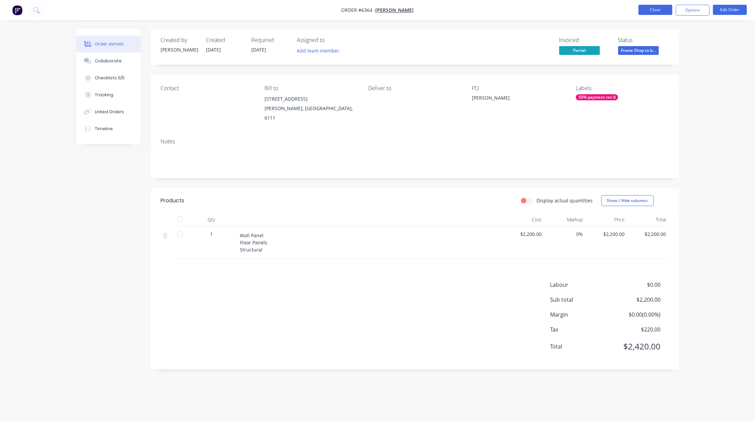
click at [655, 13] on button "Close" at bounding box center [655, 10] width 34 height 10
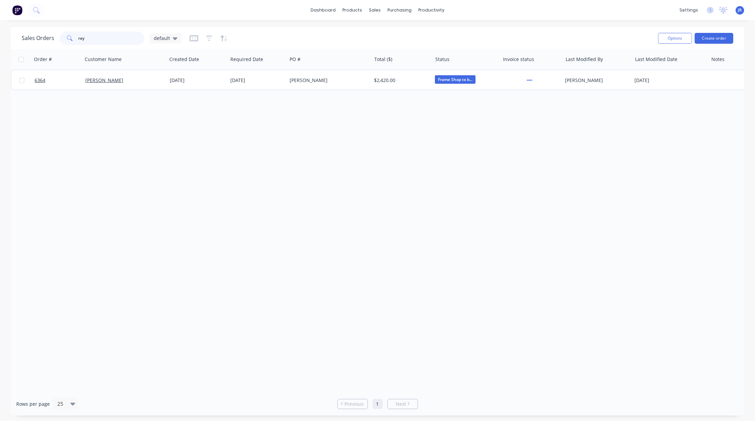
drag, startPoint x: 110, startPoint y: 35, endPoint x: 22, endPoint y: 47, distance: 89.2
click at [22, 47] on div "Sales Orders ray default Options Create order" at bounding box center [377, 38] width 733 height 22
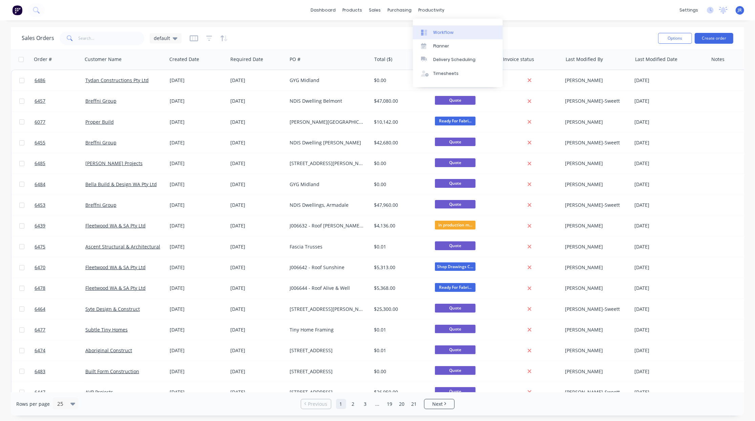
click at [434, 35] on div "Workflow" at bounding box center [443, 32] width 20 height 6
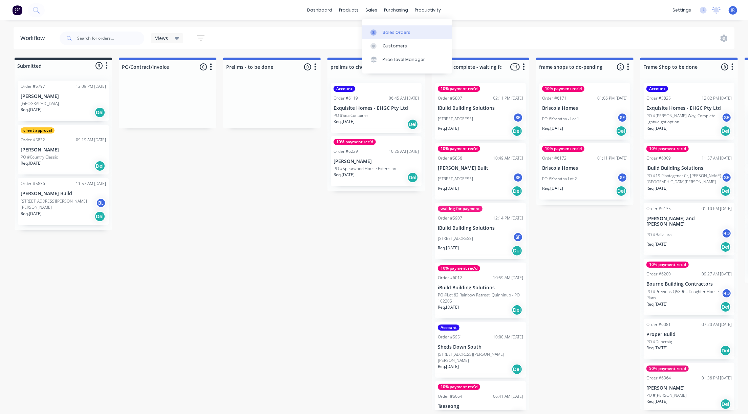
click at [381, 35] on link "Sales Orders" at bounding box center [407, 32] width 90 height 14
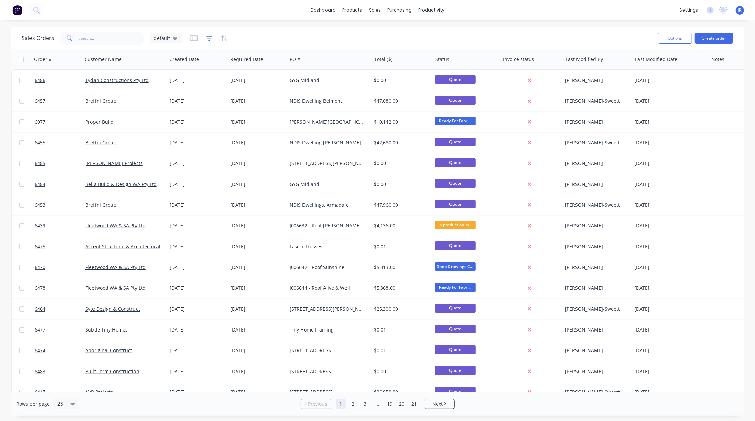
click at [208, 39] on icon "button" at bounding box center [209, 38] width 6 height 7
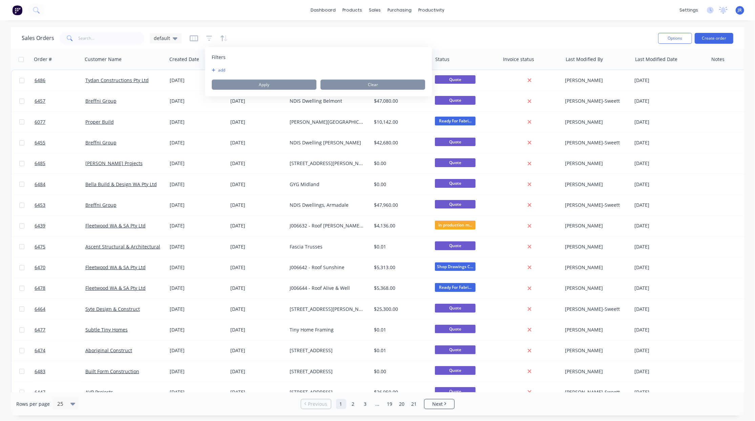
click at [211, 68] on div "Filters add Apply Clear" at bounding box center [318, 71] width 227 height 49
click at [214, 68] on icon "button" at bounding box center [214, 70] width 4 height 4
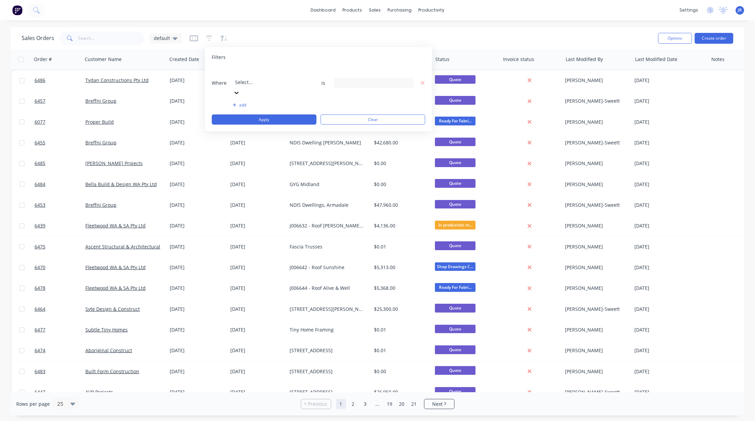
click at [250, 74] on div at bounding box center [284, 73] width 98 height 8
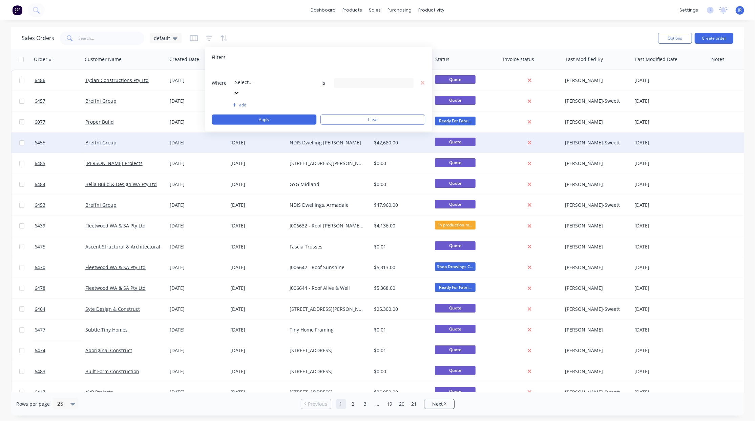
drag, startPoint x: 252, startPoint y: 176, endPoint x: 273, endPoint y: 146, distance: 37.3
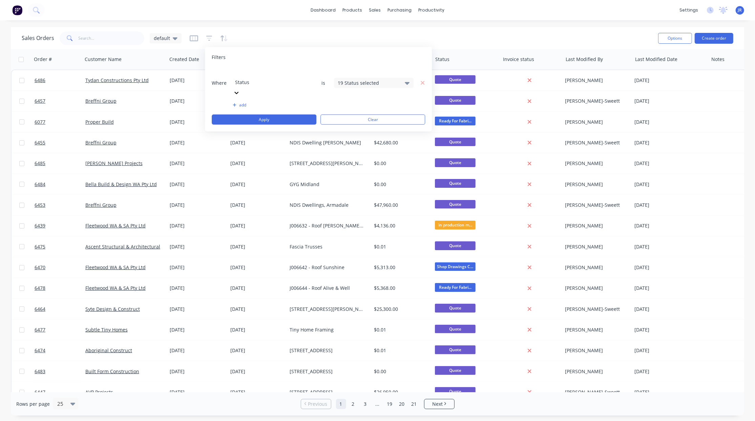
click at [351, 79] on div "19 Status selected" at bounding box center [368, 82] width 61 height 7
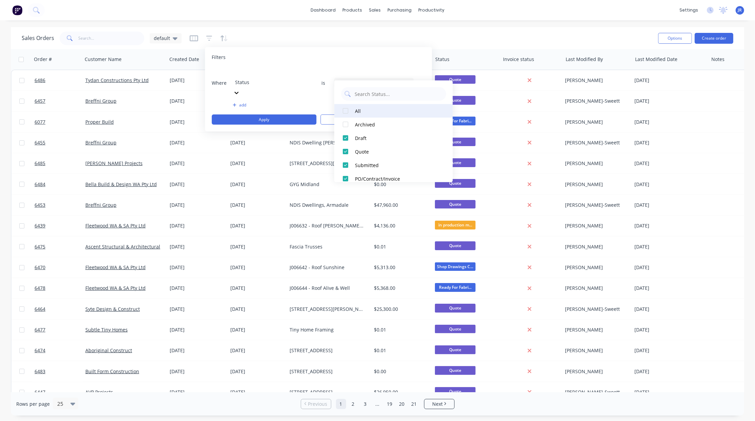
click at [343, 113] on div at bounding box center [346, 111] width 14 height 14
click at [345, 167] on div at bounding box center [346, 165] width 14 height 14
click at [343, 109] on div at bounding box center [346, 111] width 14 height 14
click at [344, 123] on div at bounding box center [346, 125] width 14 height 14
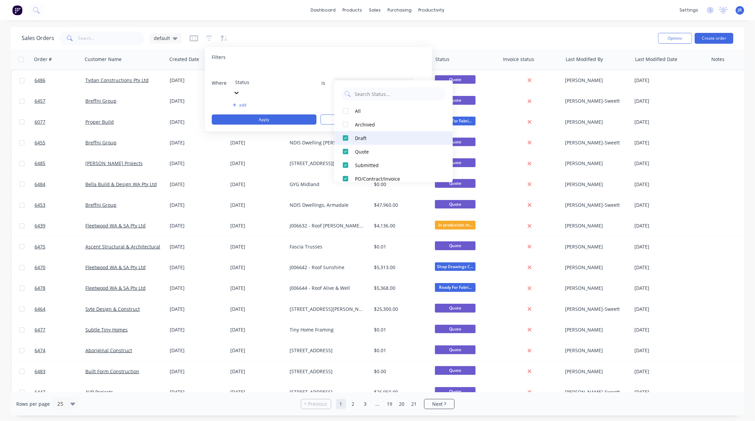
click at [345, 140] on div at bounding box center [346, 138] width 14 height 14
click at [345, 151] on div at bounding box center [346, 152] width 14 height 14
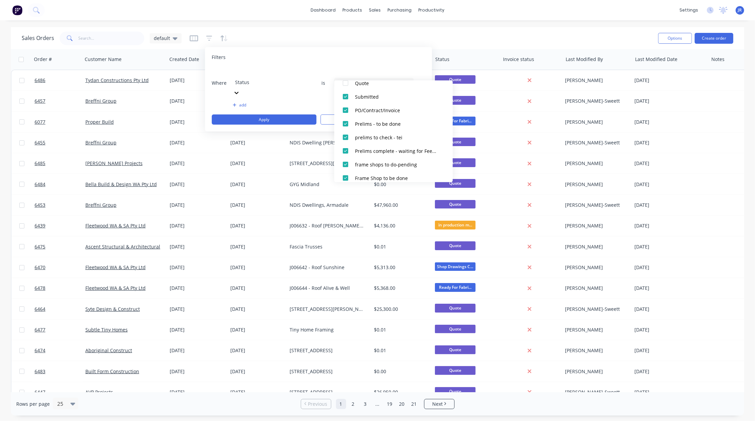
scroll to position [0, 0]
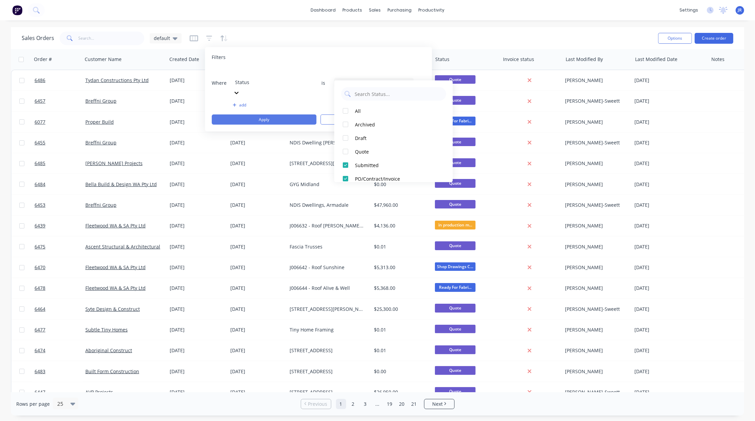
click at [287, 114] on button "Apply" at bounding box center [264, 119] width 105 height 10
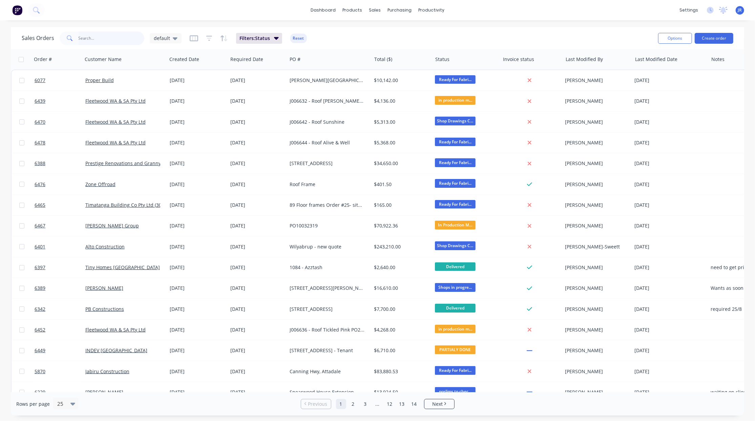
click at [103, 41] on input "text" at bounding box center [112, 39] width 66 height 14
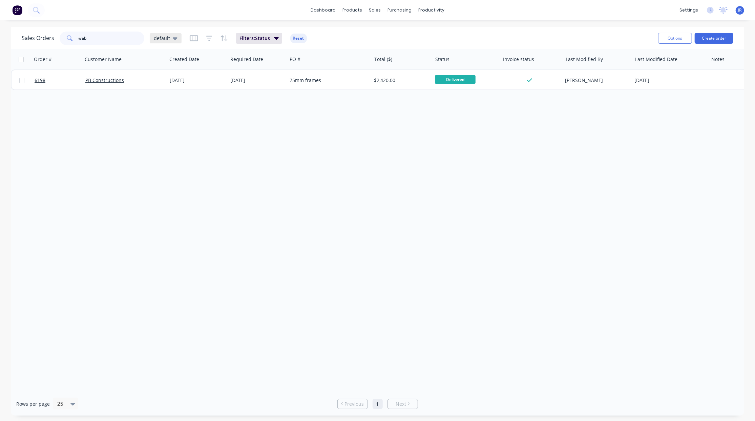
type input "wab"
click at [168, 37] on span "default" at bounding box center [162, 38] width 16 height 7
click at [158, 109] on button "default (Default)" at bounding box center [190, 109] width 77 height 8
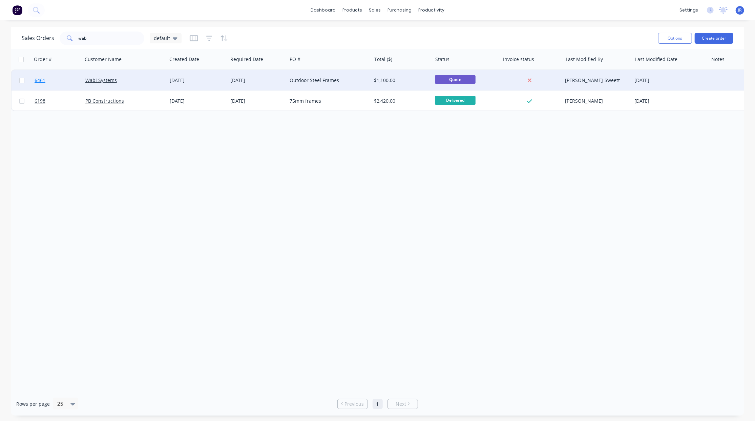
click at [38, 78] on span "6461" at bounding box center [40, 80] width 11 height 7
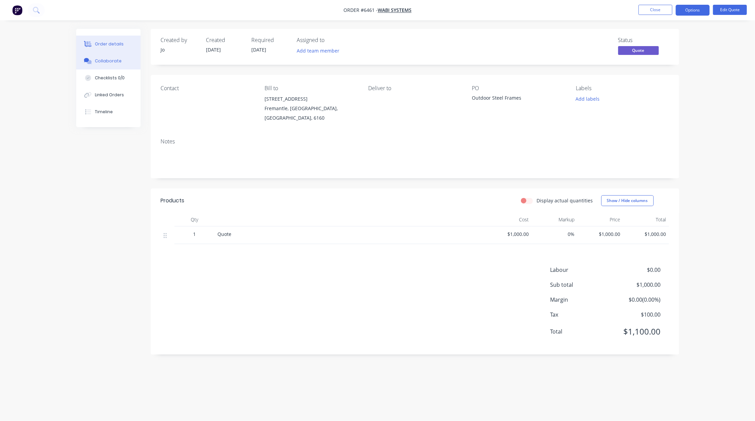
click at [106, 60] on div "Collaborate" at bounding box center [108, 61] width 27 height 6
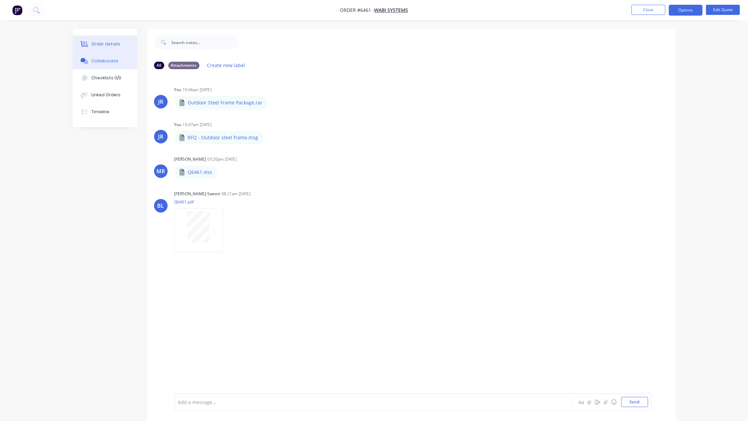
click at [115, 40] on button "Order details" at bounding box center [105, 44] width 64 height 17
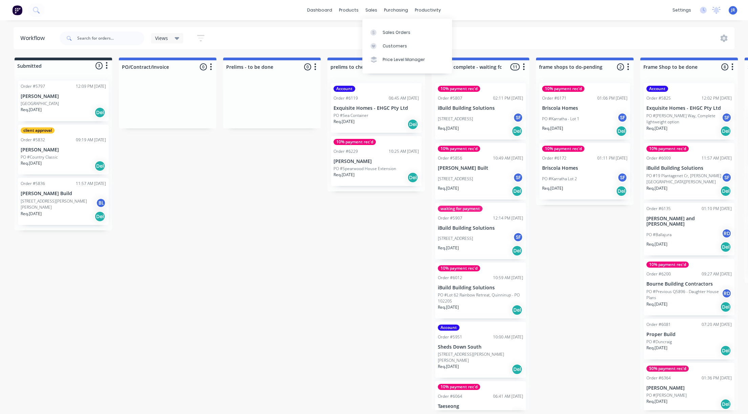
click at [369, 12] on div "sales" at bounding box center [371, 10] width 19 height 10
click at [370, 39] on link "Customers" at bounding box center [407, 46] width 90 height 14
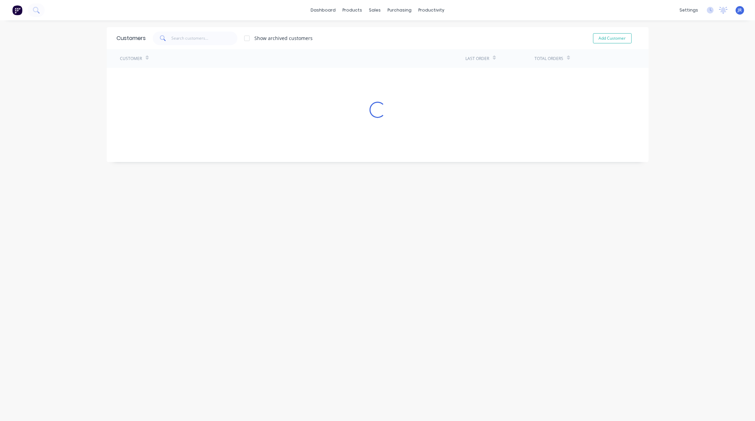
click at [371, 34] on div "Show archived customers Add Customer" at bounding box center [392, 39] width 493 height 14
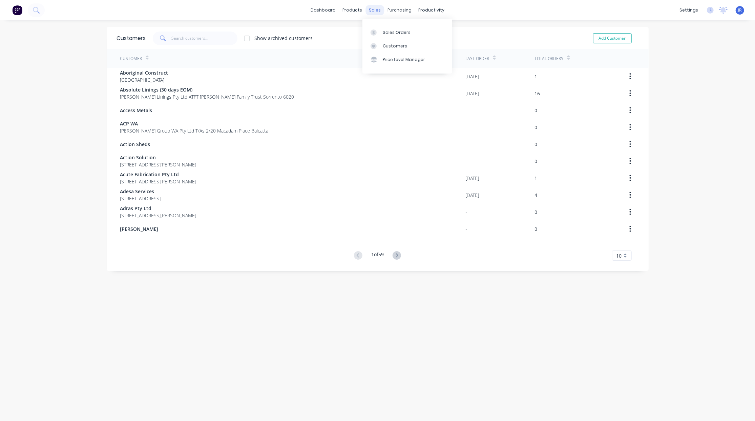
click at [372, 10] on div "sales" at bounding box center [374, 10] width 19 height 10
click at [373, 35] on icon at bounding box center [374, 32] width 6 height 6
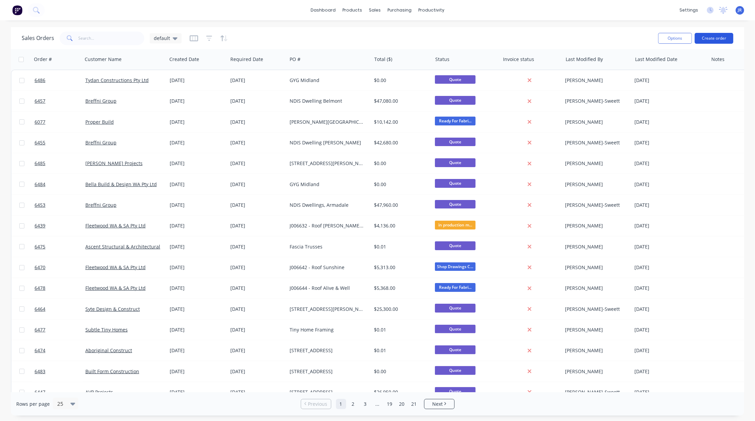
click at [718, 36] on button "Create order" at bounding box center [714, 38] width 39 height 11
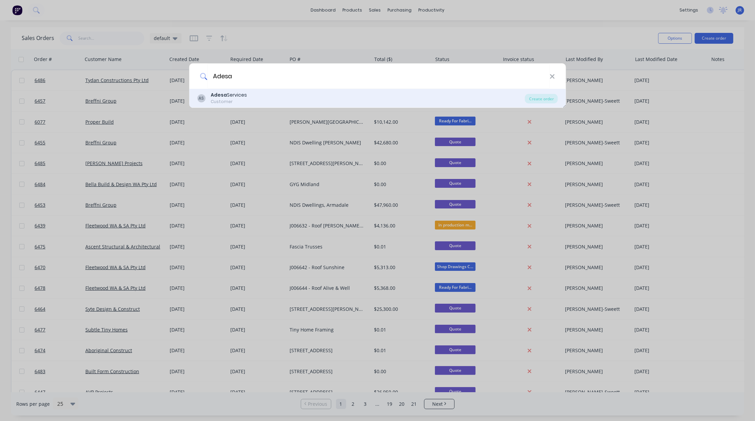
type input "Adesa"
click at [226, 93] on b "Adesa" at bounding box center [219, 94] width 16 height 7
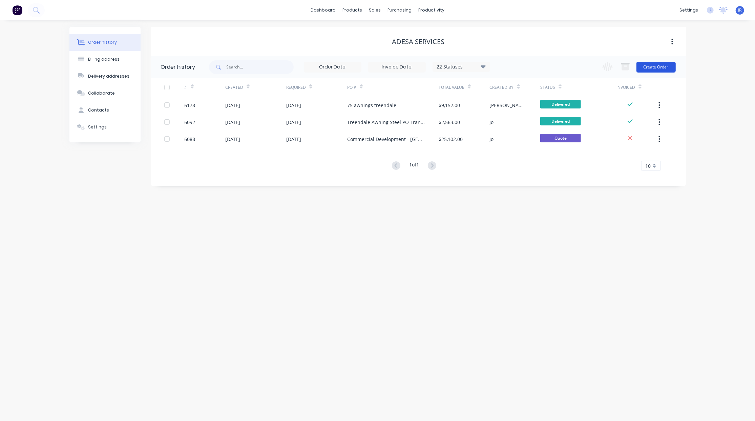
click at [656, 67] on button "Create Order" at bounding box center [655, 67] width 39 height 11
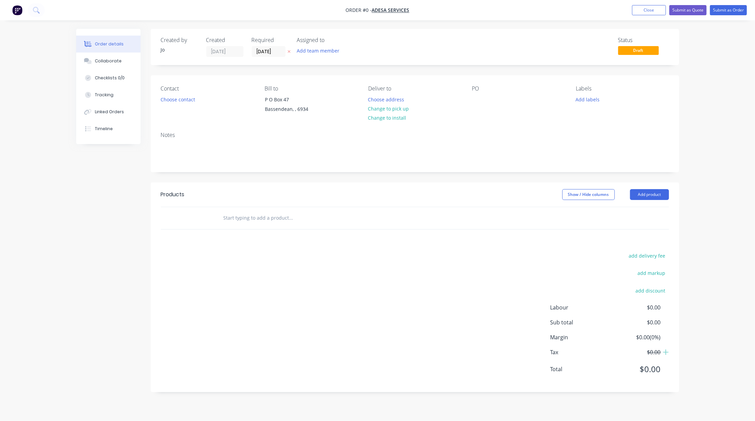
click at [281, 218] on input "text" at bounding box center [290, 218] width 135 height 14
click at [287, 217] on input "text" at bounding box center [290, 218] width 135 height 14
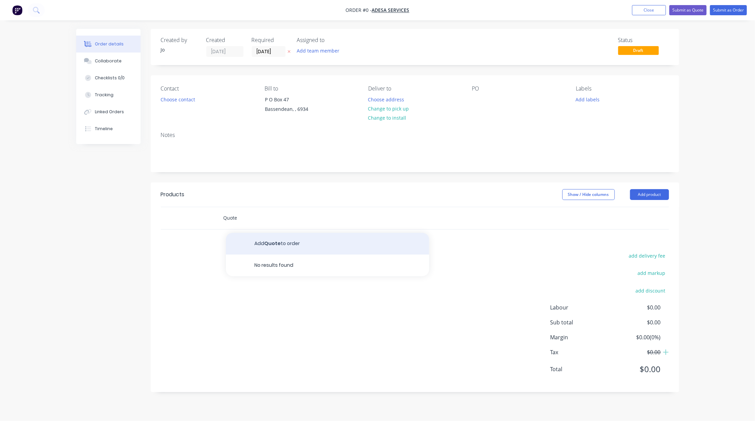
type input "Quote"
click at [279, 235] on button "Add Quote to order" at bounding box center [327, 244] width 203 height 22
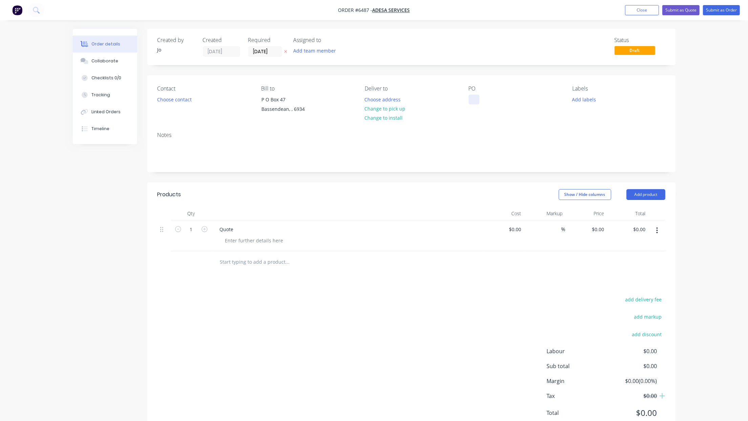
click at [474, 100] on div at bounding box center [474, 100] width 11 height 10
click at [111, 64] on div "Collaborate" at bounding box center [104, 61] width 27 height 6
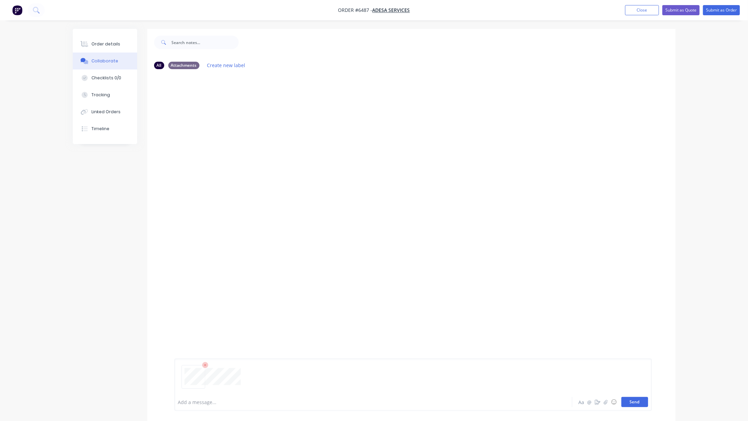
click at [634, 406] on button "Send" at bounding box center [635, 402] width 27 height 10
click at [633, 404] on button "Send" at bounding box center [635, 402] width 27 height 10
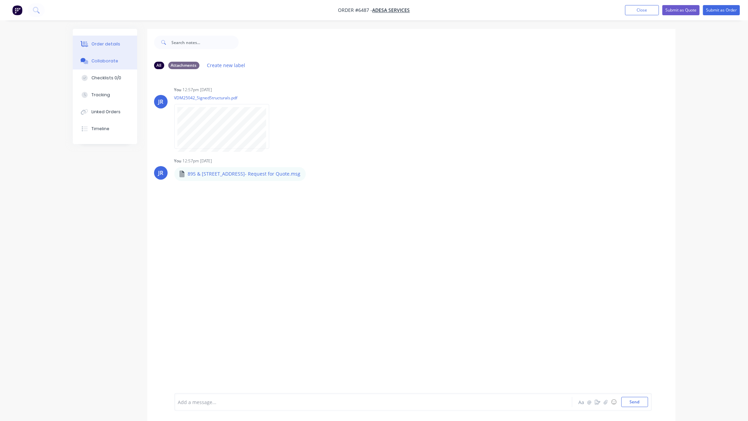
click at [98, 36] on button "Order details" at bounding box center [105, 44] width 64 height 17
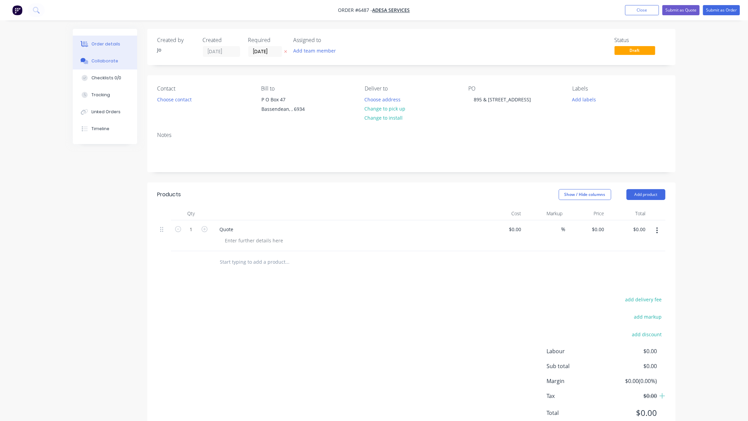
click at [83, 63] on icon at bounding box center [85, 61] width 8 height 6
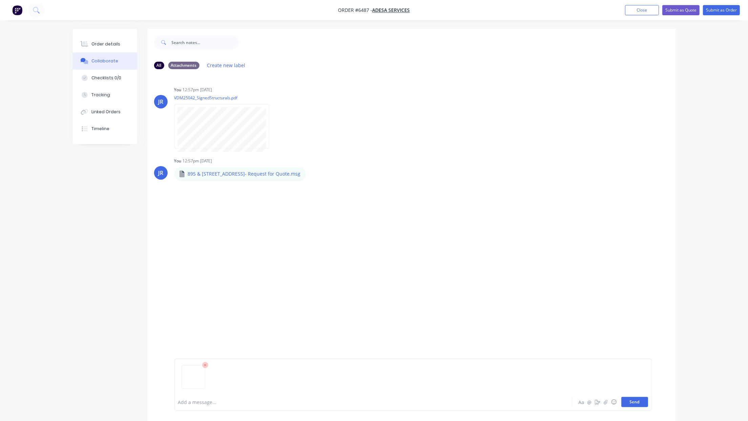
click at [629, 399] on button "Send" at bounding box center [635, 402] width 27 height 10
drag, startPoint x: 106, startPoint y: 350, endPoint x: 109, endPoint y: 338, distance: 12.2
click at [106, 350] on div "All Attachments Create new label JR You 12:57pm 27/08/25 VDM25042_SignedStructu…" at bounding box center [374, 230] width 603 height 402
click at [121, 35] on div "Order details Collaborate Checklists 0/0 Tracking Linked Orders Timeline" at bounding box center [105, 86] width 64 height 115
click at [116, 48] on button "Order details" at bounding box center [105, 44] width 64 height 17
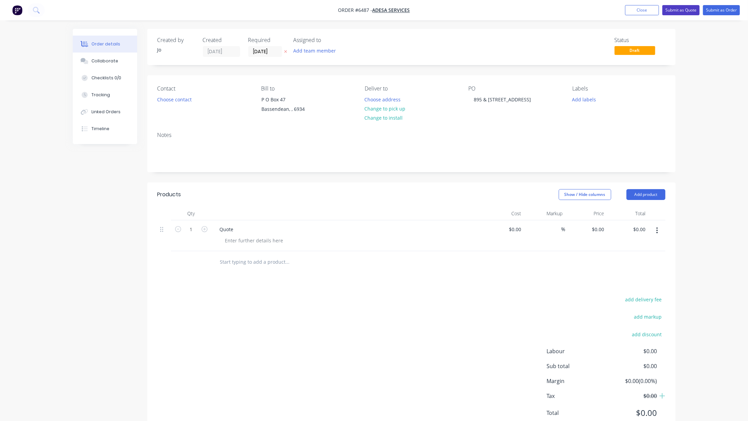
click at [681, 10] on button "Submit as Quote" at bounding box center [681, 10] width 37 height 10
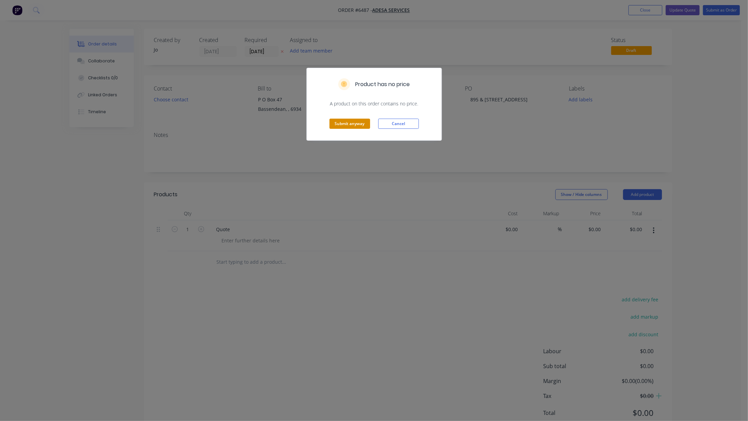
click at [353, 125] on button "Submit anyway" at bounding box center [350, 124] width 41 height 10
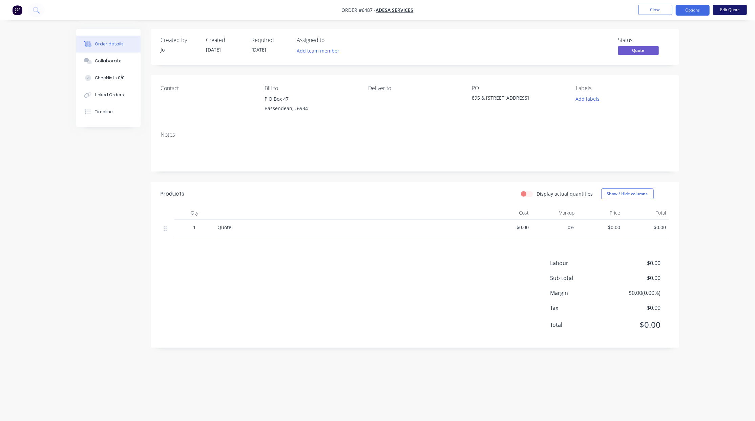
click at [734, 10] on button "Edit Quote" at bounding box center [730, 10] width 34 height 10
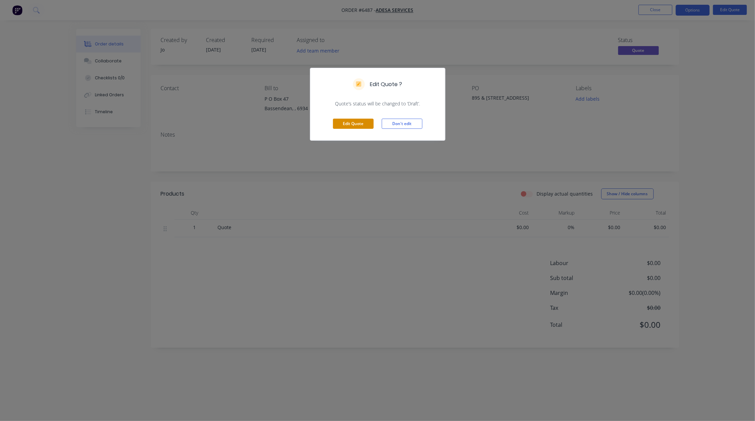
click at [341, 127] on button "Edit Quote" at bounding box center [353, 124] width 41 height 10
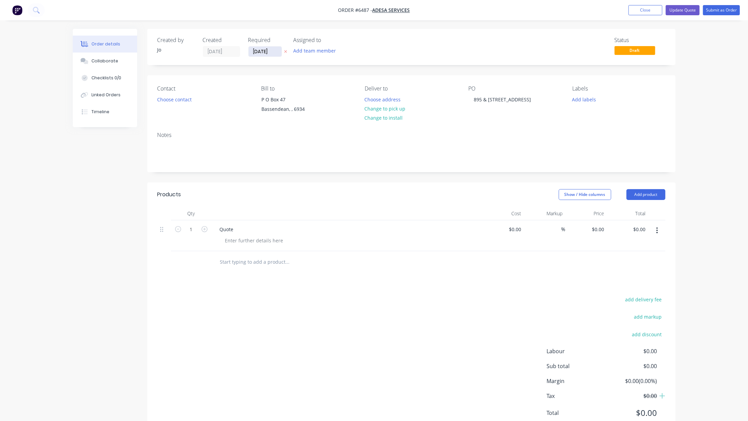
click at [258, 50] on input "[DATE]" at bounding box center [265, 51] width 33 height 10
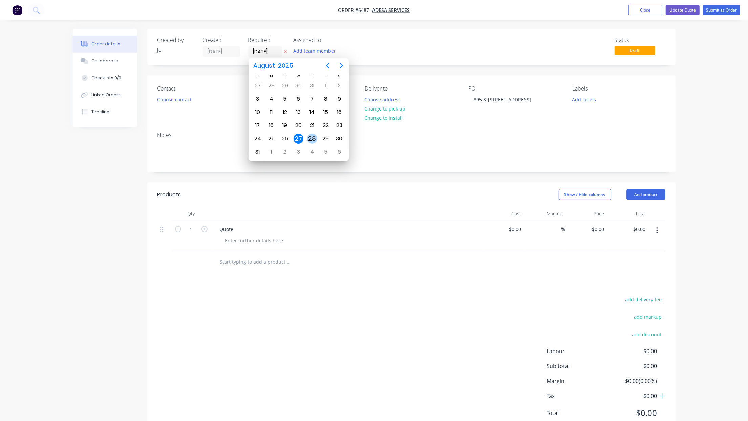
click at [306, 135] on div "28" at bounding box center [313, 138] width 14 height 13
type input "[DATE]"
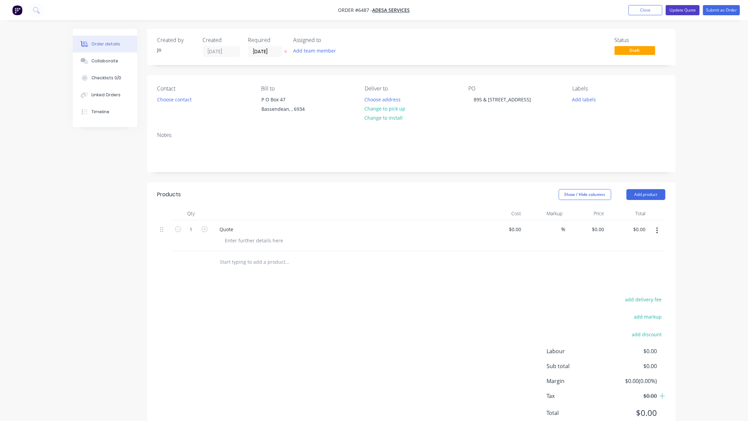
click at [683, 9] on button "Update Quote" at bounding box center [683, 10] width 34 height 10
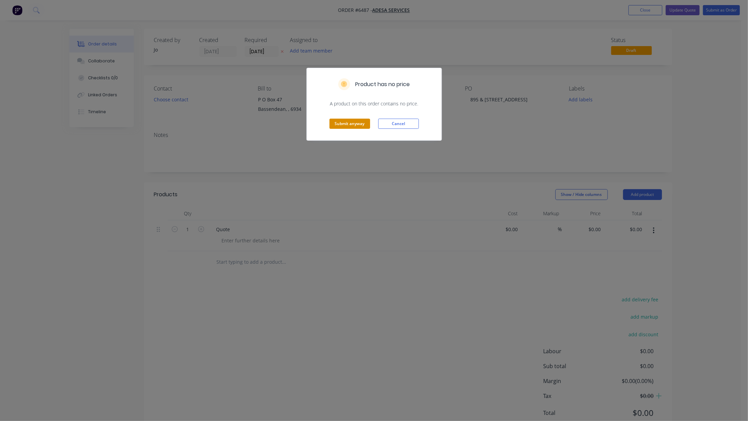
click at [346, 121] on button "Submit anyway" at bounding box center [350, 124] width 41 height 10
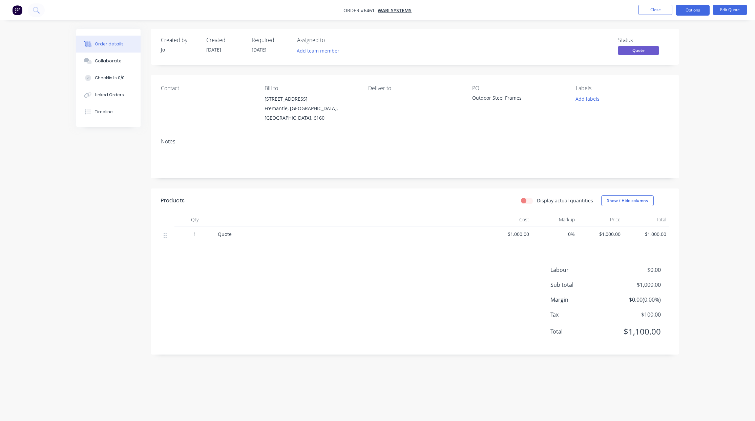
click at [453, 18] on nav "Order #6461 - Wabi Systems Close Options Edit Quote" at bounding box center [377, 10] width 755 height 20
click at [644, 11] on button "Close" at bounding box center [655, 10] width 34 height 10
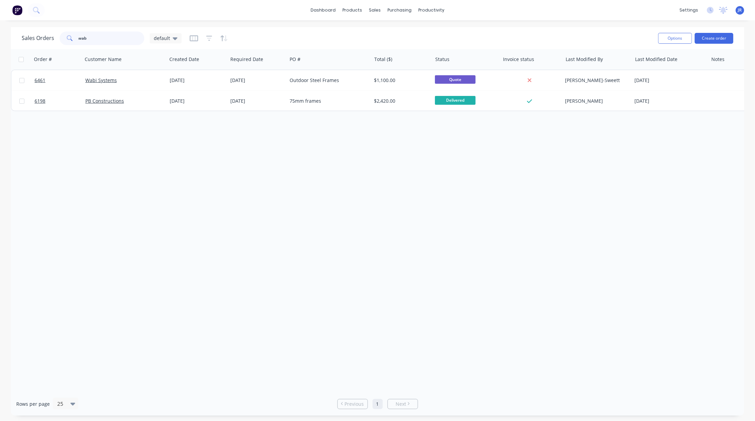
drag, startPoint x: 69, startPoint y: 36, endPoint x: 15, endPoint y: 34, distance: 53.9
click at [18, 36] on div "Sales Orders wab default Options Create order" at bounding box center [377, 38] width 733 height 22
type input "c"
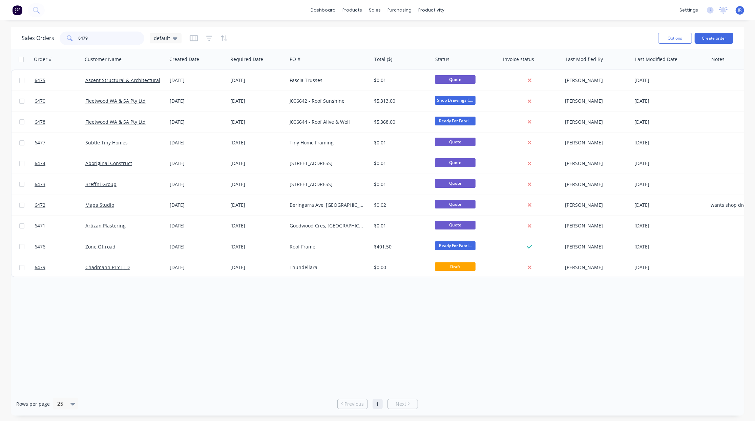
type input "6479"
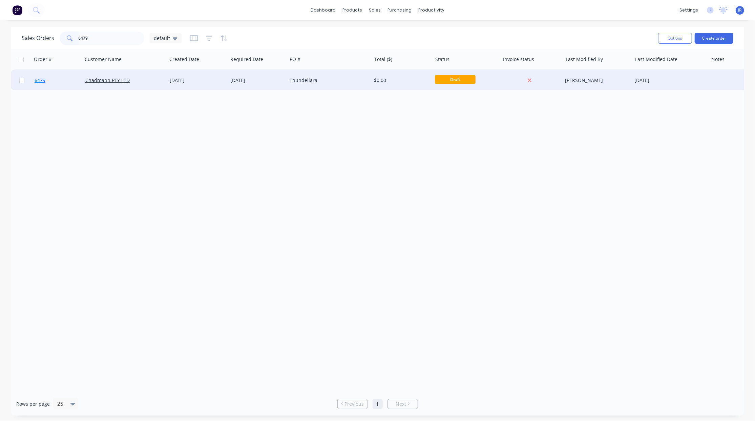
click at [43, 75] on link "6479" at bounding box center [60, 80] width 51 height 20
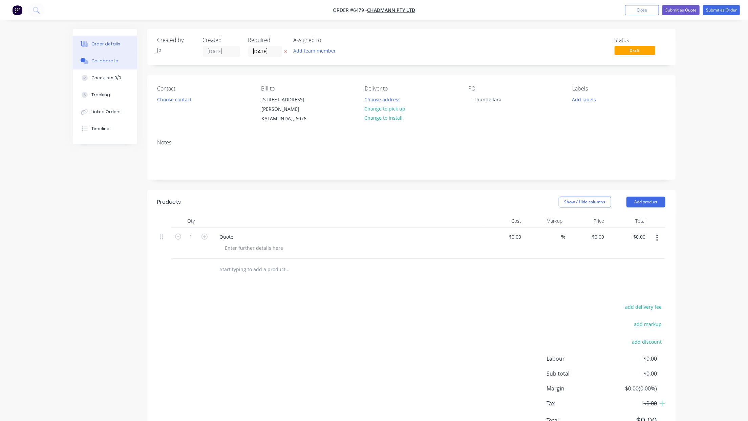
click at [93, 57] on button "Collaborate" at bounding box center [105, 61] width 64 height 17
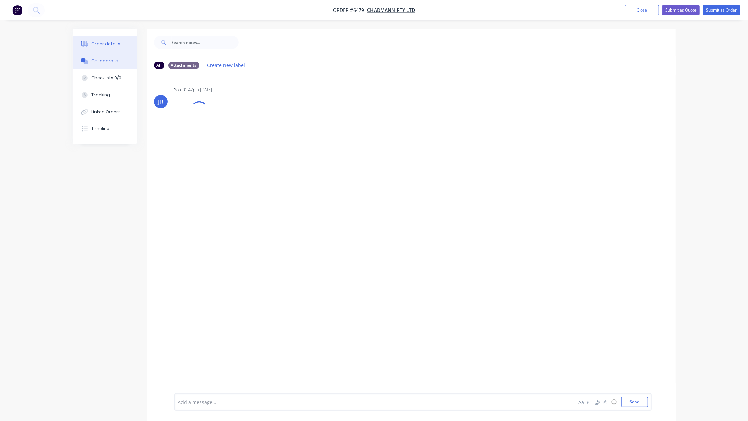
click at [107, 41] on div "Order details" at bounding box center [105, 44] width 29 height 6
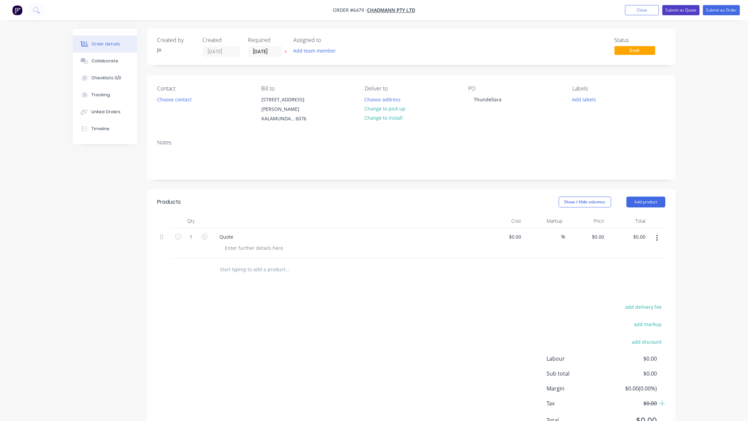
click at [675, 14] on button "Submit as Quote" at bounding box center [681, 10] width 37 height 10
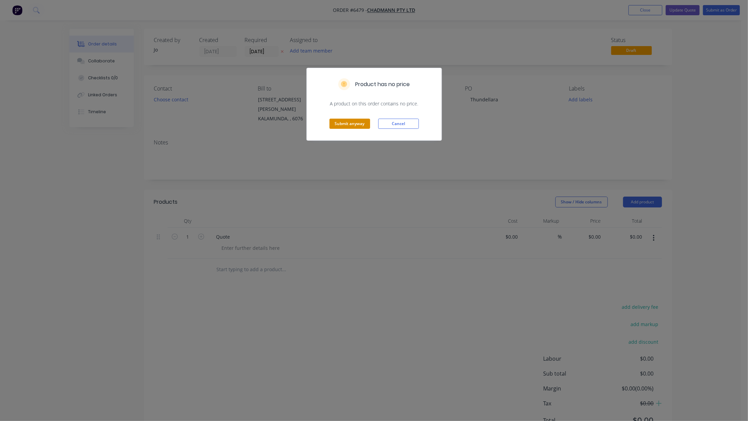
click at [364, 123] on button "Submit anyway" at bounding box center [350, 124] width 41 height 10
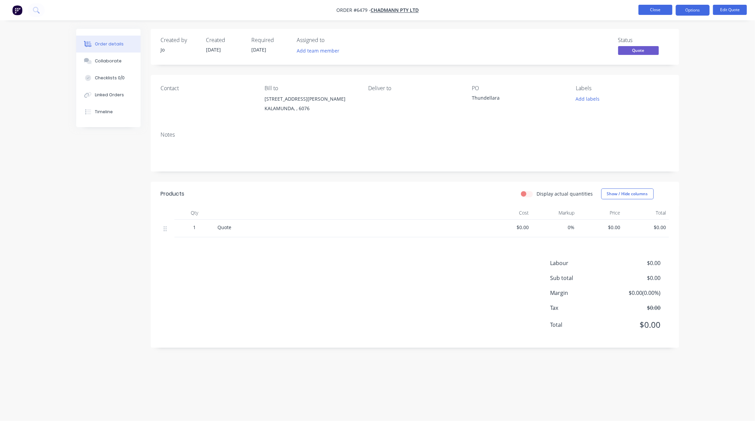
click at [661, 12] on button "Close" at bounding box center [655, 10] width 34 height 10
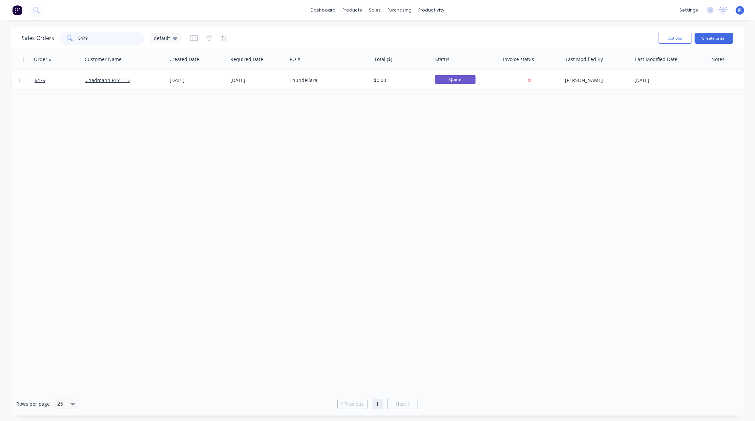
drag, startPoint x: 92, startPoint y: 42, endPoint x: 3, endPoint y: 40, distance: 88.8
click at [3, 40] on div "Sales Orders 6479 default Options Create order Order # Customer Name Created Da…" at bounding box center [377, 221] width 755 height 388
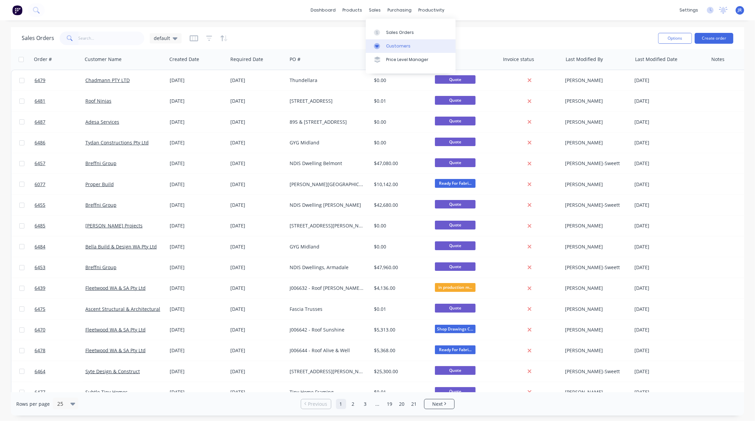
click at [386, 47] on div "Customers" at bounding box center [398, 46] width 24 height 6
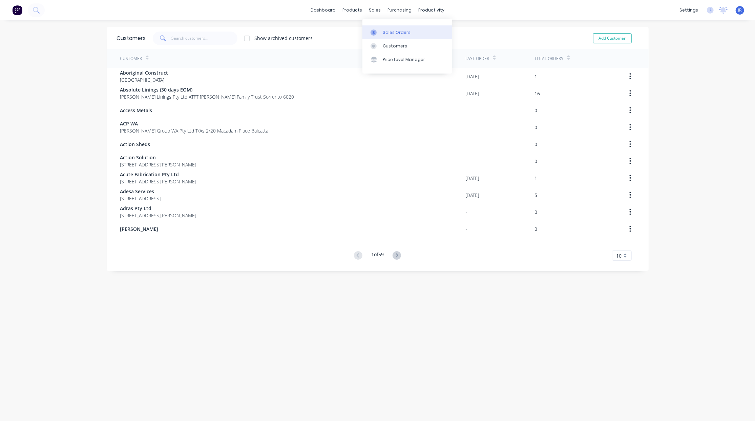
click at [373, 30] on icon at bounding box center [374, 32] width 6 height 6
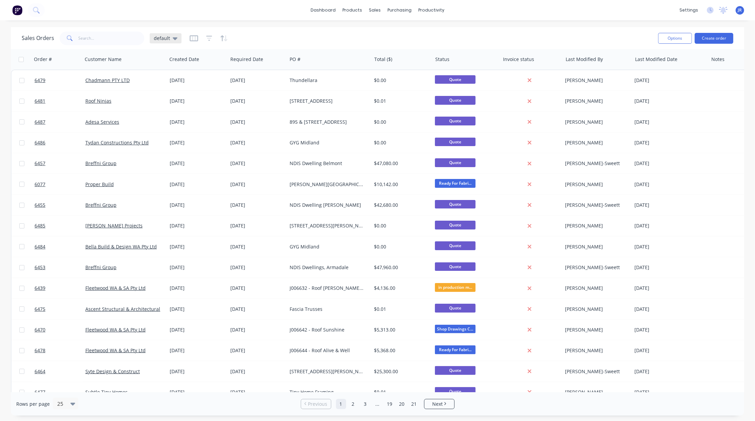
click at [163, 42] on div "default" at bounding box center [166, 38] width 32 height 10
click at [170, 121] on button "Not Invoiced" at bounding box center [190, 123] width 77 height 8
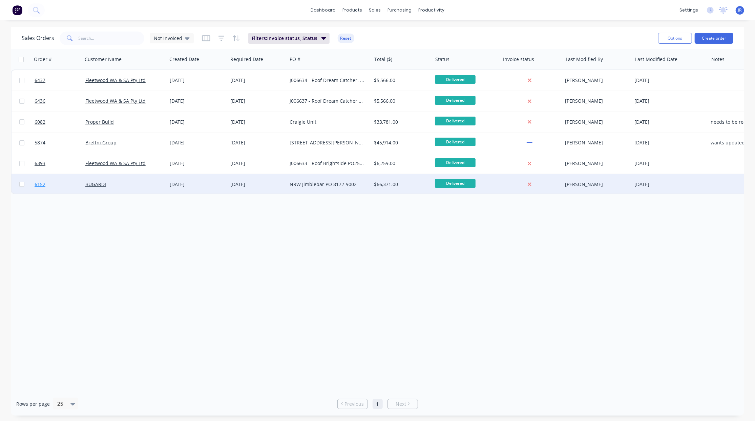
click at [43, 186] on span "6152" at bounding box center [40, 184] width 11 height 7
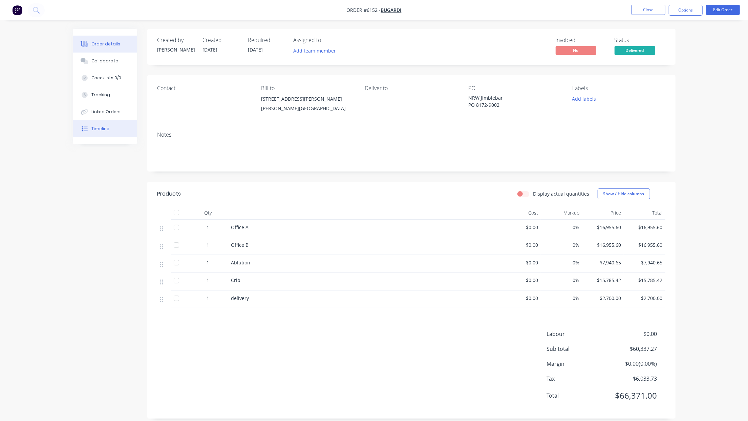
click at [97, 132] on button "Timeline" at bounding box center [105, 128] width 64 height 17
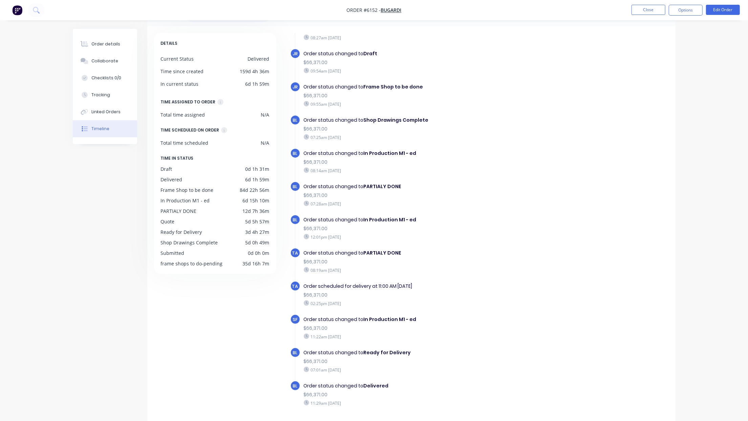
scroll to position [46, 0]
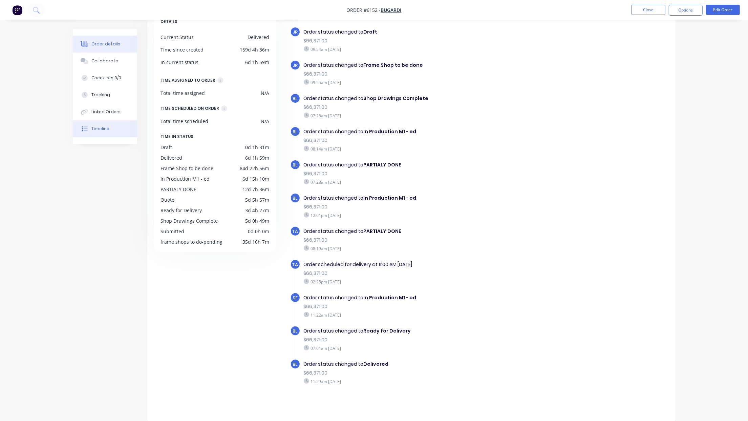
click at [90, 46] on button "Order details" at bounding box center [105, 44] width 64 height 17
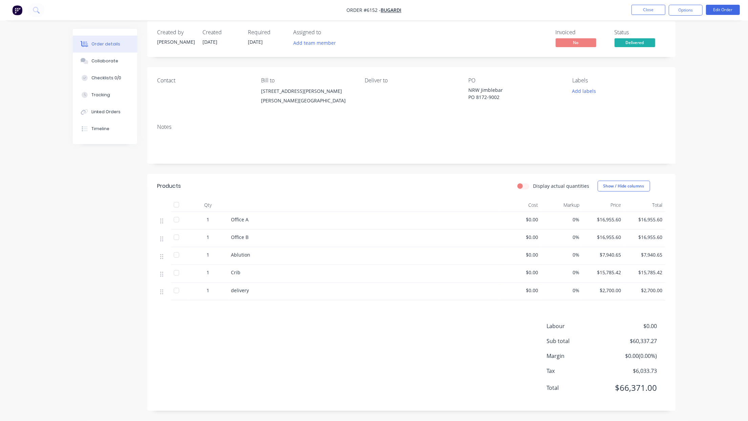
scroll to position [11, 0]
click at [640, 7] on button "Close" at bounding box center [649, 10] width 34 height 10
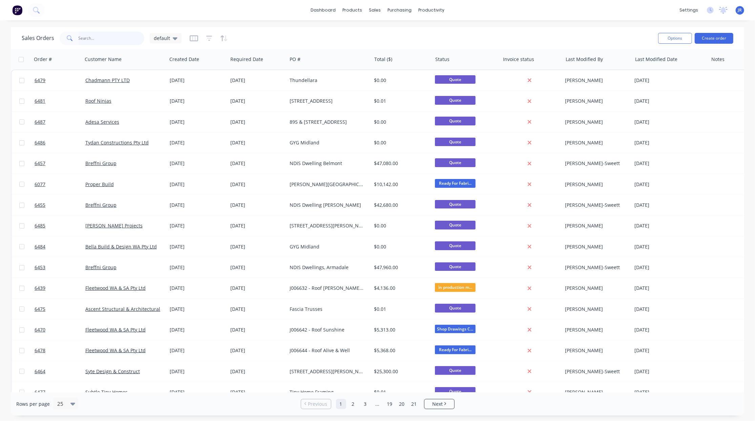
drag, startPoint x: 87, startPoint y: 37, endPoint x: 98, endPoint y: 43, distance: 11.7
click at [88, 37] on input "text" at bounding box center [112, 39] width 66 height 14
type input "building solution"
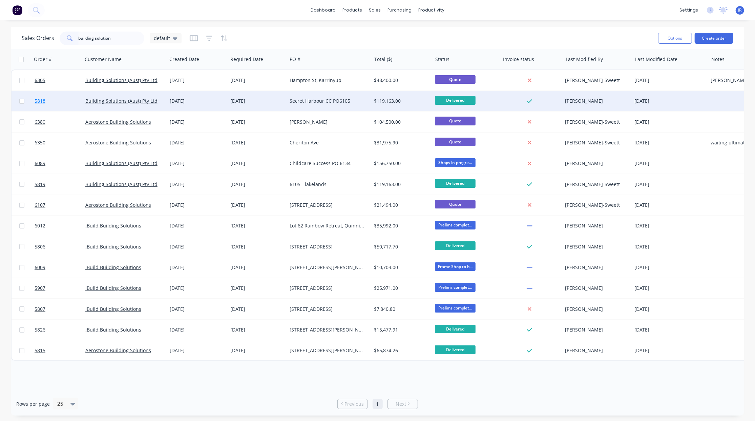
click at [41, 100] on span "5818" at bounding box center [40, 101] width 11 height 7
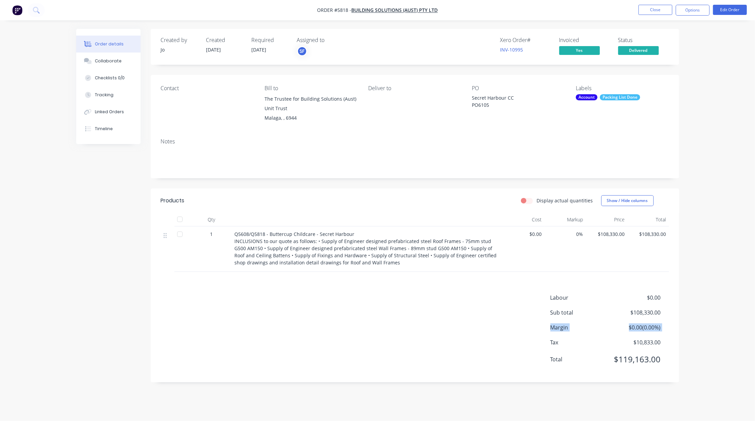
click at [263, 335] on div "Labour $0.00 Sub total $108,330.00 Margin $0.00 ( 0.00 %) Tax $10,833.00 Total …" at bounding box center [415, 332] width 508 height 79
click at [419, 329] on div "Labour $0.00 Sub total $108,330.00 Margin $0.00 ( 0.00 %) Tax $10,833.00 Total …" at bounding box center [415, 332] width 508 height 79
click at [647, 14] on button "Close" at bounding box center [655, 10] width 34 height 10
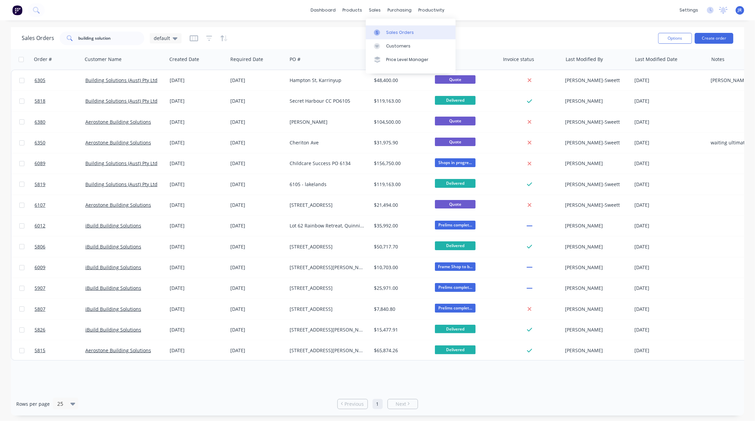
click at [375, 28] on link "Sales Orders" at bounding box center [411, 32] width 90 height 14
